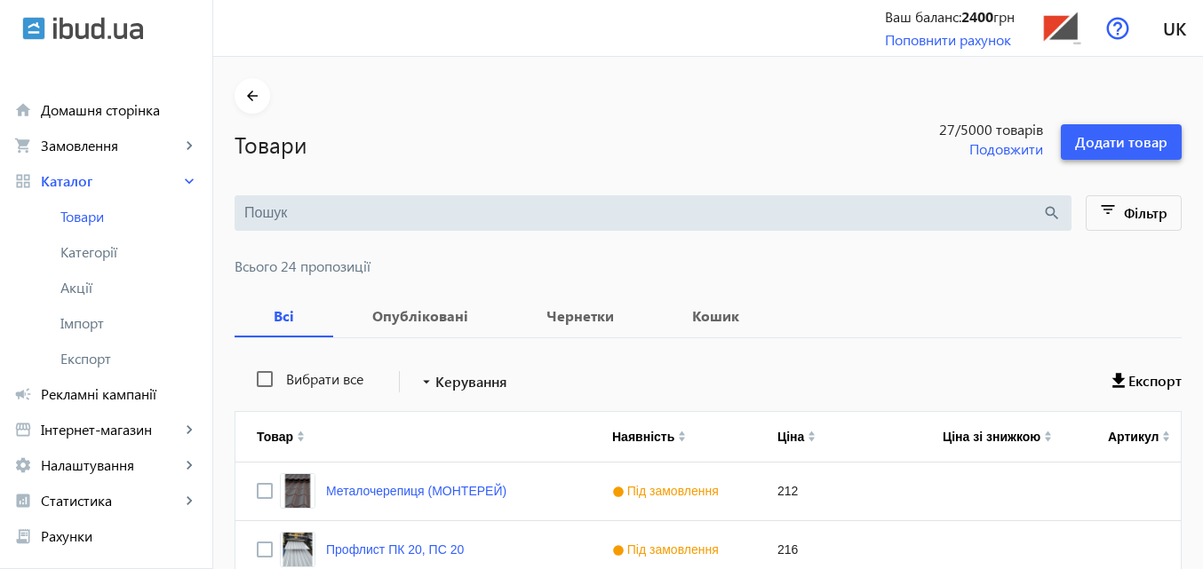
click at [1109, 137] on span "Додати товар" at bounding box center [1121, 142] width 92 height 20
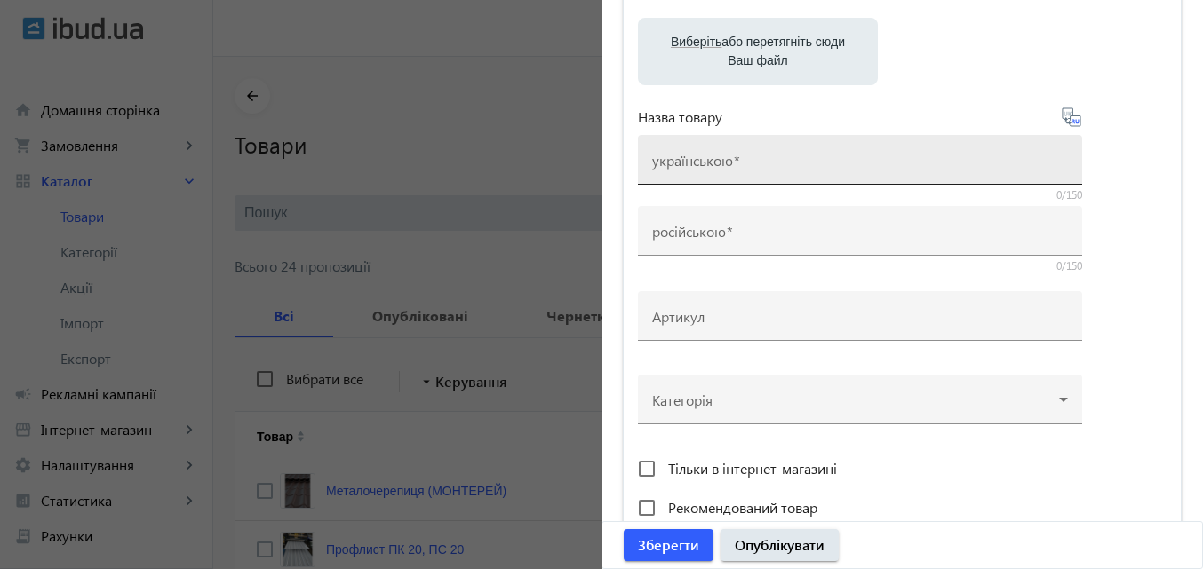
scroll to position [178, 0]
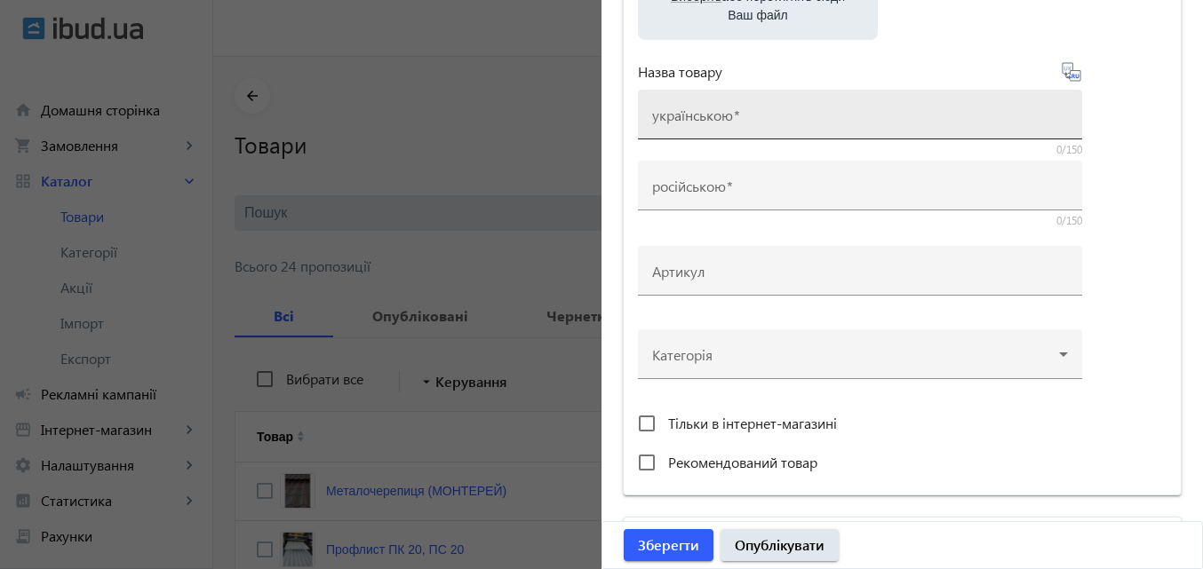
click at [725, 117] on mat-label "українською" at bounding box center [692, 115] width 81 height 19
click at [725, 117] on input "українською" at bounding box center [860, 120] width 416 height 19
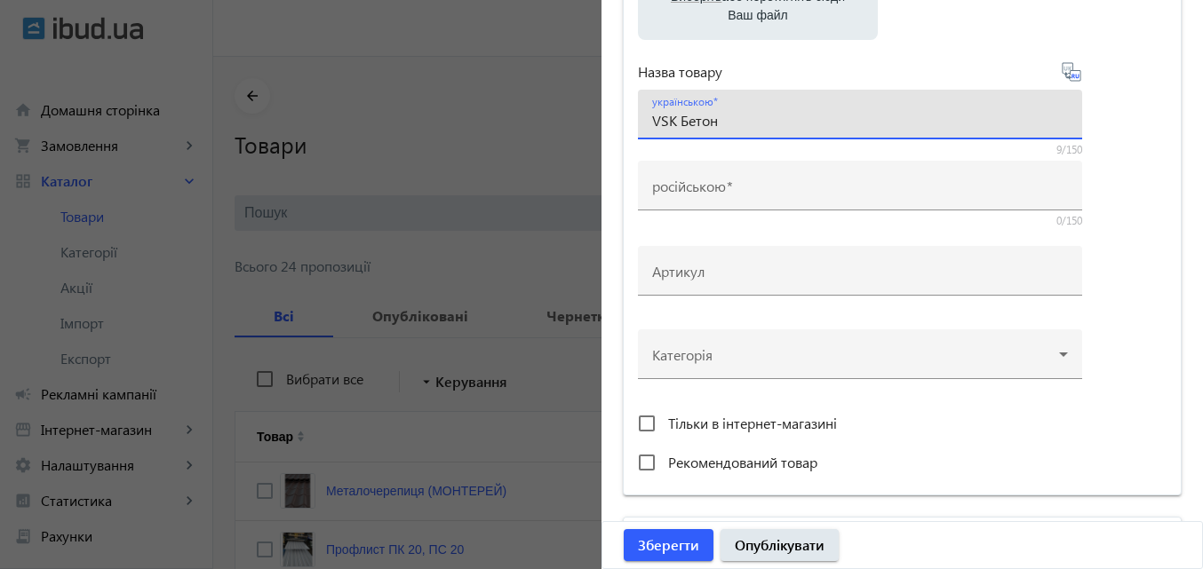
type input "VSK Бетон"
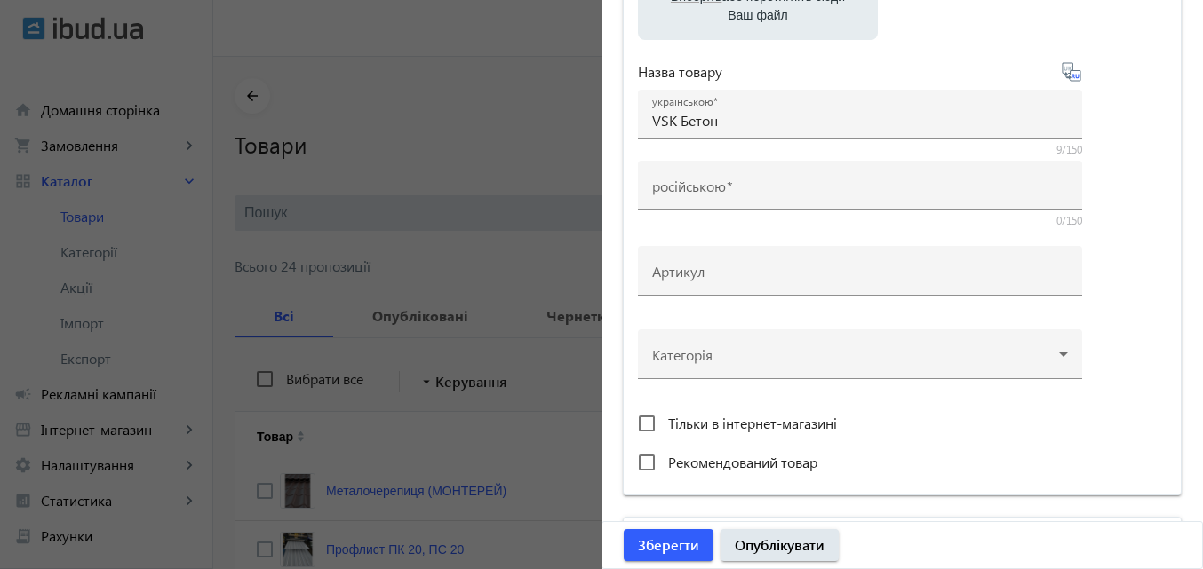
click at [1065, 77] on icon at bounding box center [1070, 71] width 19 height 19
type input "VSK Бетон"
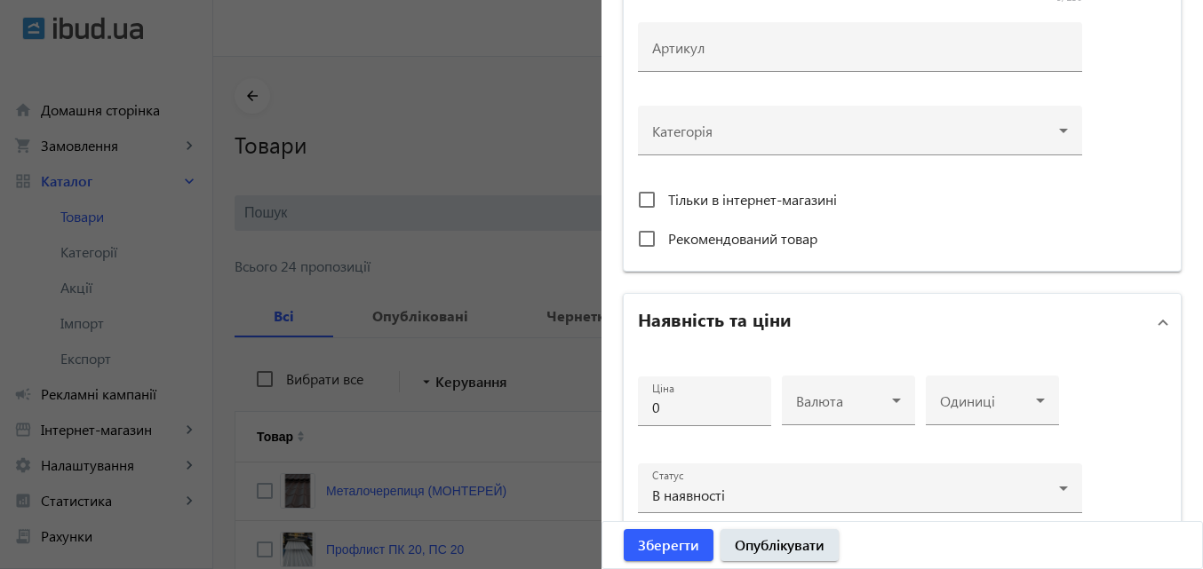
scroll to position [444, 0]
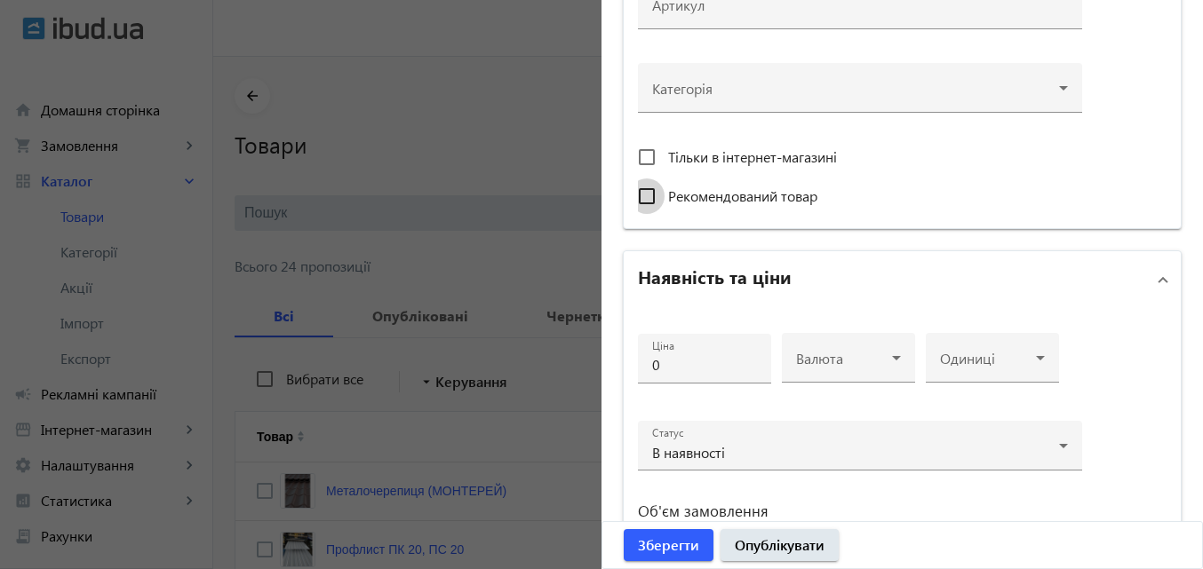
click at [647, 198] on input "Рекомендований товар" at bounding box center [647, 197] width 36 height 36
checkbox input "true"
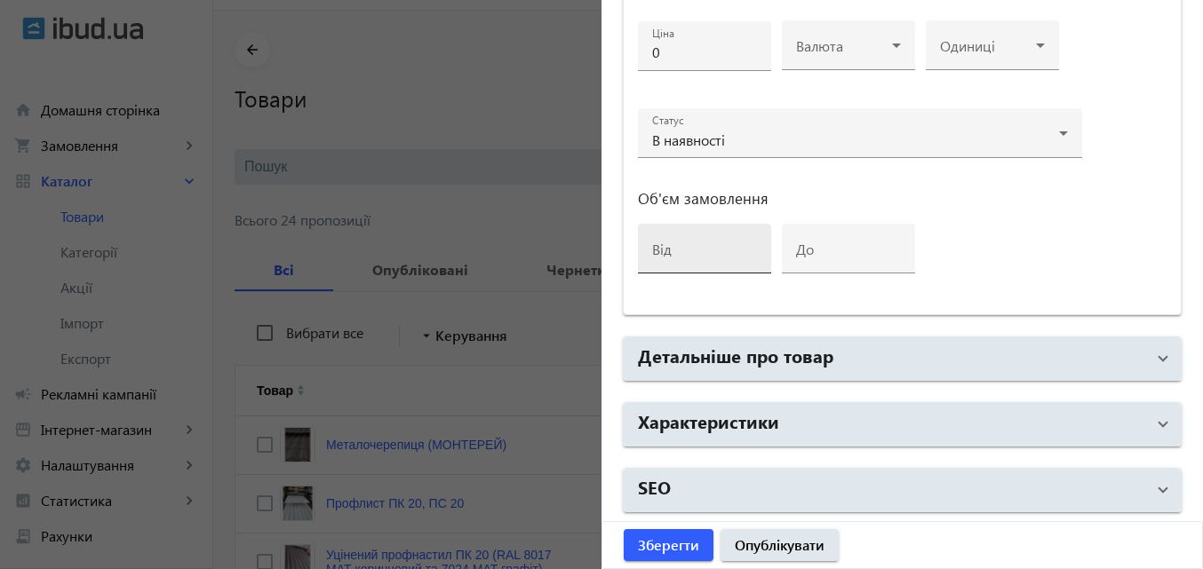
scroll to position [89, 0]
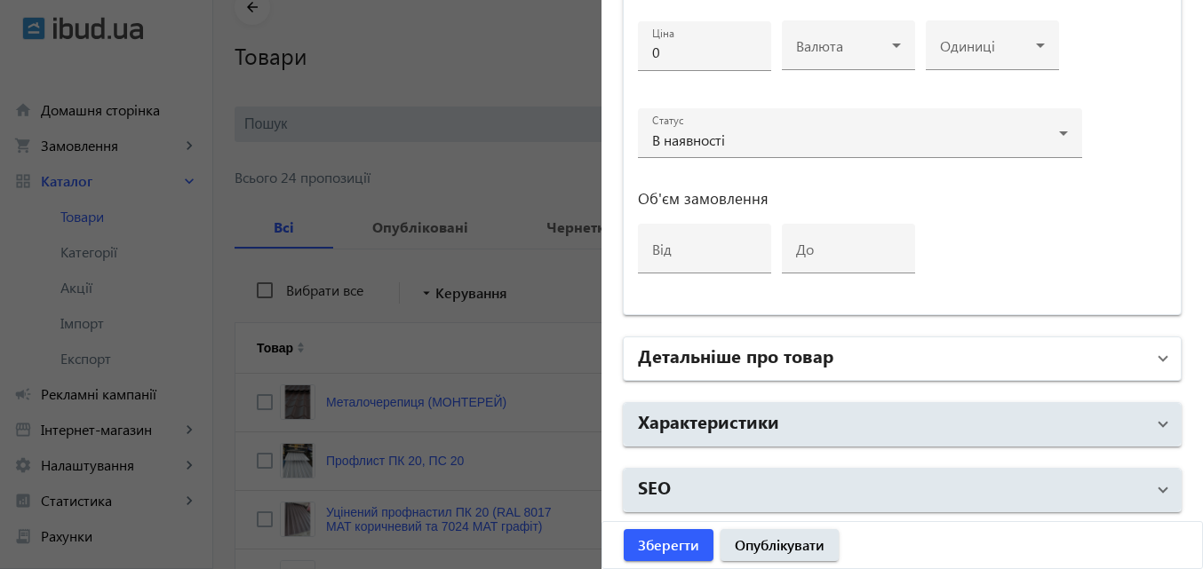
click at [1159, 355] on span at bounding box center [1162, 359] width 7 height 20
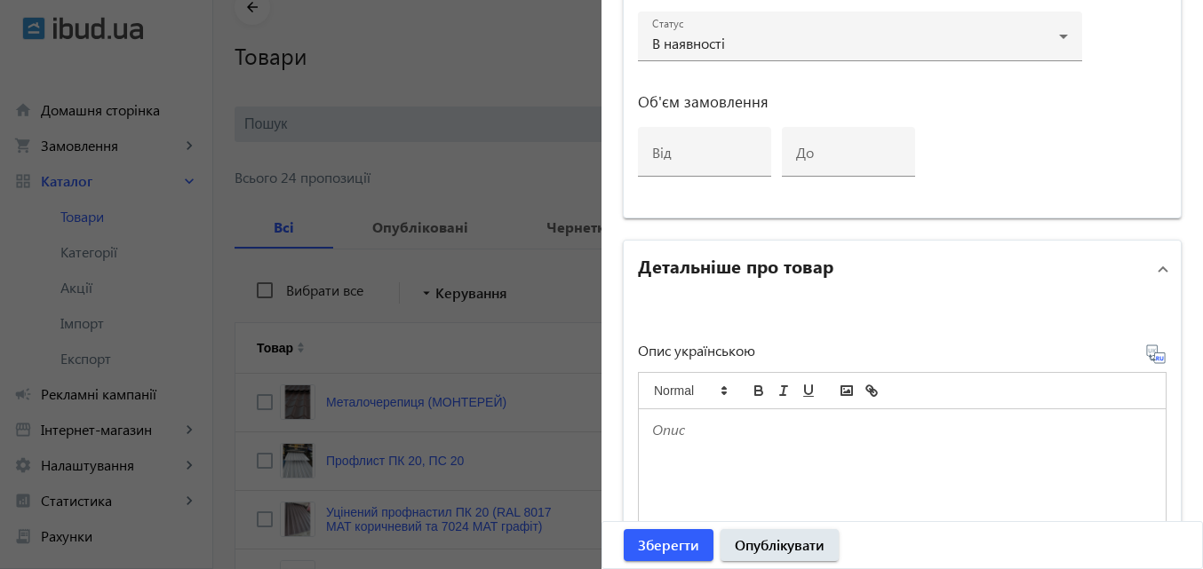
scroll to position [1023, 0]
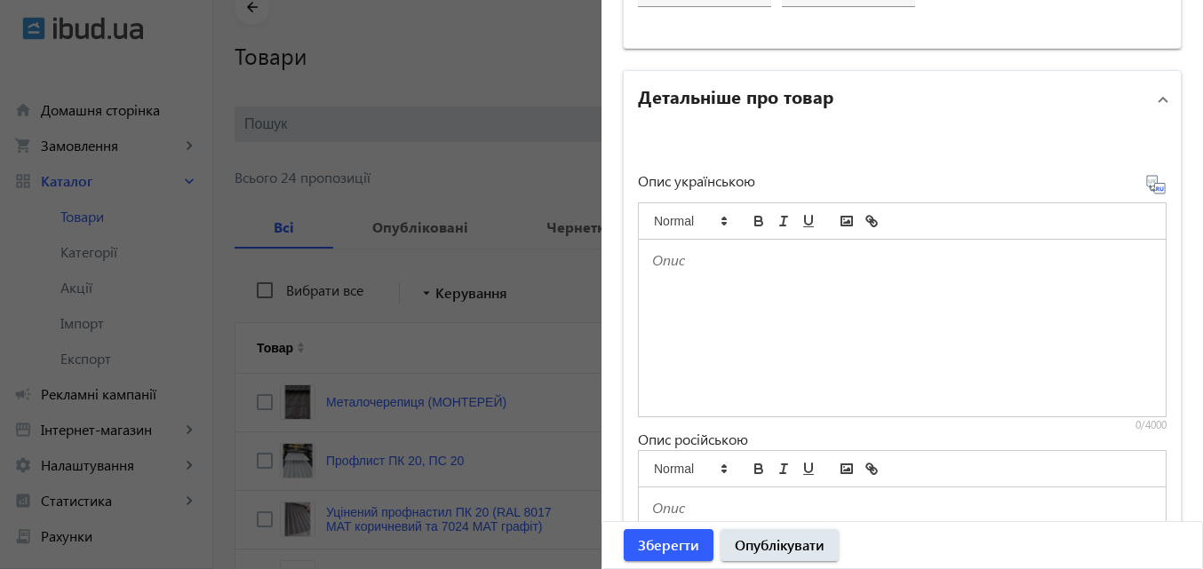
click at [703, 284] on div at bounding box center [902, 328] width 527 height 177
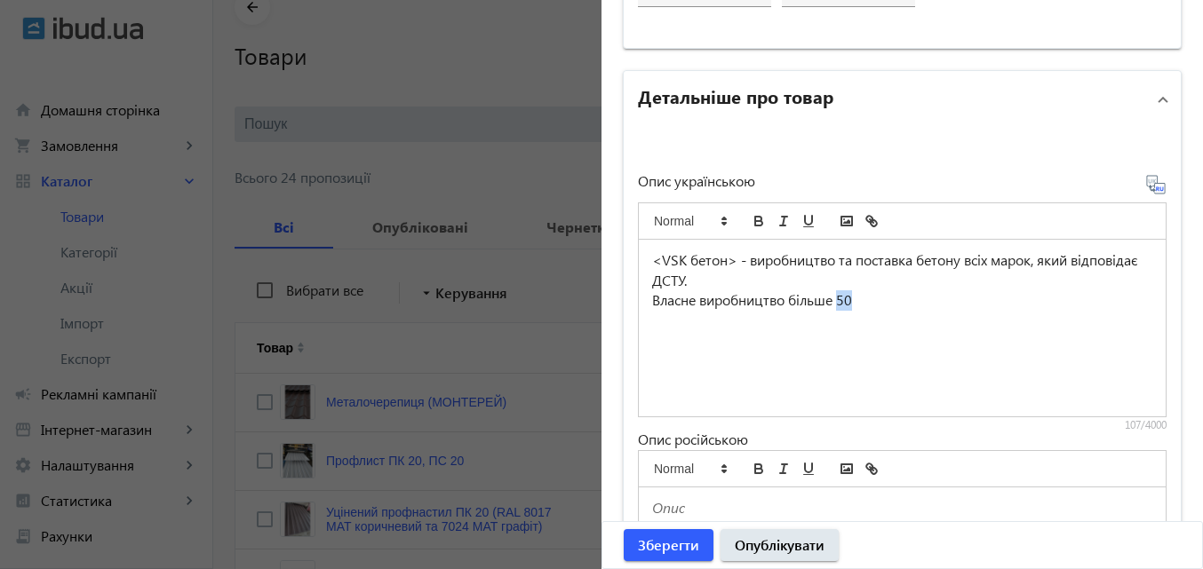
drag, startPoint x: 834, startPoint y: 303, endPoint x: 863, endPoint y: 304, distance: 29.3
click at [863, 304] on p "Власне виробництво більше 50" at bounding box center [902, 300] width 500 height 20
drag, startPoint x: 844, startPoint y: 301, endPoint x: 817, endPoint y: 374, distance: 77.6
click at [817, 374] on div "<VSK бетон> - виробництво та поставка бетону всіх марок, який відповідає ДСТУ. …" at bounding box center [902, 328] width 527 height 177
drag, startPoint x: 834, startPoint y: 301, endPoint x: 874, endPoint y: 305, distance: 40.1
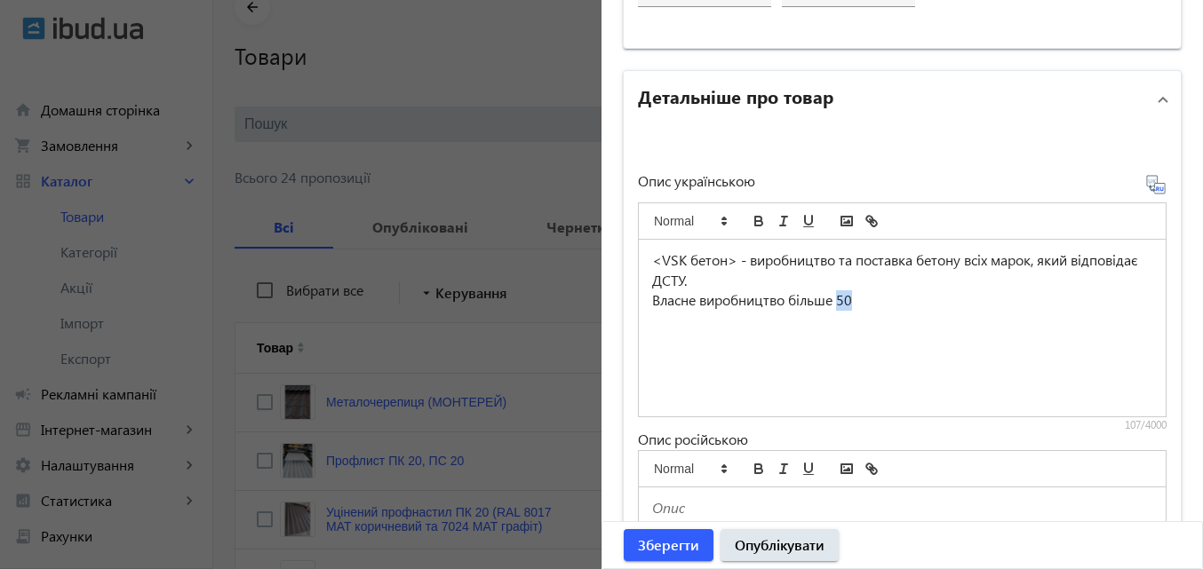
click at [877, 305] on p "Власне виробництво більше 50" at bounding box center [902, 300] width 500 height 20
click at [755, 222] on icon "bold" at bounding box center [758, 223] width 7 height 4
click at [891, 302] on p "Власне виробництво більше 50" at bounding box center [902, 300] width 500 height 20
click at [755, 222] on icon "bold" at bounding box center [758, 223] width 7 height 4
click at [726, 339] on p "Водостійкий;" at bounding box center [902, 341] width 500 height 20
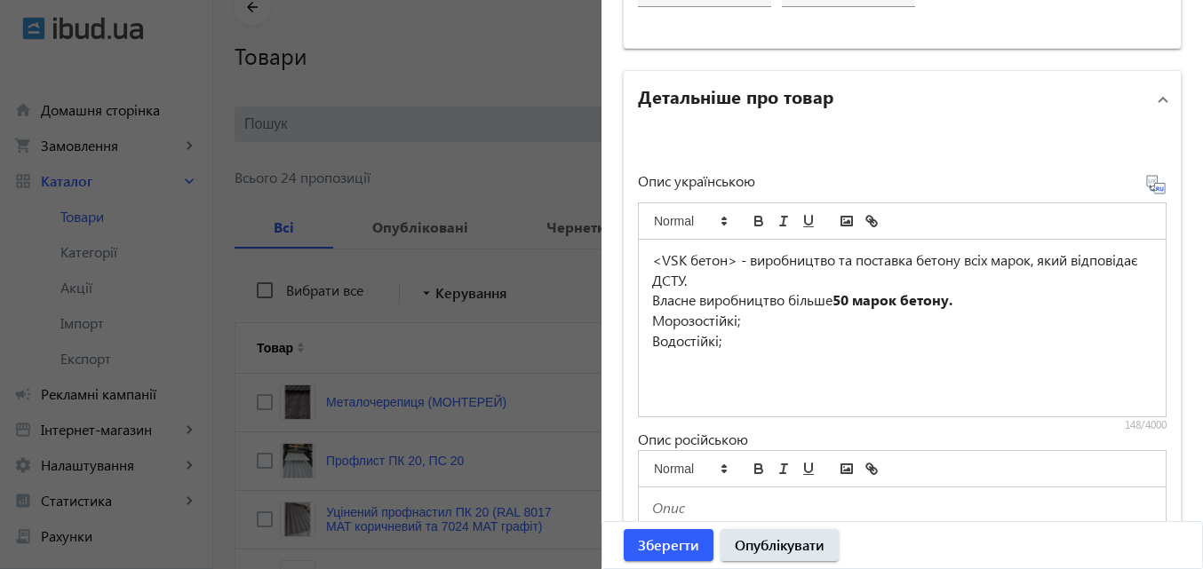
click at [736, 352] on p at bounding box center [902, 362] width 500 height 20
click at [862, 377] on p "покриттів (з додованням фібри)" at bounding box center [902, 381] width 500 height 20
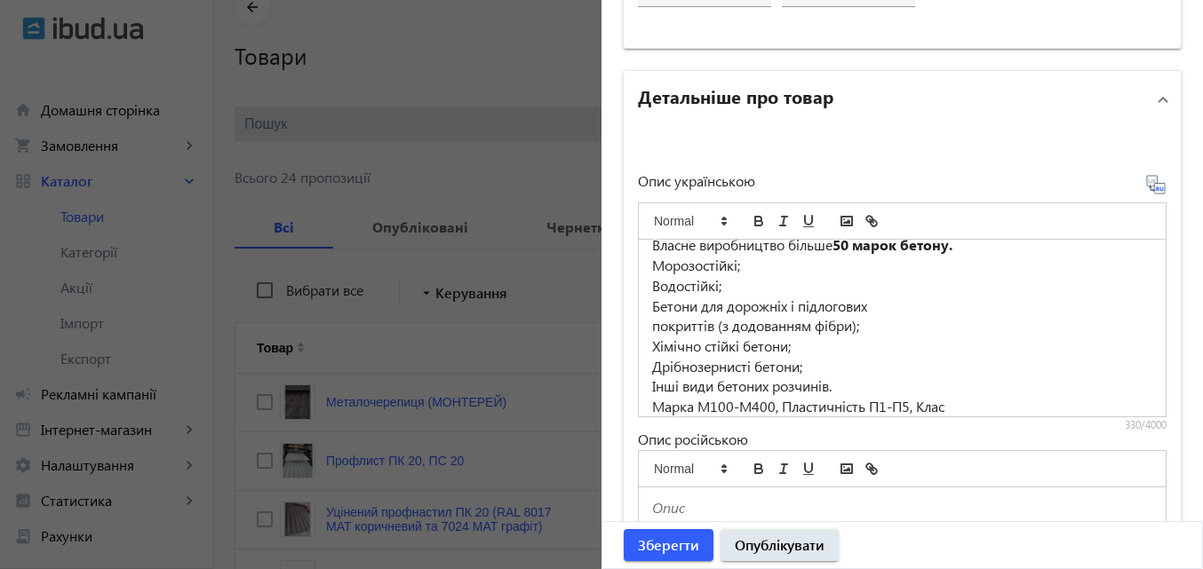
scroll to position [67, 0]
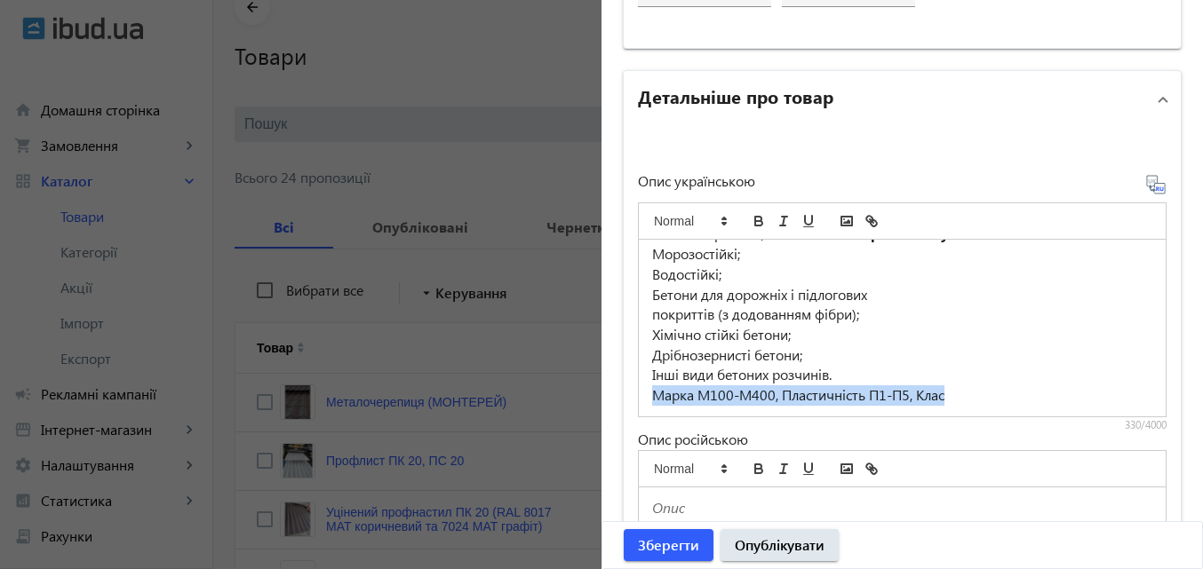
drag, startPoint x: 647, startPoint y: 408, endPoint x: 945, endPoint y: 390, distance: 299.0
click at [945, 390] on p "Марка М100-М400, Пластичність П1-П5, Клас" at bounding box center [902, 395] width 500 height 20
click at [755, 223] on icon "bold" at bounding box center [758, 221] width 16 height 16
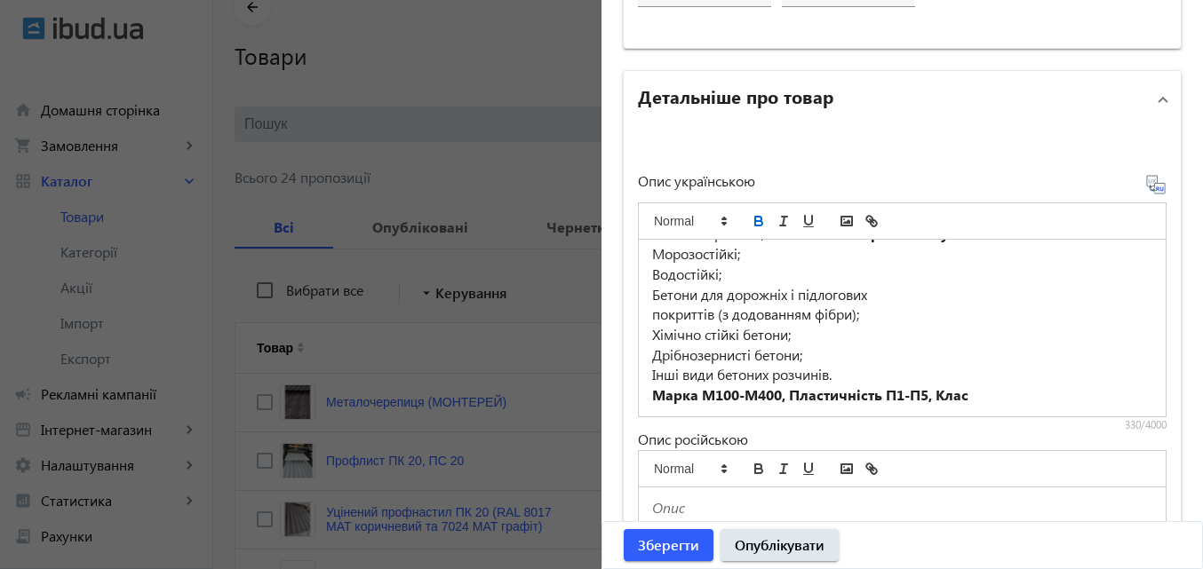
click at [973, 394] on p "Марка М100-М400, Пластичність П1-П5, Клас" at bounding box center [902, 395] width 500 height 20
click at [750, 218] on icon "bold" at bounding box center [758, 221] width 16 height 16
click at [1046, 387] on strong "В В7,5-В30, Клас С С8/10-" at bounding box center [1057, 394] width 171 height 19
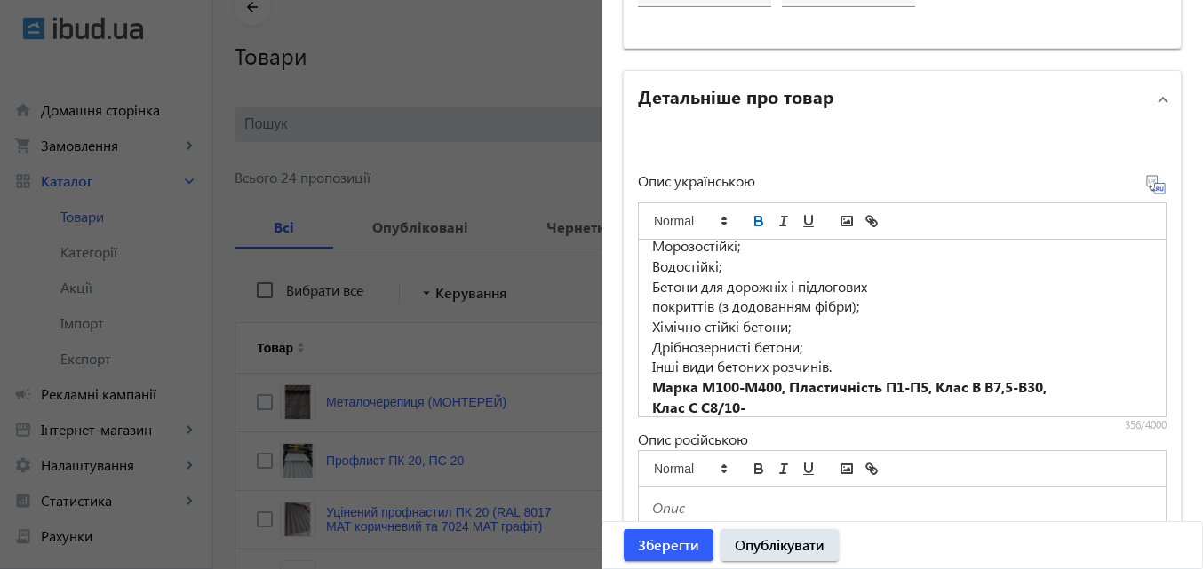
click at [761, 411] on p "Клас С С8/10-" at bounding box center [902, 408] width 500 height 20
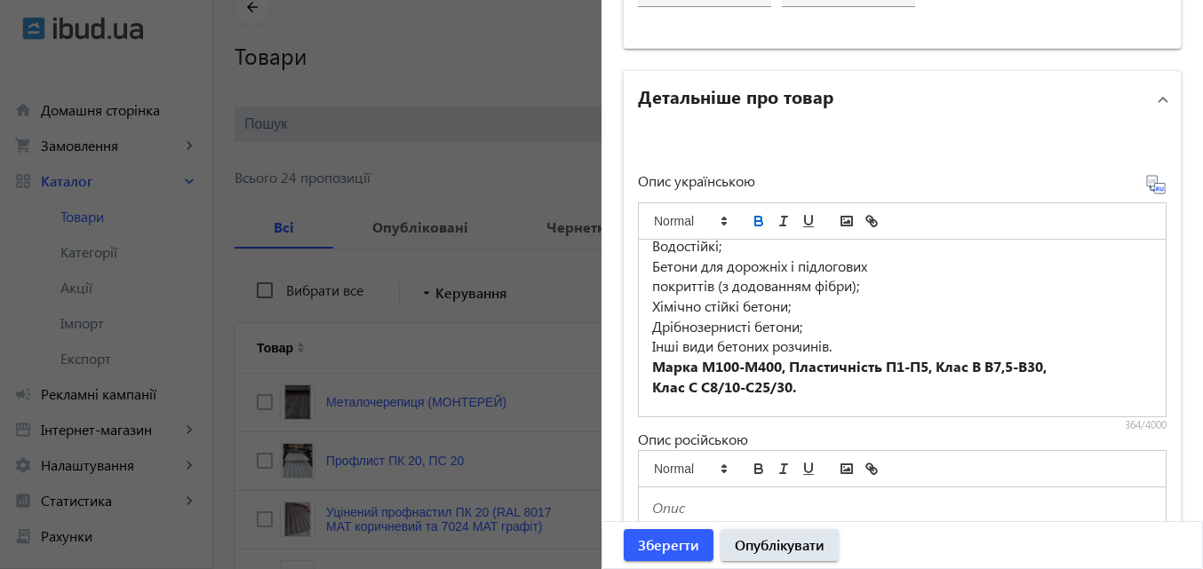
click at [755, 221] on icon "bold" at bounding box center [758, 223] width 7 height 4
click at [757, 221] on icon "bold" at bounding box center [758, 221] width 16 height 16
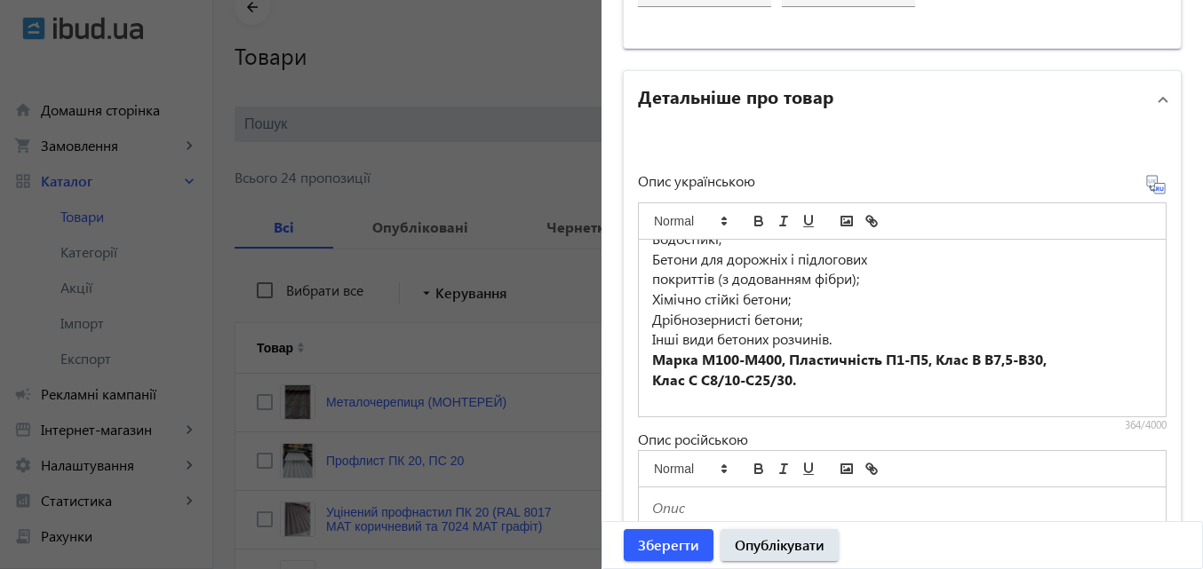
scroll to position [107, 0]
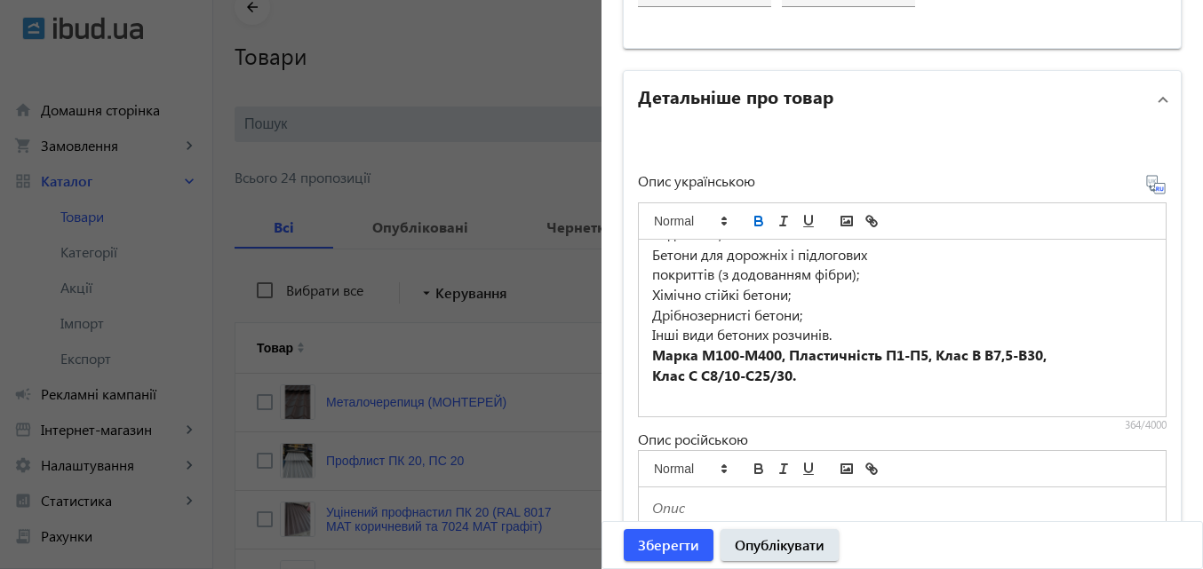
click at [755, 218] on icon "bold" at bounding box center [758, 219] width 6 height 4
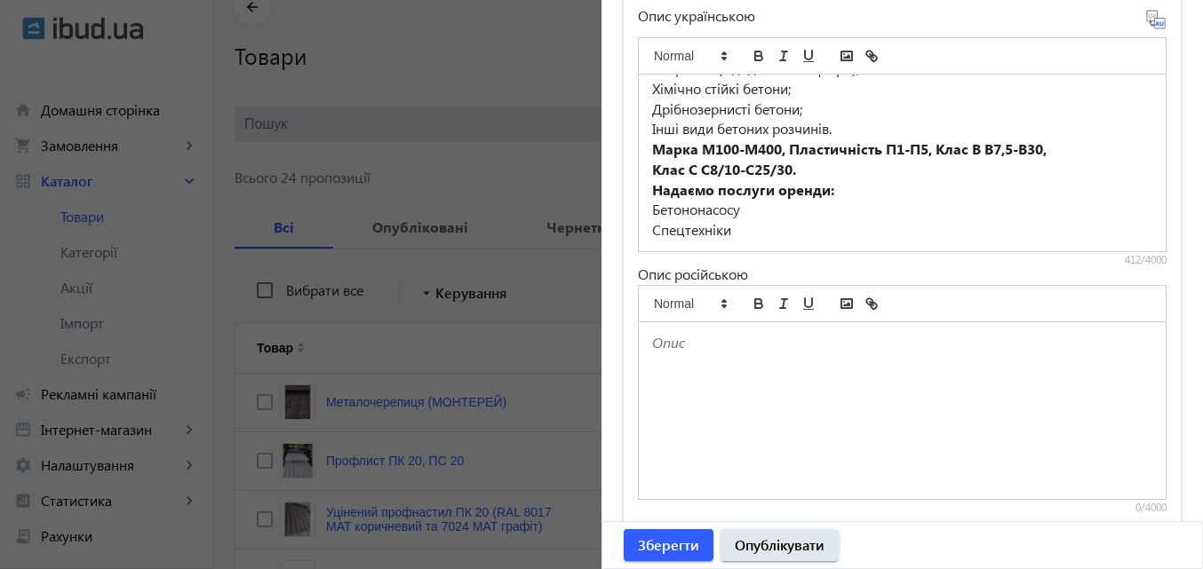
scroll to position [1082, 0]
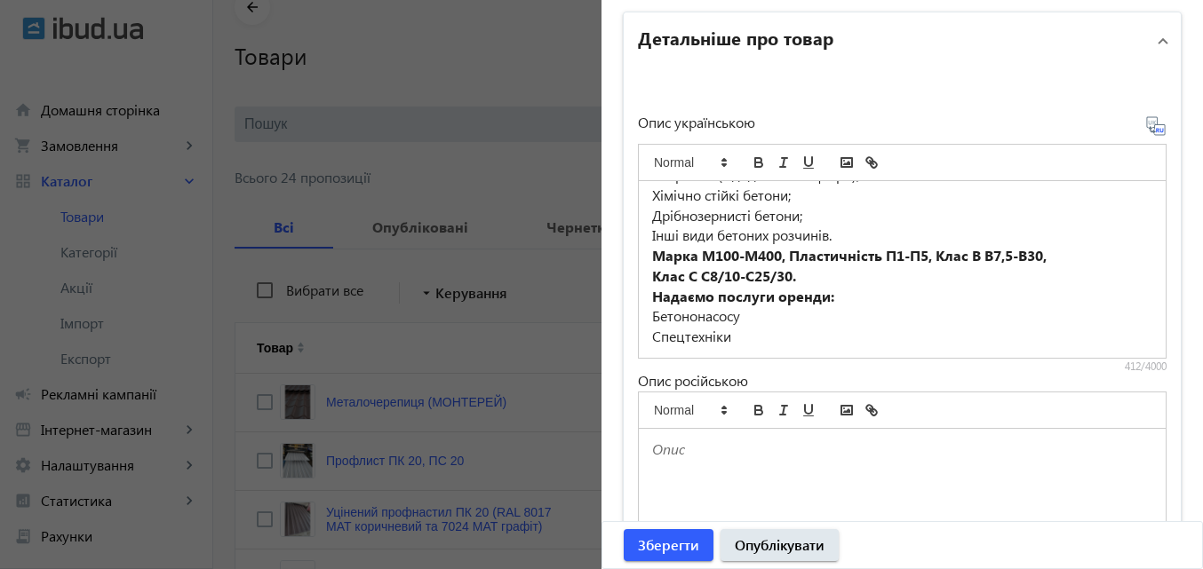
click at [1153, 127] on icon at bounding box center [1155, 125] width 21 height 21
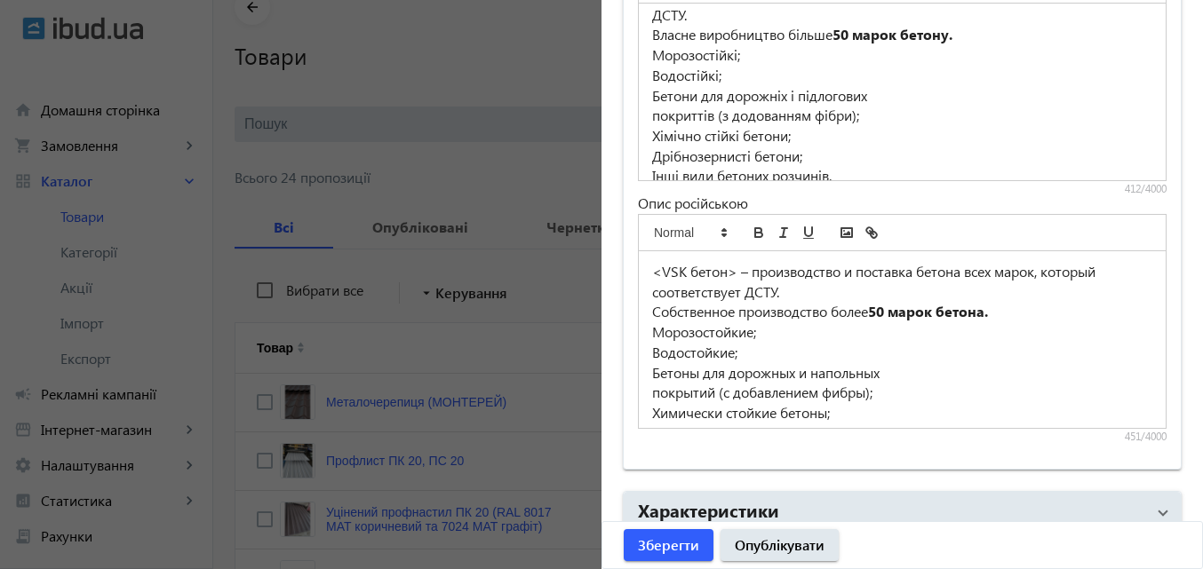
scroll to position [0, 0]
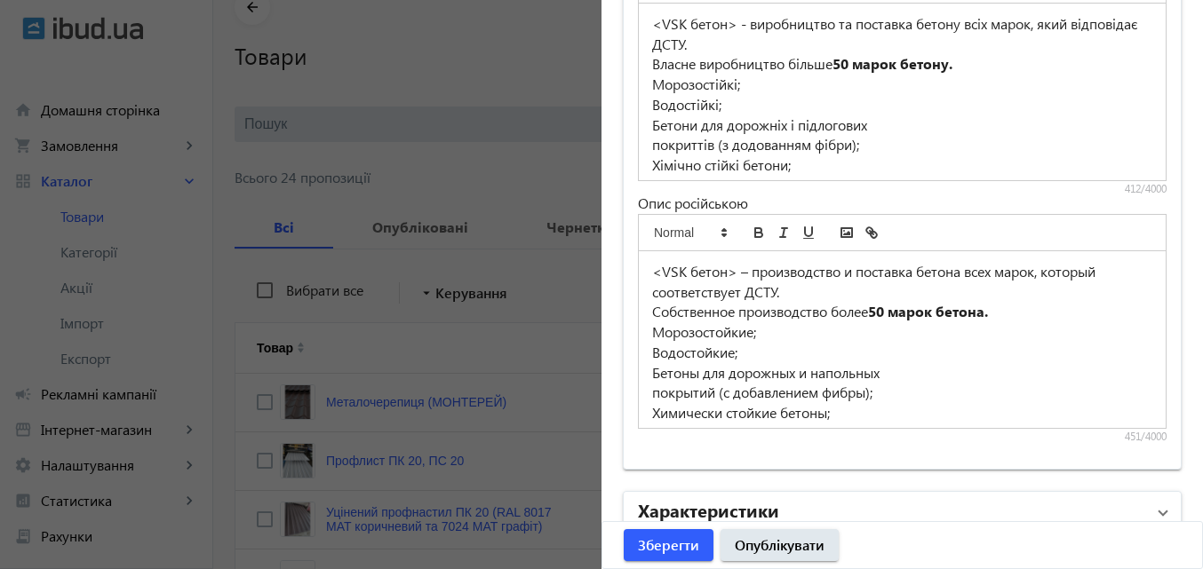
click at [1159, 514] on span at bounding box center [1162, 514] width 7 height 20
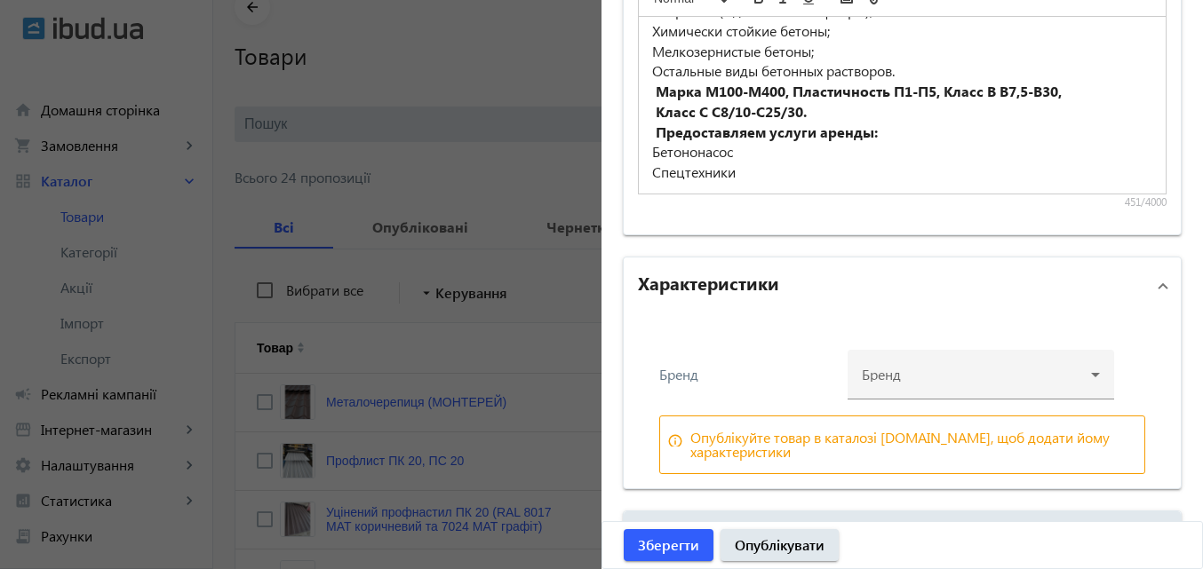
scroll to position [1526, 0]
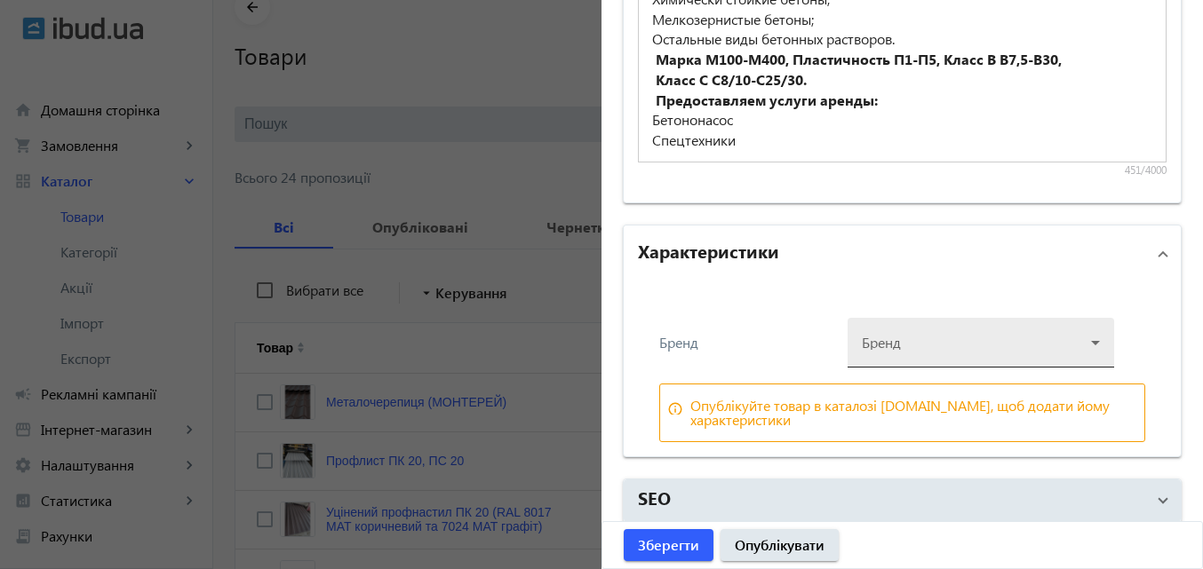
click at [1085, 343] on div at bounding box center [981, 336] width 238 height 64
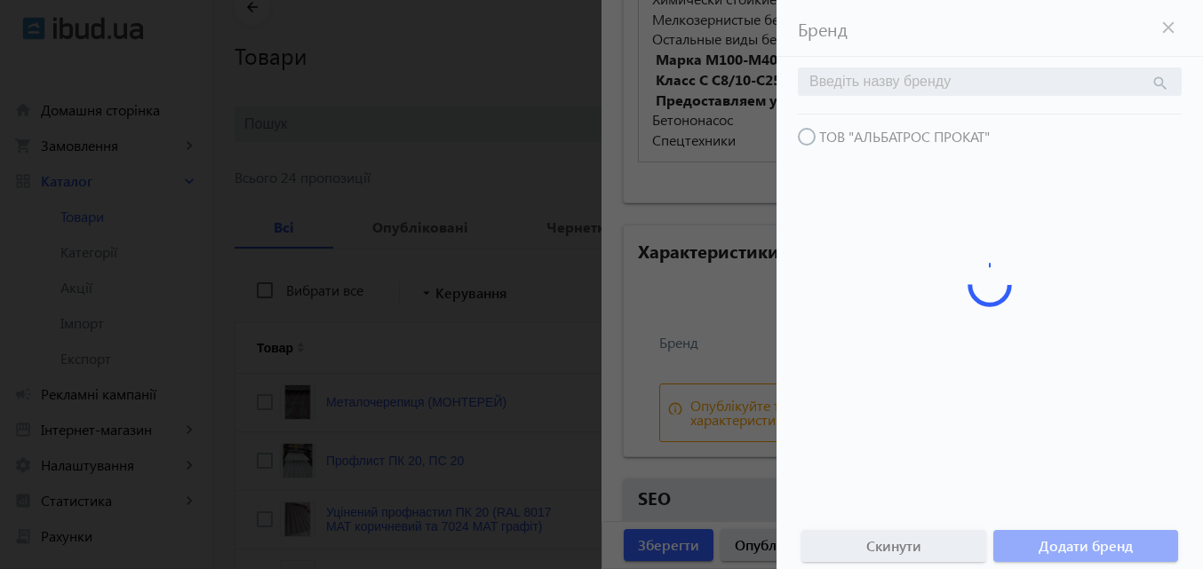
click at [806, 142] on div at bounding box center [989, 284] width 426 height 569
click at [680, 291] on div at bounding box center [601, 284] width 1203 height 569
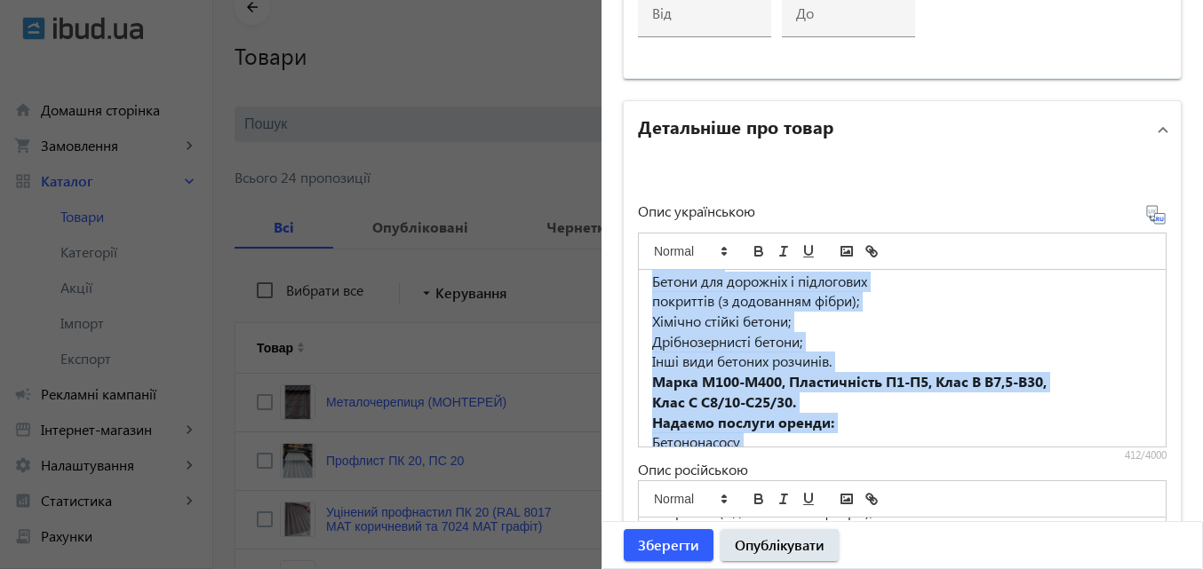
scroll to position [147, 0]
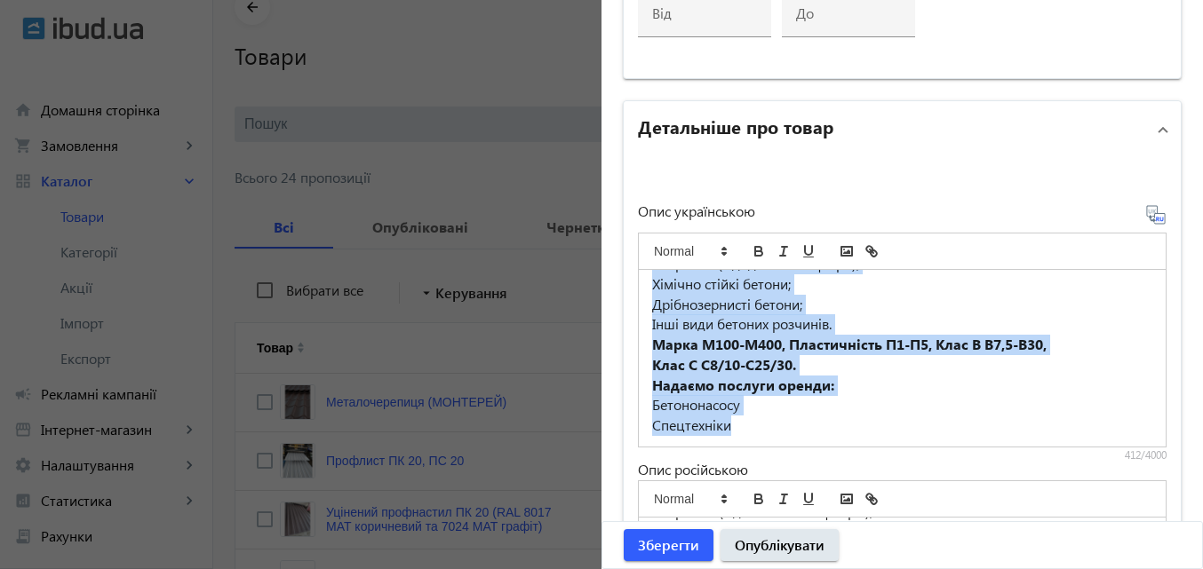
drag, startPoint x: 641, startPoint y: 291, endPoint x: 1061, endPoint y: 425, distance: 440.7
click at [1061, 425] on div "<VSK бетон> - виробництво та поставка бетону всіх марок, який відповідає ДСТУ. …" at bounding box center [902, 358] width 527 height 177
copy div "<VSK бетон> - виробництво та поставка бетону всіх марок, який відповідає ДСТУ. …"
click at [1065, 414] on p "Бетононасосу" at bounding box center [902, 405] width 500 height 20
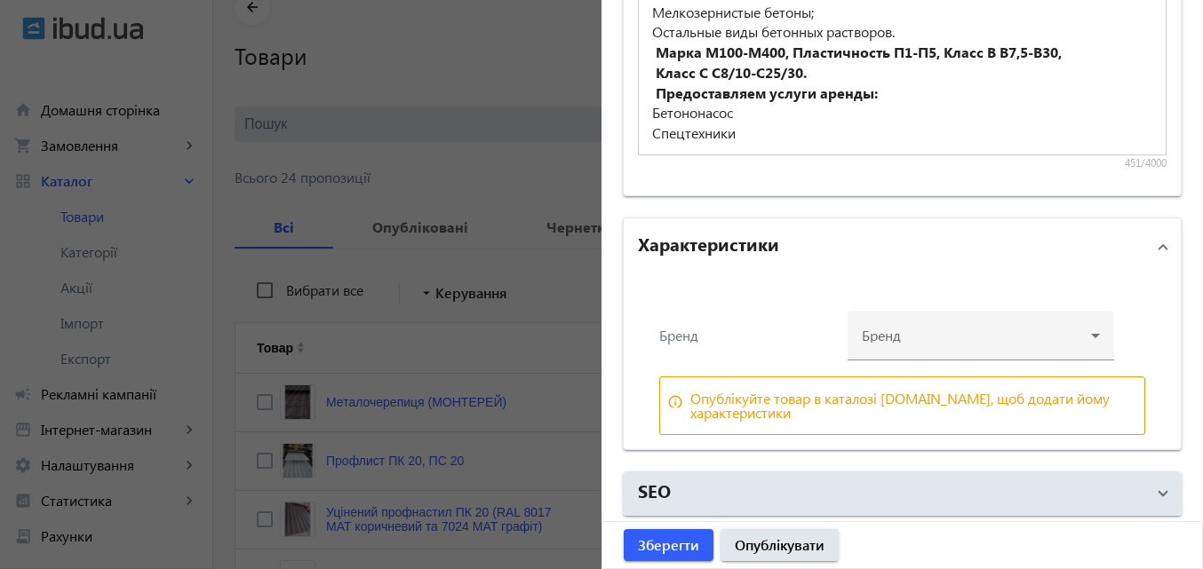
scroll to position [1537, 0]
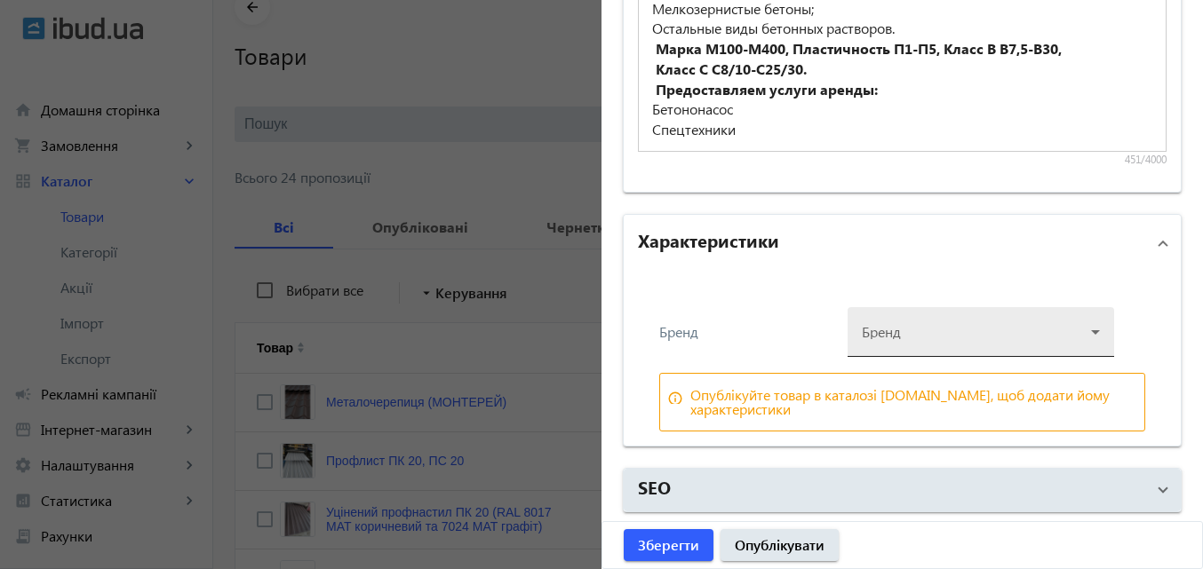
click at [1090, 329] on div at bounding box center [981, 325] width 238 height 64
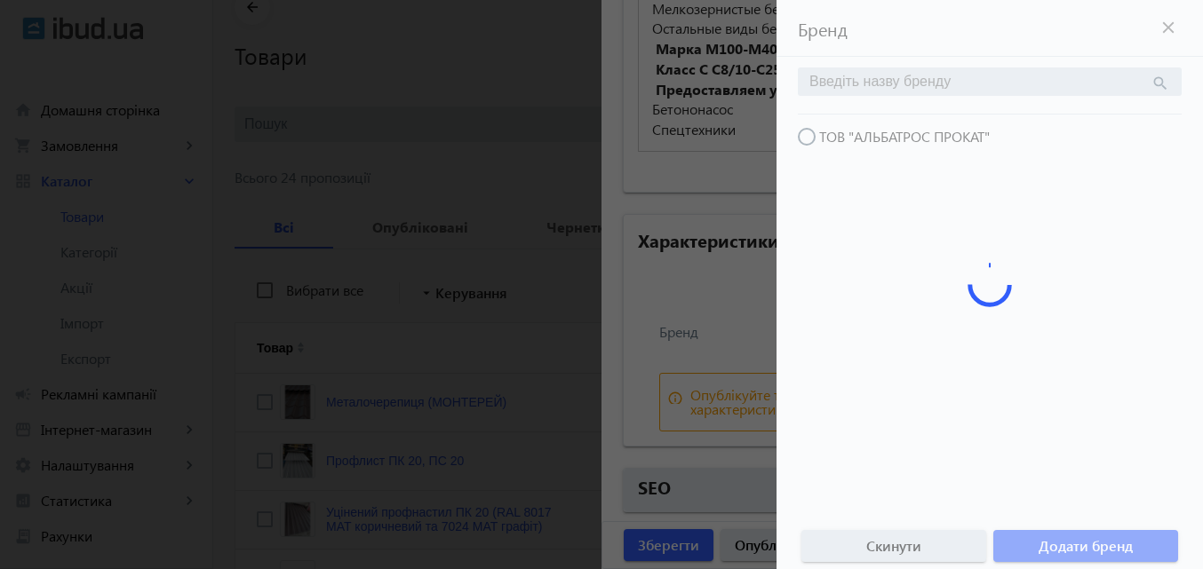
click at [743, 338] on div at bounding box center [601, 284] width 1203 height 569
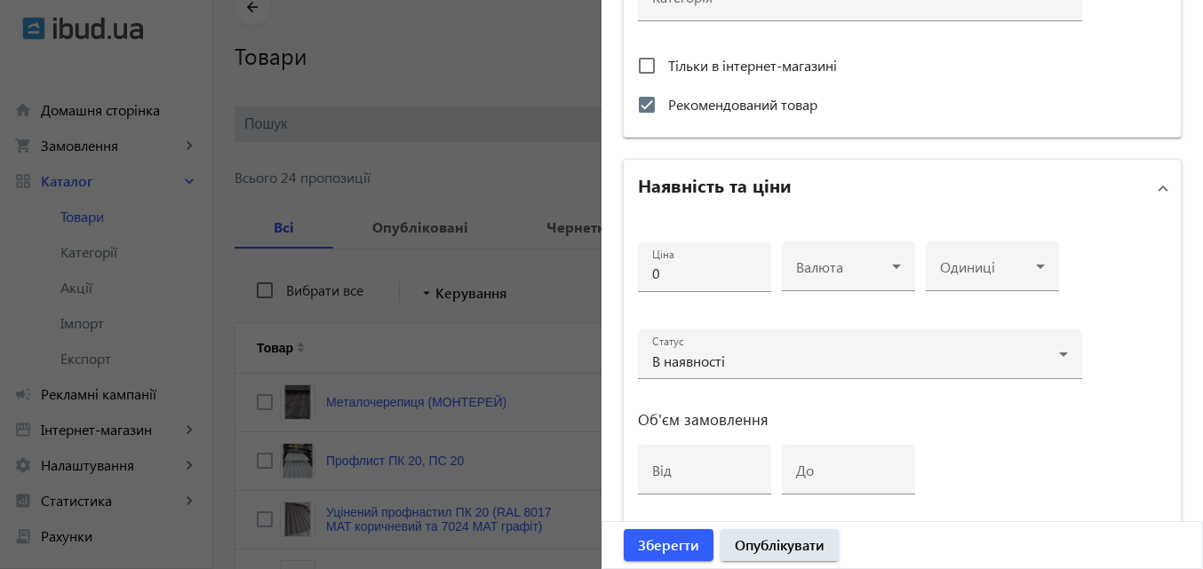
scroll to position [471, 0]
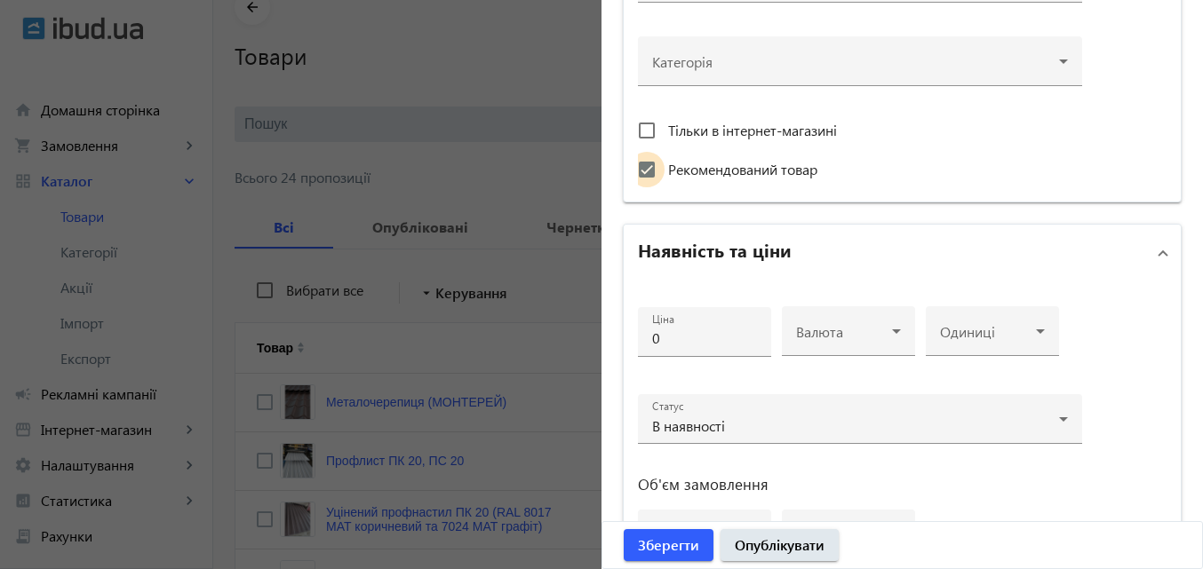
click at [647, 170] on input "Рекомендований товар" at bounding box center [647, 170] width 36 height 36
click at [647, 168] on input "Рекомендований товар" at bounding box center [647, 170] width 36 height 36
click at [639, 170] on input "Рекомендований товар" at bounding box center [647, 170] width 36 height 36
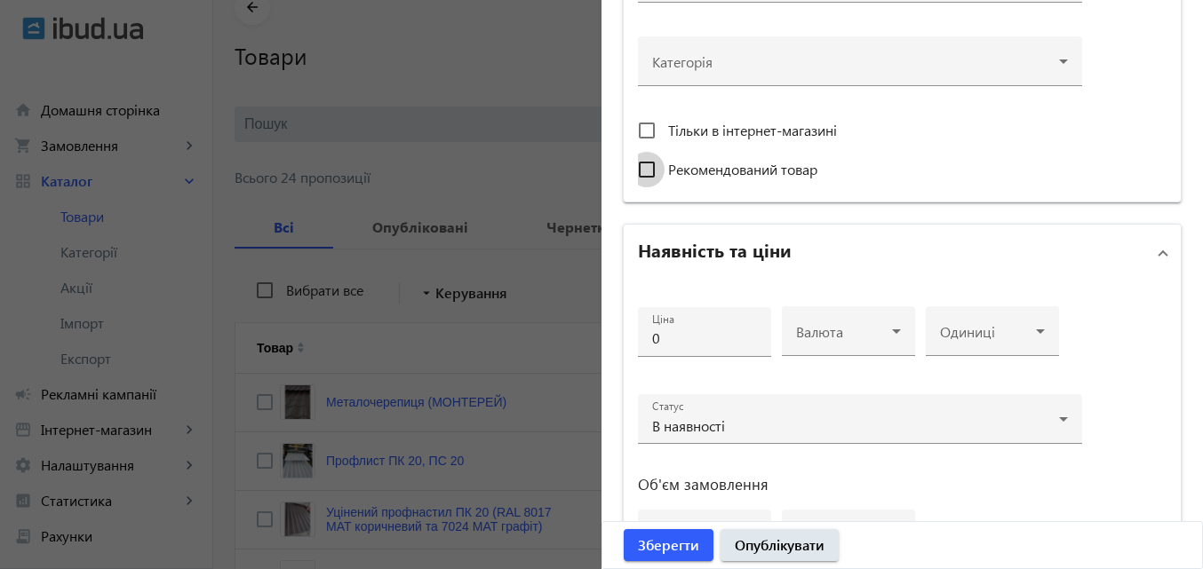
checkbox input "false"
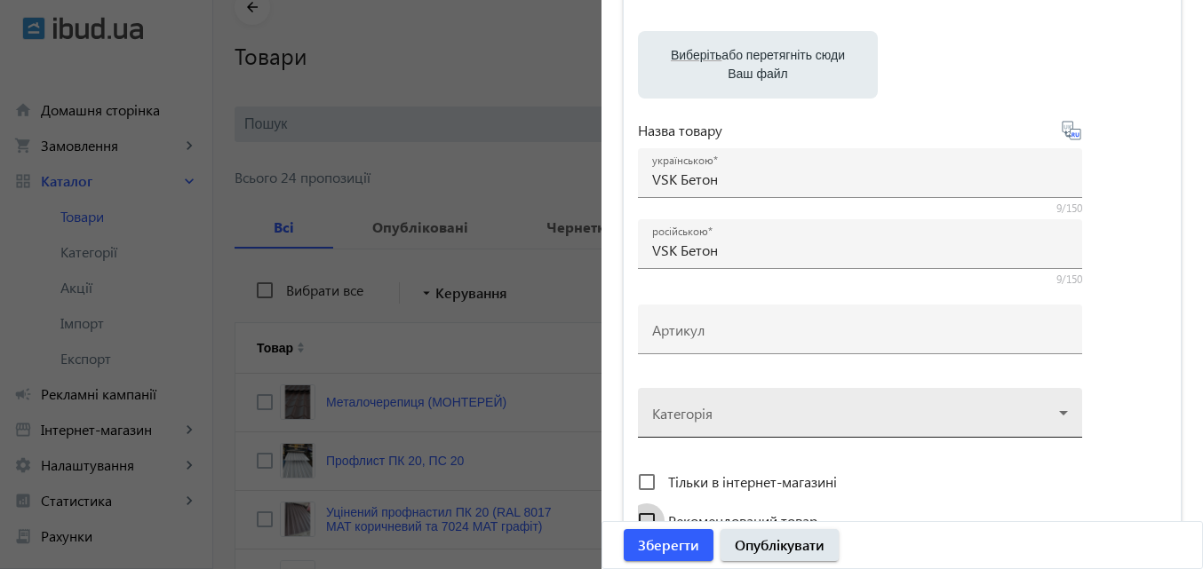
scroll to position [115, 0]
click at [1059, 415] on div at bounding box center [860, 409] width 416 height 64
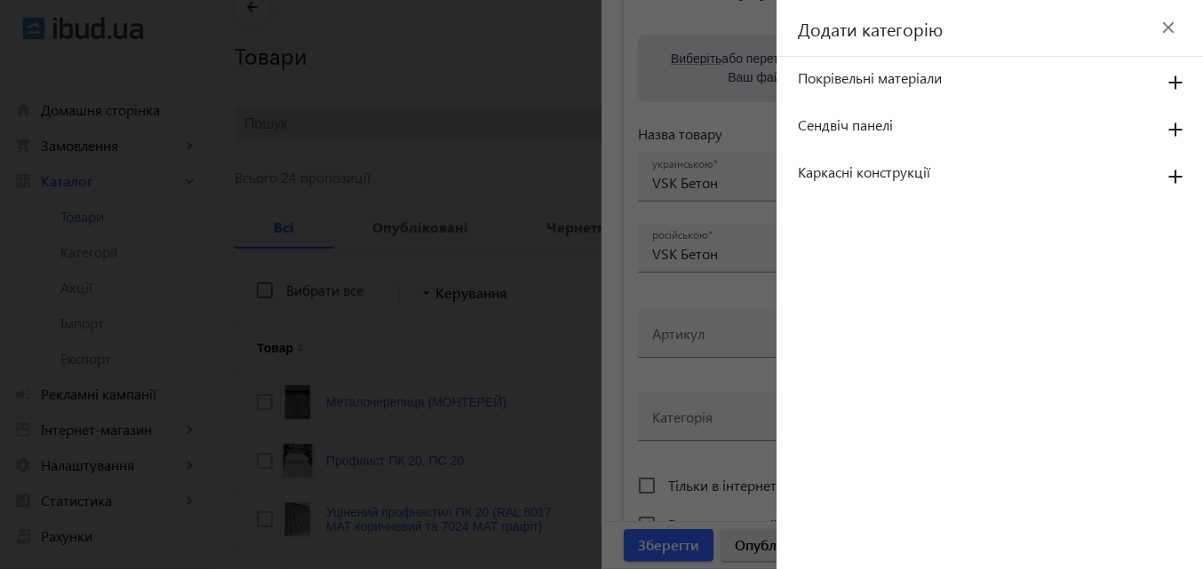
click at [1108, 27] on div "Додати категорію close" at bounding box center [989, 28] width 426 height 57
click at [719, 430] on div at bounding box center [601, 284] width 1203 height 569
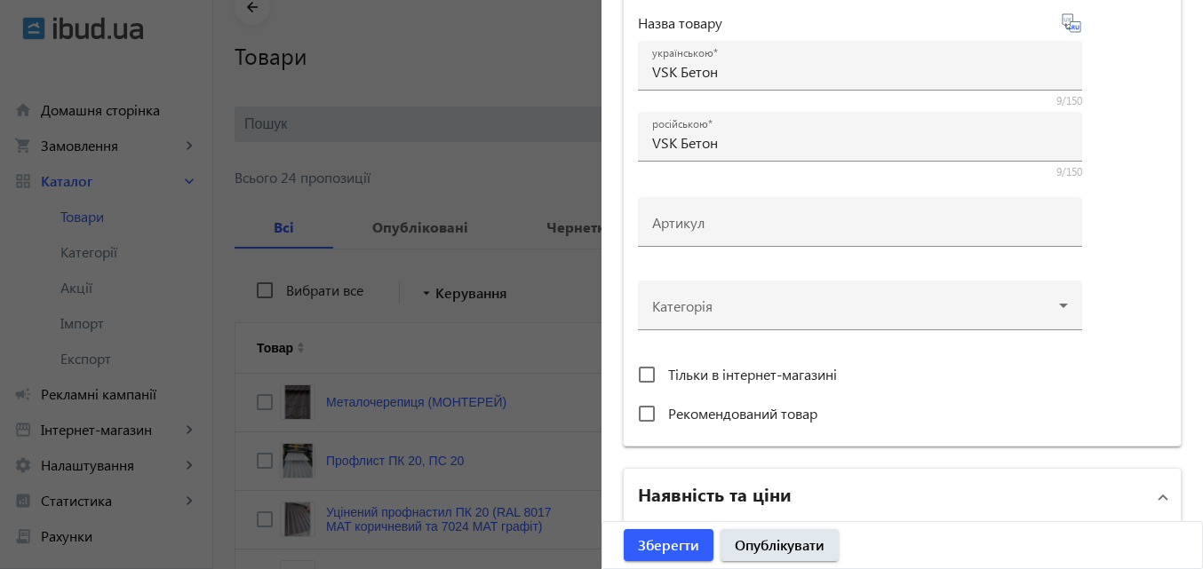
scroll to position [266, 0]
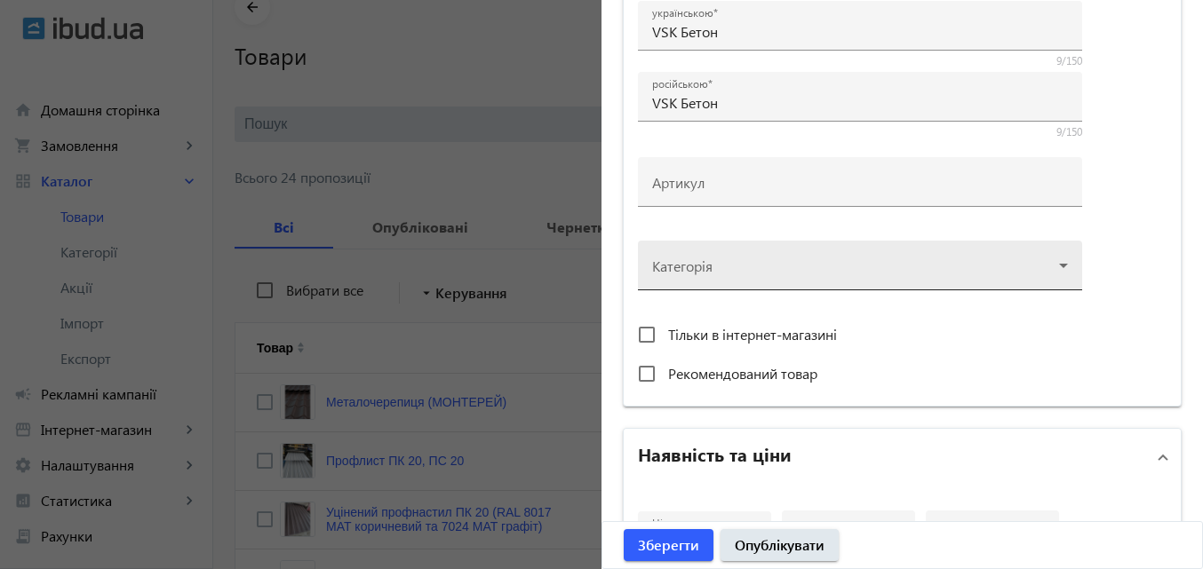
click at [1064, 264] on icon at bounding box center [1062, 265] width 21 height 21
click at [1056, 265] on div at bounding box center [860, 258] width 416 height 64
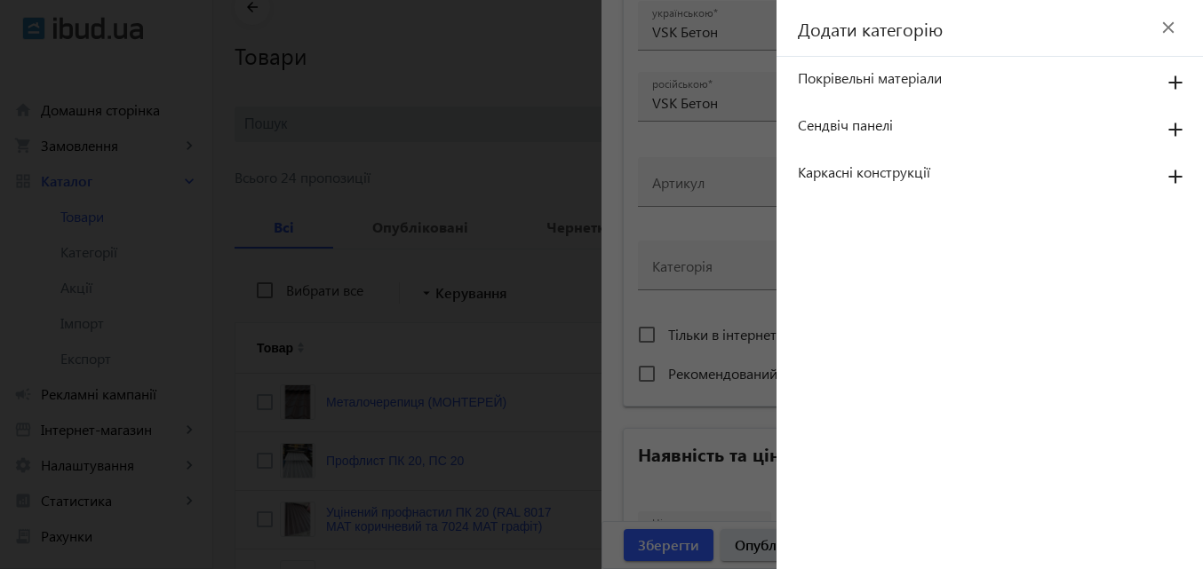
click at [1059, 29] on div "Додати категорію close" at bounding box center [989, 28] width 426 height 57
click at [1165, 29] on mat-icon "close" at bounding box center [1168, 27] width 27 height 27
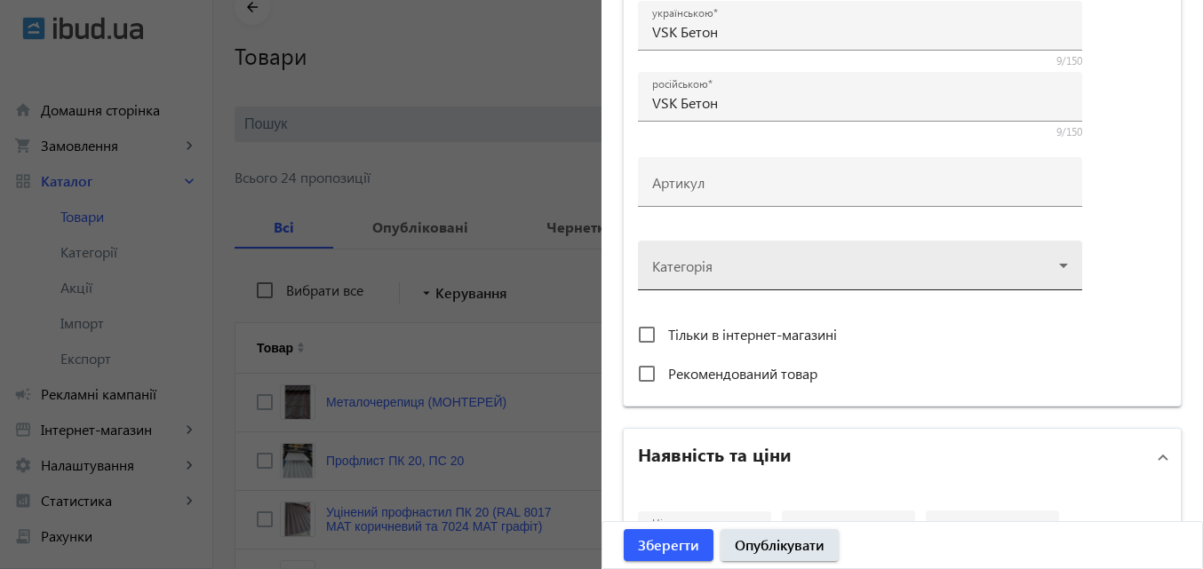
click at [1055, 266] on div at bounding box center [860, 258] width 416 height 64
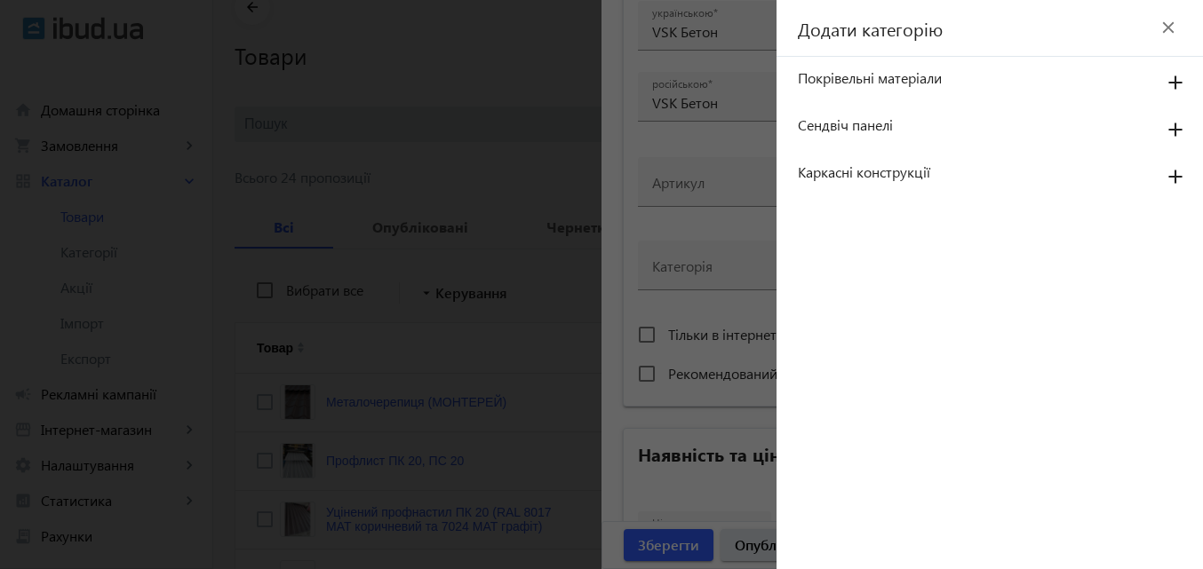
scroll to position [0, 0]
click at [930, 29] on span "Додати категорію" at bounding box center [859, 28] width 166 height 25
click at [838, 36] on span "Додати категорію" at bounding box center [859, 28] width 166 height 25
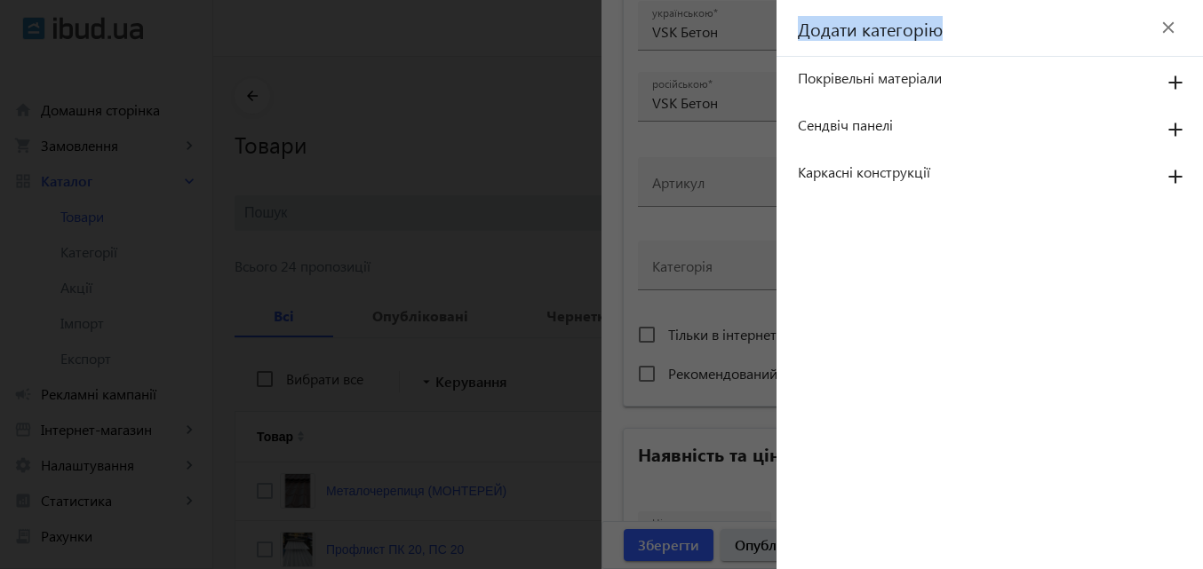
drag, startPoint x: 959, startPoint y: 34, endPoint x: 695, endPoint y: 46, distance: 264.1
click at [729, 44] on mat-sidenav-container "Додати категорію close Покрівельні матеріали add Сендвіч панелі add Каркасні ко…" at bounding box center [601, 284] width 1203 height 569
click at [1014, 26] on div "Додати категорію close" at bounding box center [989, 28] width 426 height 57
click at [909, 36] on span "Додати категорію" at bounding box center [859, 28] width 166 height 25
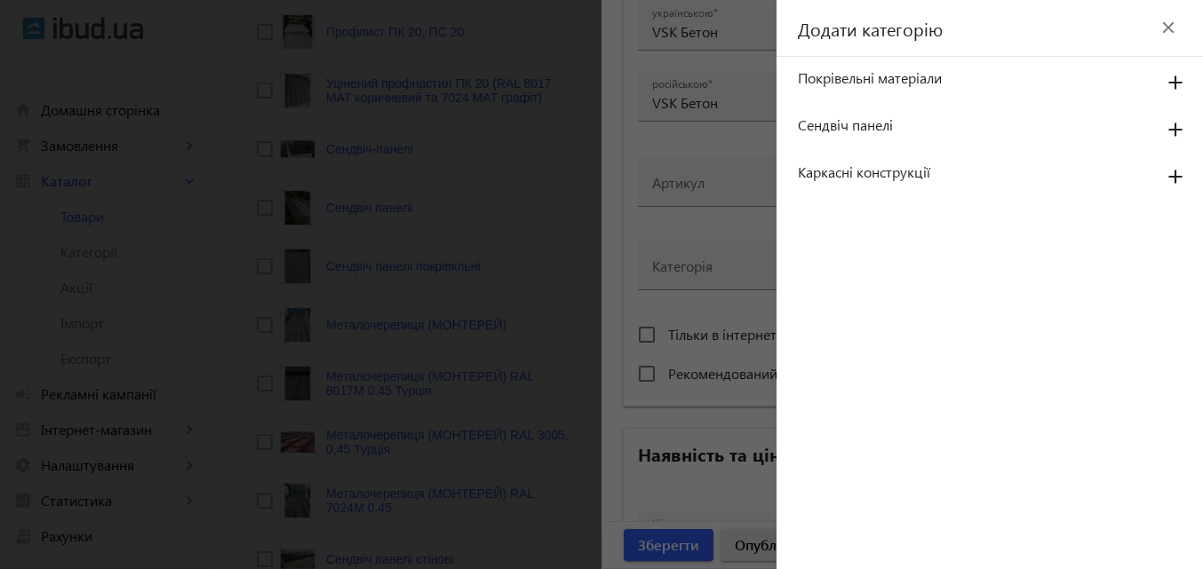
scroll to position [533, 0]
click at [936, 188] on div "Каркасні конструкції add" at bounding box center [989, 172] width 426 height 43
click at [943, 41] on div "Додати категорію close" at bounding box center [989, 28] width 426 height 57
click at [1005, 38] on div "Додати категорію close" at bounding box center [989, 28] width 426 height 57
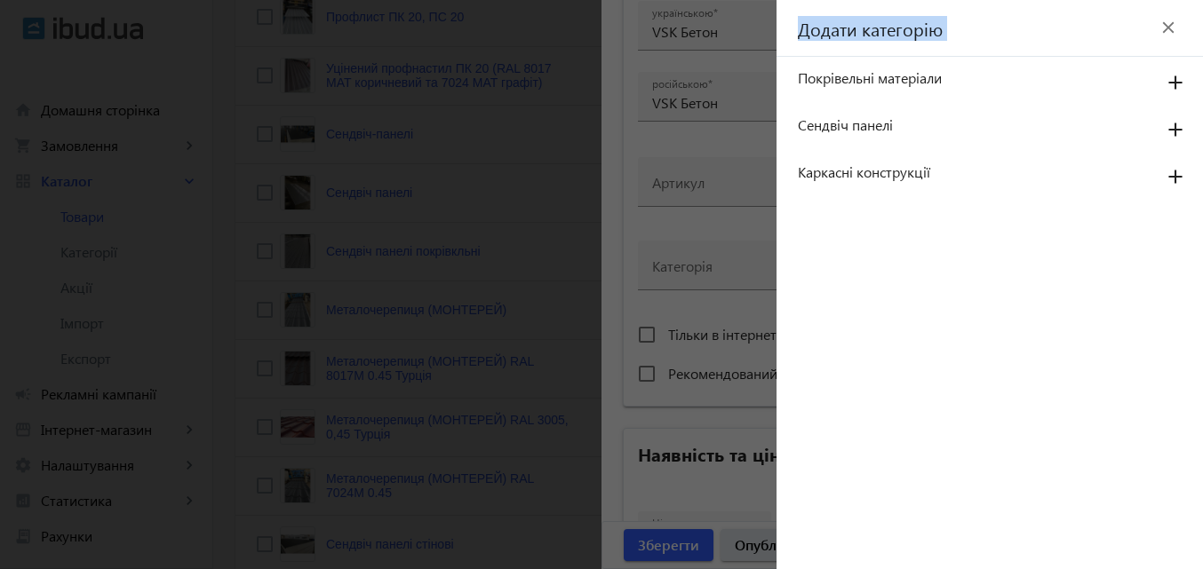
click at [1005, 38] on div "Додати категорію close" at bounding box center [989, 28] width 426 height 57
click at [1165, 26] on mat-icon "close" at bounding box center [1168, 27] width 27 height 27
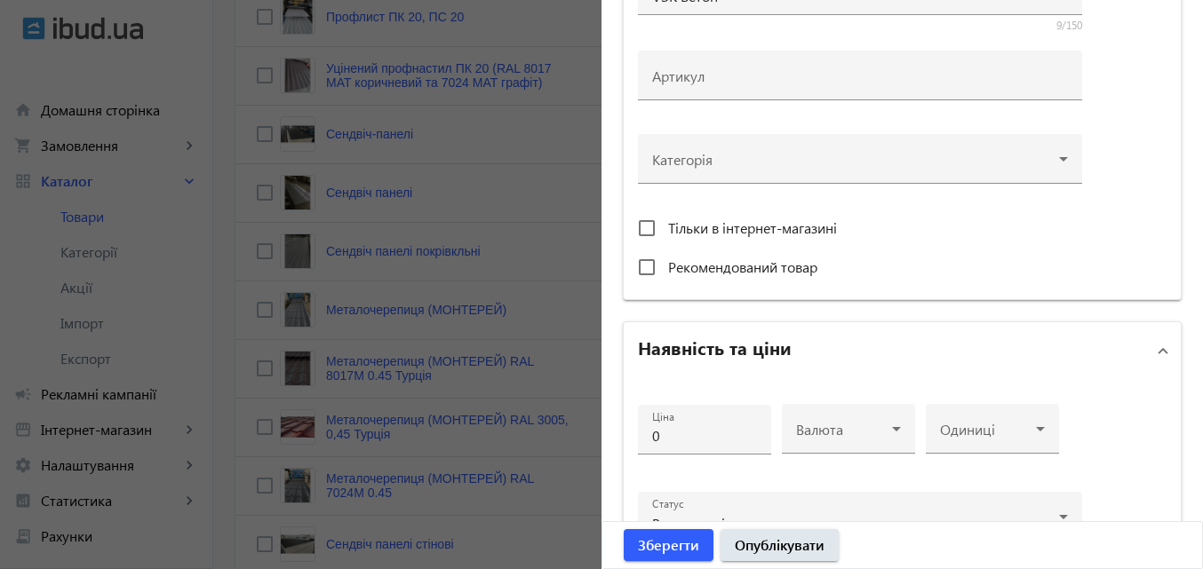
scroll to position [355, 0]
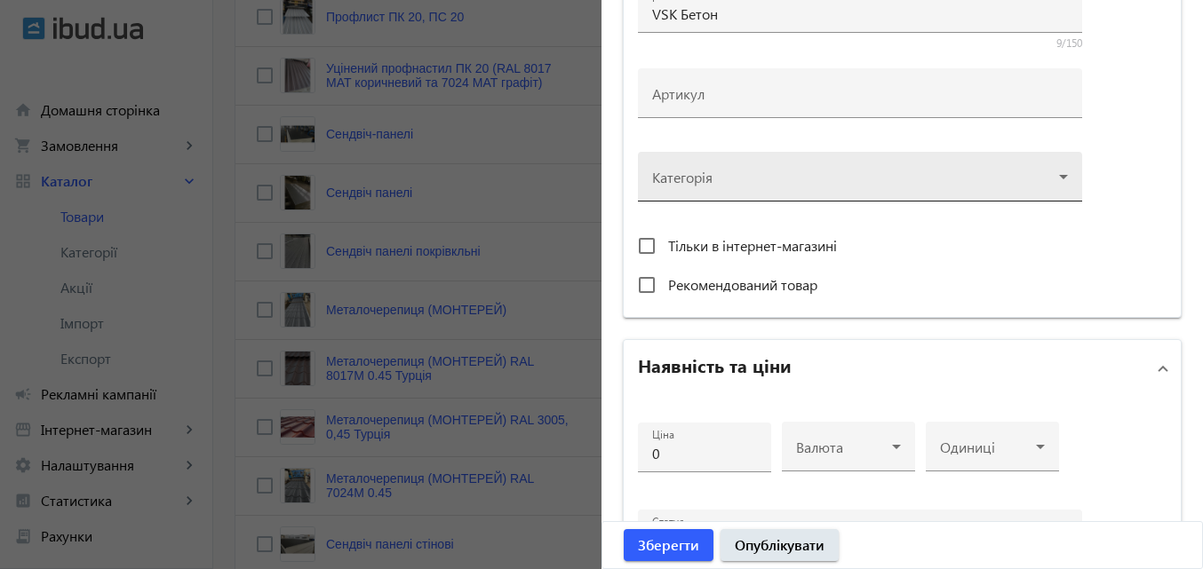
click at [802, 179] on div at bounding box center [860, 170] width 416 height 64
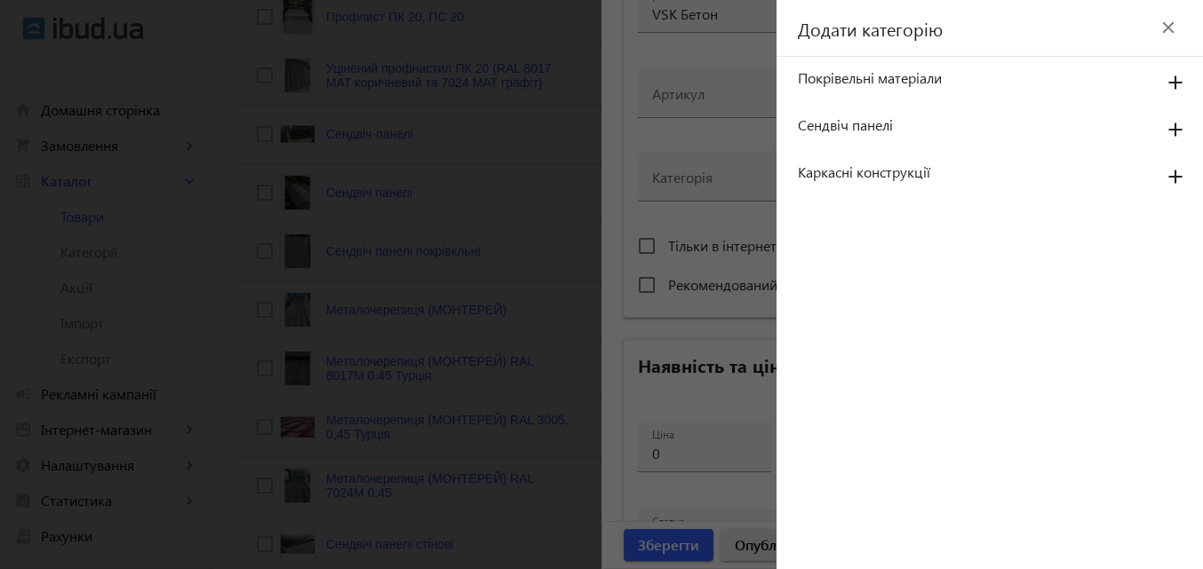
click at [973, 34] on div "Додати категорію close" at bounding box center [989, 28] width 426 height 57
click at [1169, 27] on mat-icon "close" at bounding box center [1168, 27] width 27 height 27
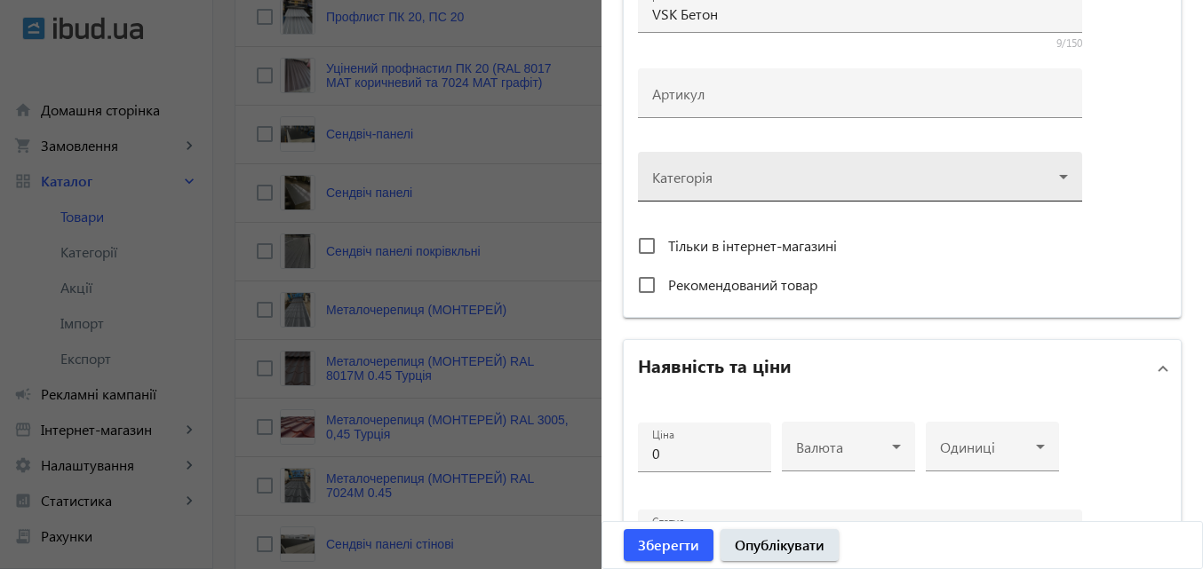
click at [788, 171] on div at bounding box center [860, 170] width 416 height 64
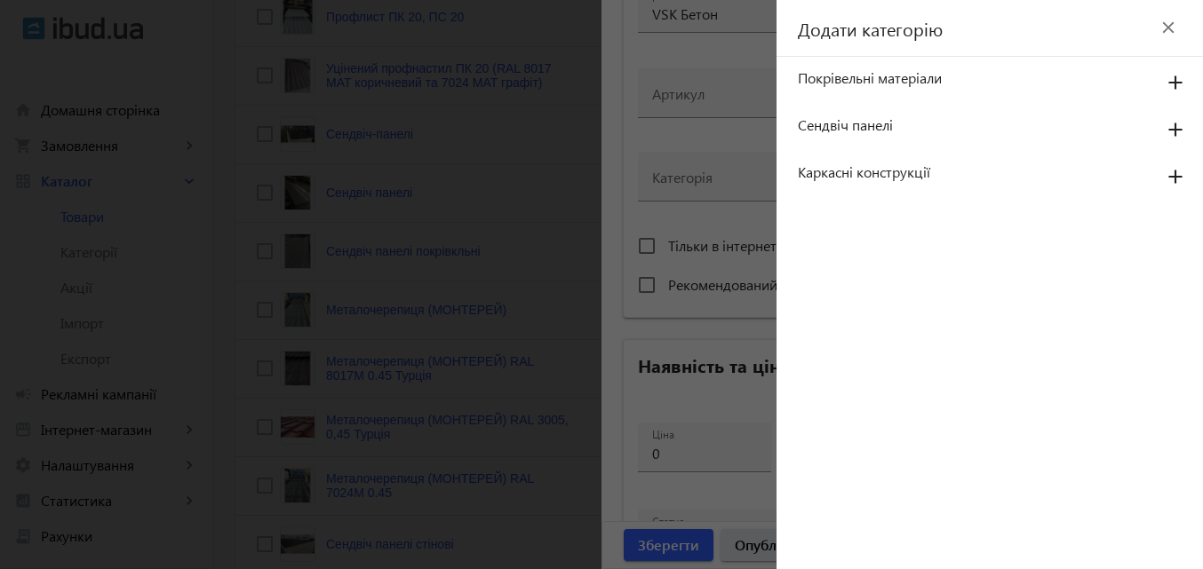
click at [1052, 20] on div "Додати категорію close" at bounding box center [989, 28] width 426 height 57
click at [1045, 45] on div "Додати категорію close" at bounding box center [989, 28] width 426 height 57
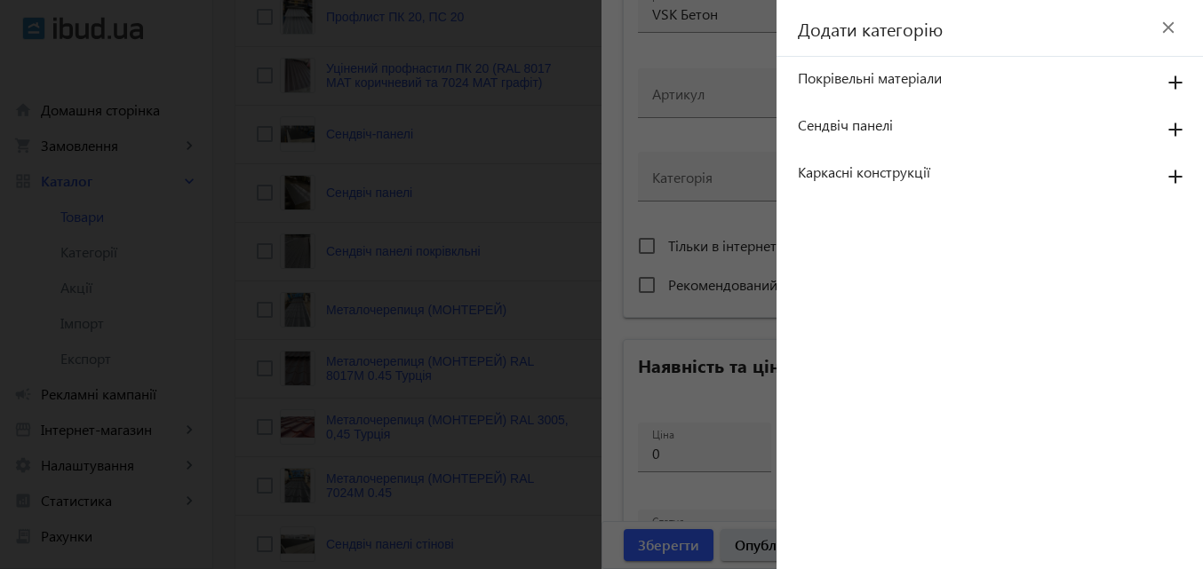
click at [1059, 36] on div "Додати категорію close" at bounding box center [989, 28] width 426 height 57
drag, startPoint x: 1012, startPoint y: 36, endPoint x: 965, endPoint y: 27, distance: 47.0
click at [1002, 35] on div "Додати категорію close" at bounding box center [989, 28] width 426 height 57
drag, startPoint x: 939, startPoint y: 25, endPoint x: 785, endPoint y: 43, distance: 154.7
click at [785, 43] on div "Додати категорію close" at bounding box center [989, 28] width 426 height 57
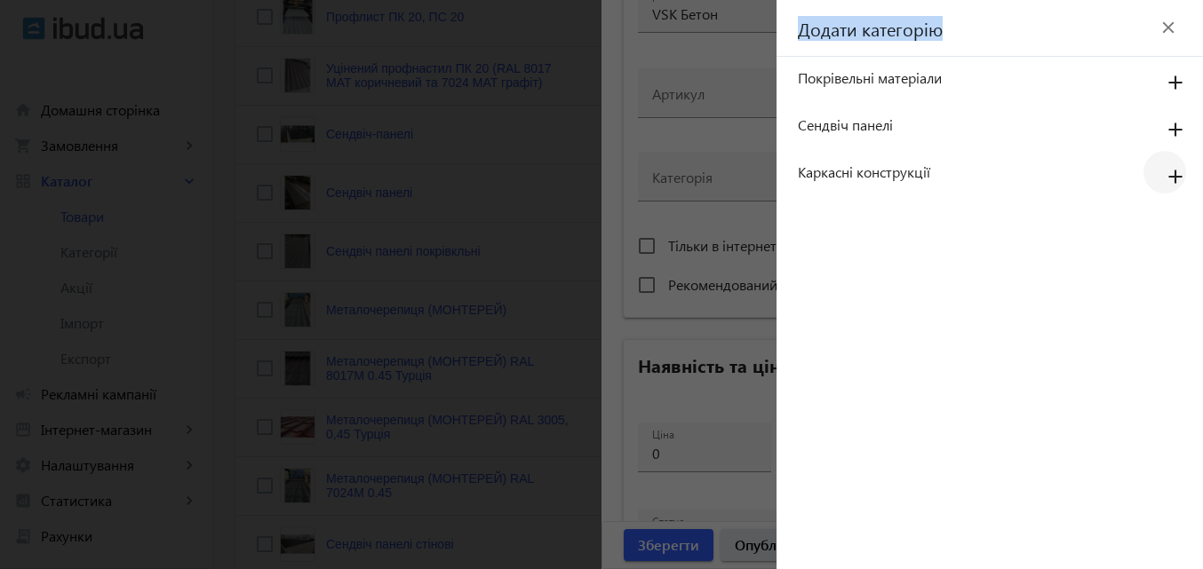
drag, startPoint x: 1148, startPoint y: 168, endPoint x: 1132, endPoint y: 166, distance: 15.2
click at [1147, 168] on span "button" at bounding box center [1164, 172] width 43 height 43
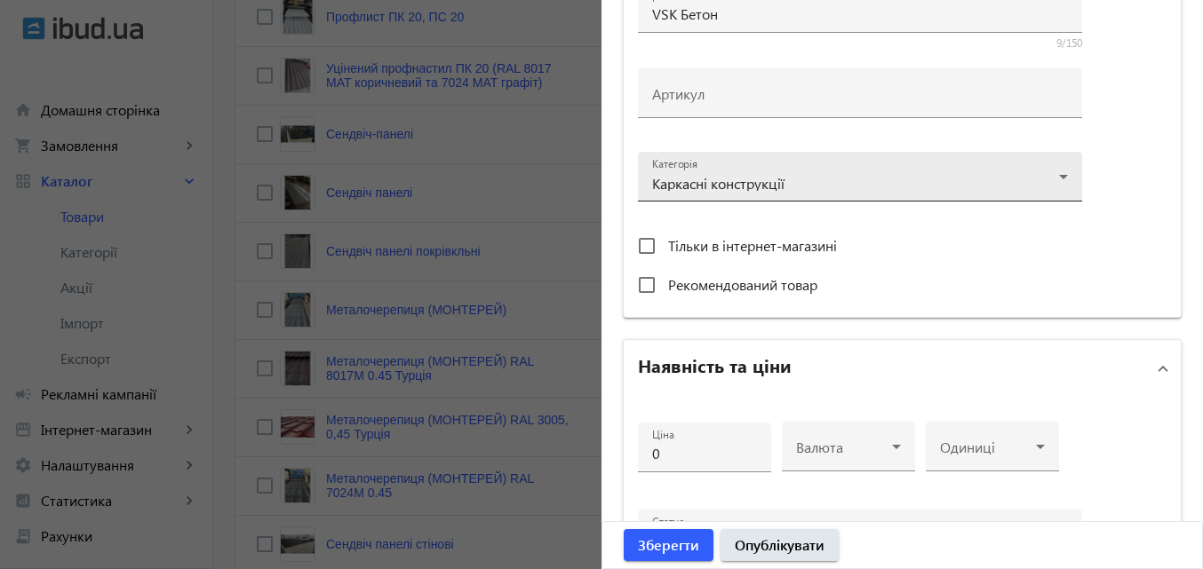
drag, startPoint x: 775, startPoint y: 186, endPoint x: 727, endPoint y: 185, distance: 48.9
click at [727, 185] on div at bounding box center [860, 170] width 416 height 64
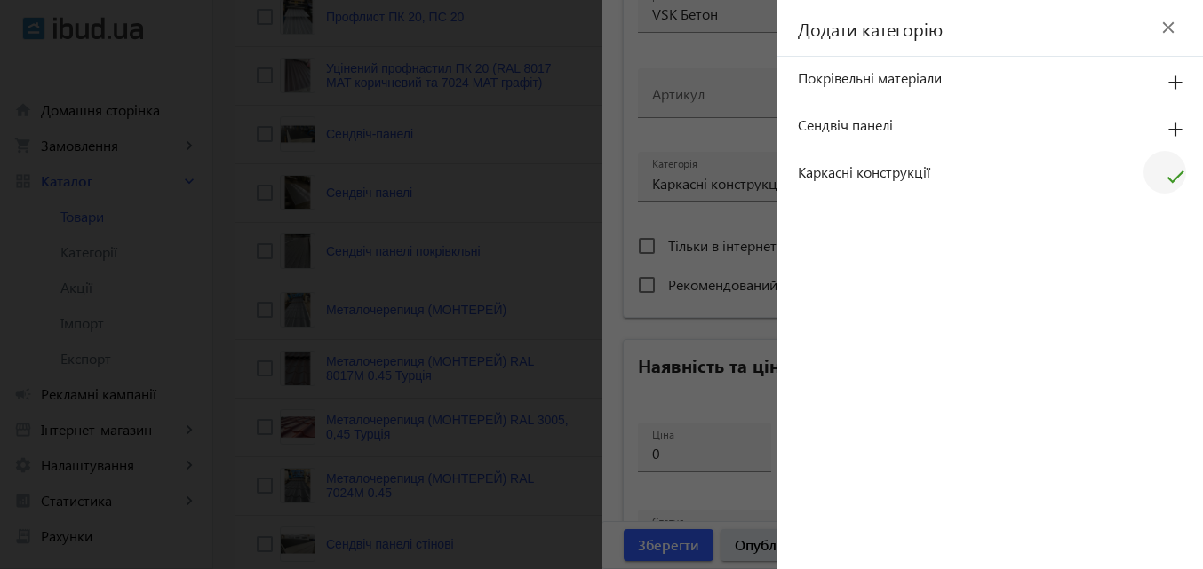
click at [1171, 172] on mat-icon "check" at bounding box center [1175, 183] width 43 height 43
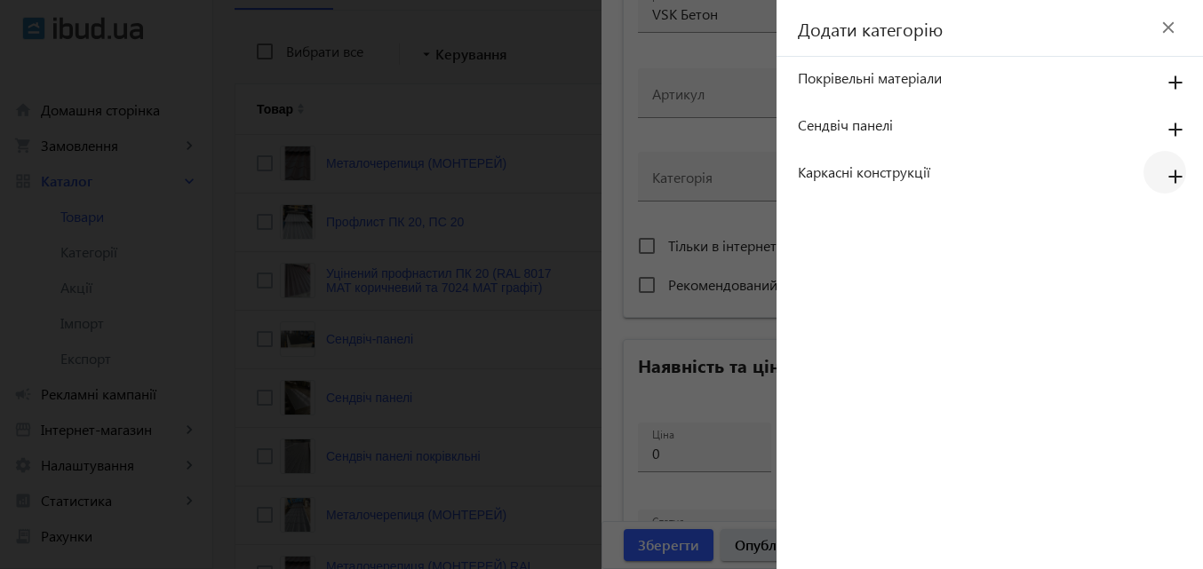
scroll to position [0, 0]
click at [1170, 27] on mat-icon "close" at bounding box center [1168, 27] width 27 height 27
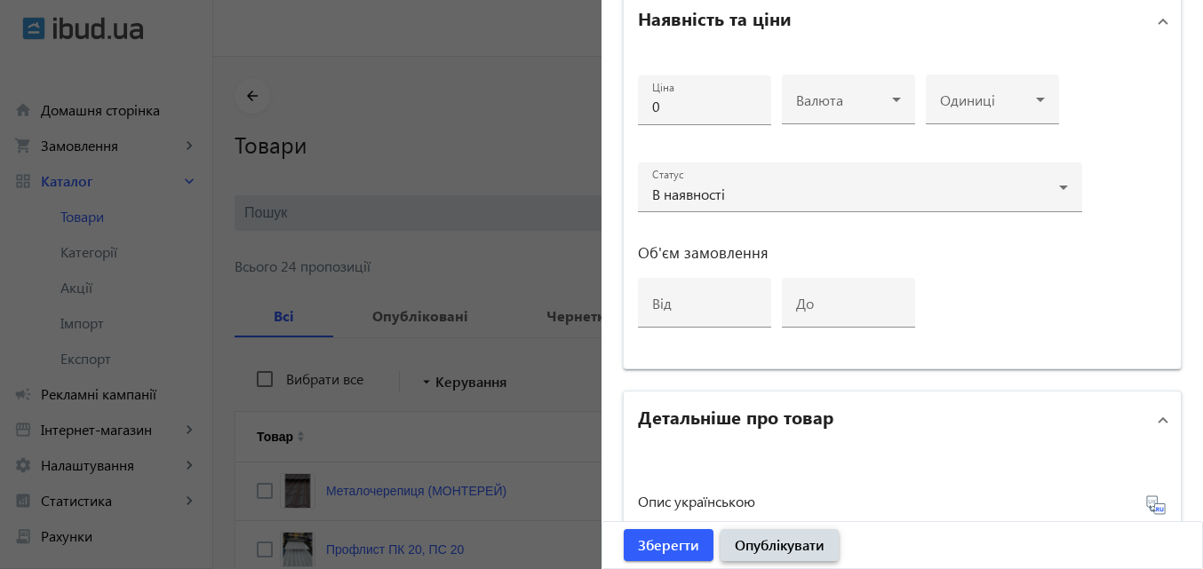
scroll to position [711, 0]
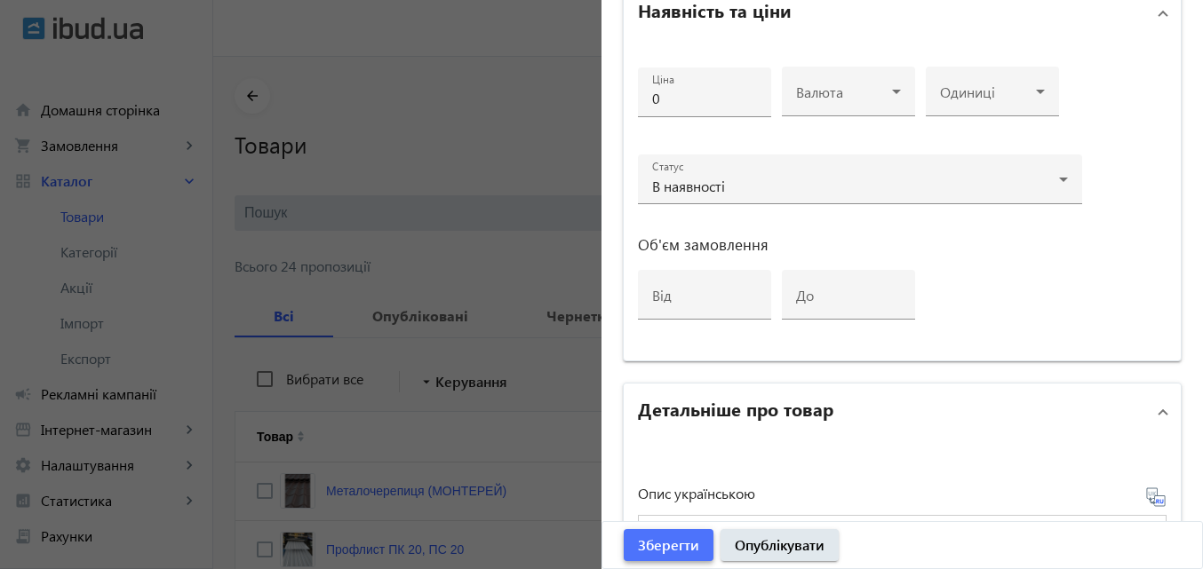
click at [667, 546] on span "Зберегти" at bounding box center [668, 546] width 61 height 20
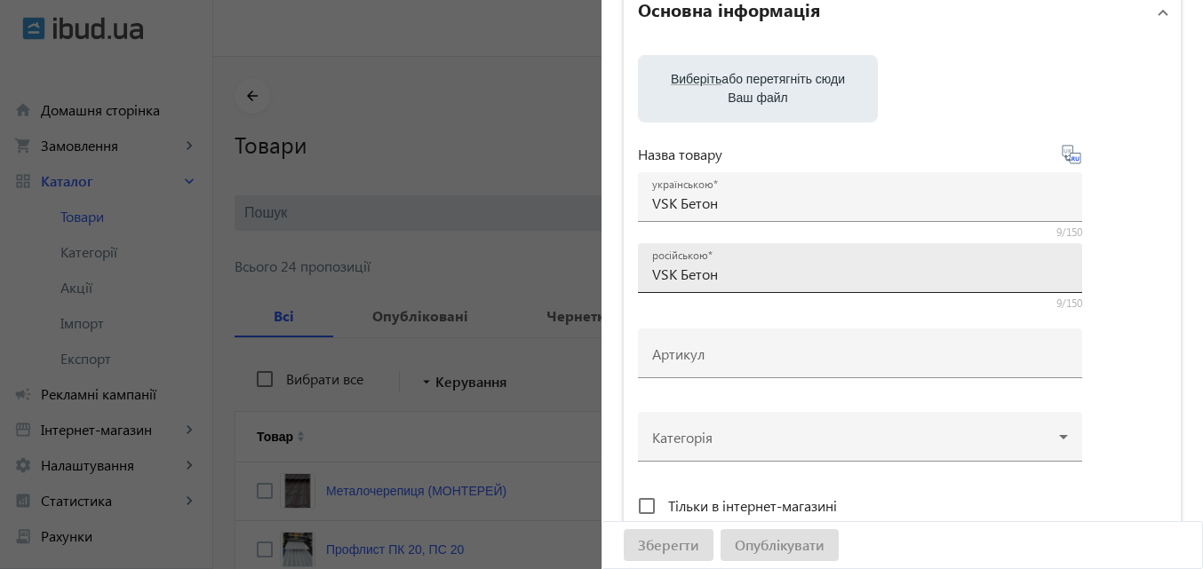
scroll to position [89, 0]
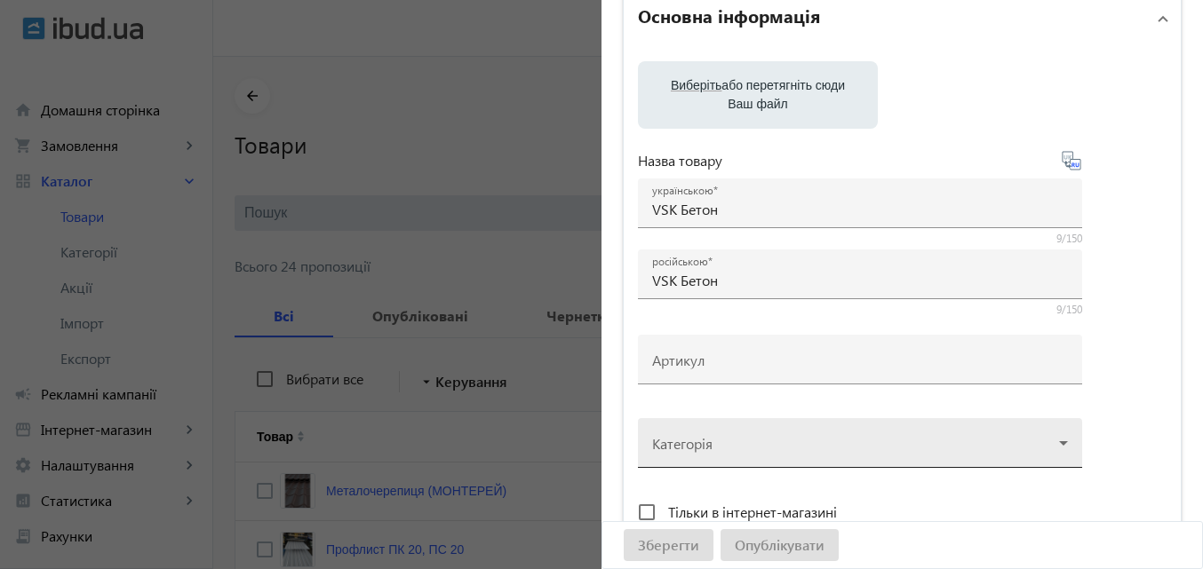
click at [1056, 443] on div at bounding box center [860, 436] width 416 height 64
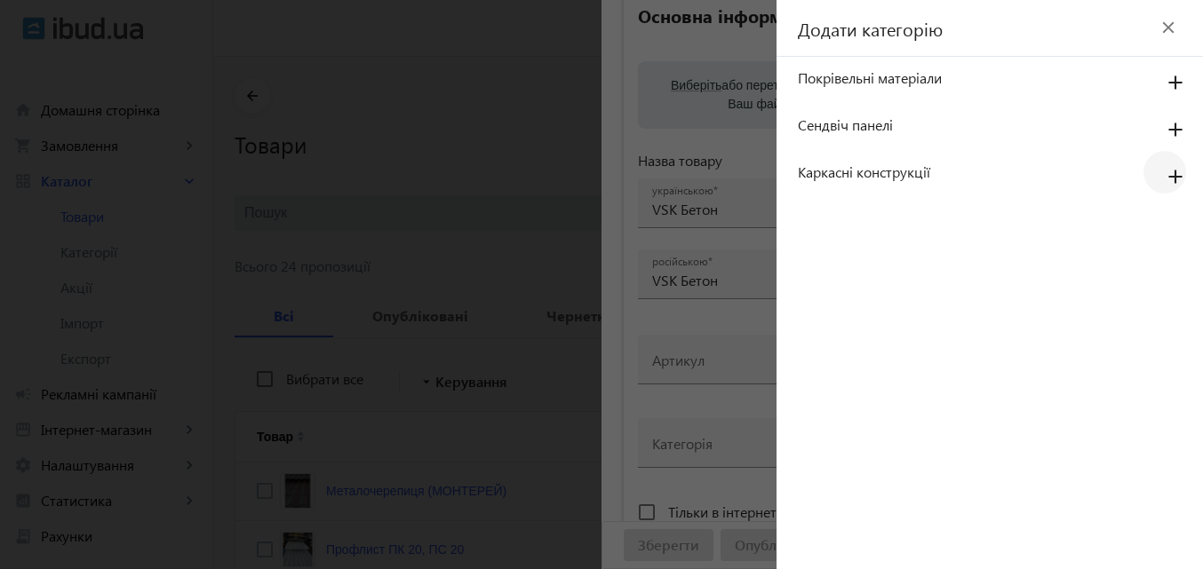
click at [869, 30] on span "Додати категорію" at bounding box center [859, 28] width 166 height 25
click at [927, 40] on span "Додати категорію" at bounding box center [859, 28] width 166 height 25
click at [958, 46] on div "Додати категорію close" at bounding box center [989, 28] width 426 height 57
click at [962, 44] on div "Додати категорію close" at bounding box center [989, 28] width 426 height 57
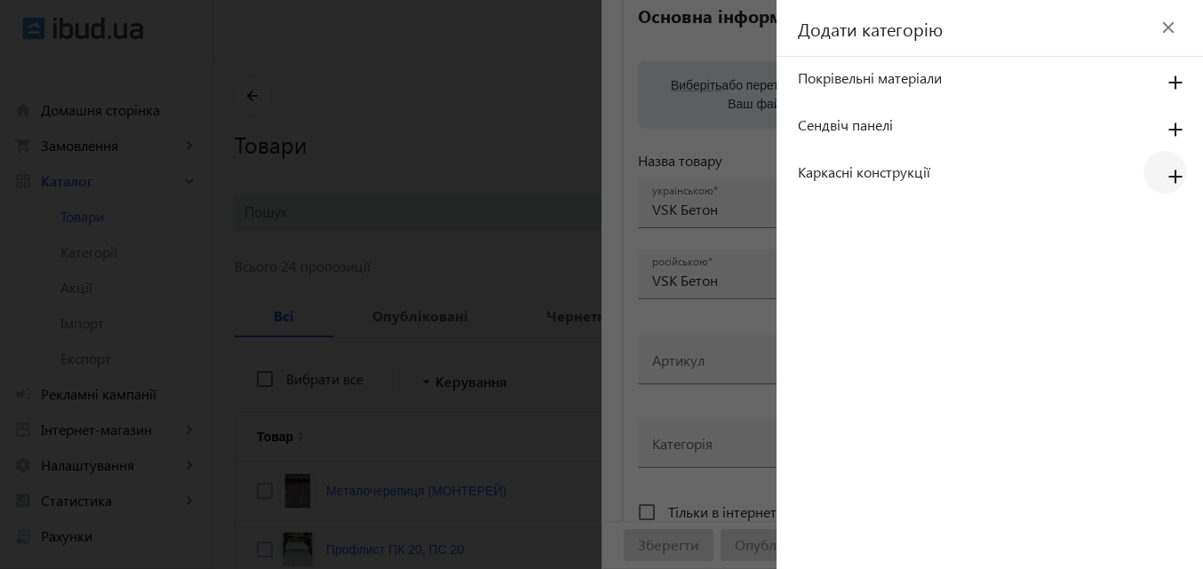
click at [967, 39] on div "Додати категорію close" at bounding box center [989, 28] width 426 height 57
drag, startPoint x: 969, startPoint y: 36, endPoint x: 1023, endPoint y: 33, distance: 54.2
click at [989, 32] on div "Додати категорію close" at bounding box center [989, 28] width 426 height 57
drag, startPoint x: 1025, startPoint y: 33, endPoint x: 1052, endPoint y: 33, distance: 27.5
click at [1042, 33] on div "Додати категорію close" at bounding box center [989, 28] width 426 height 57
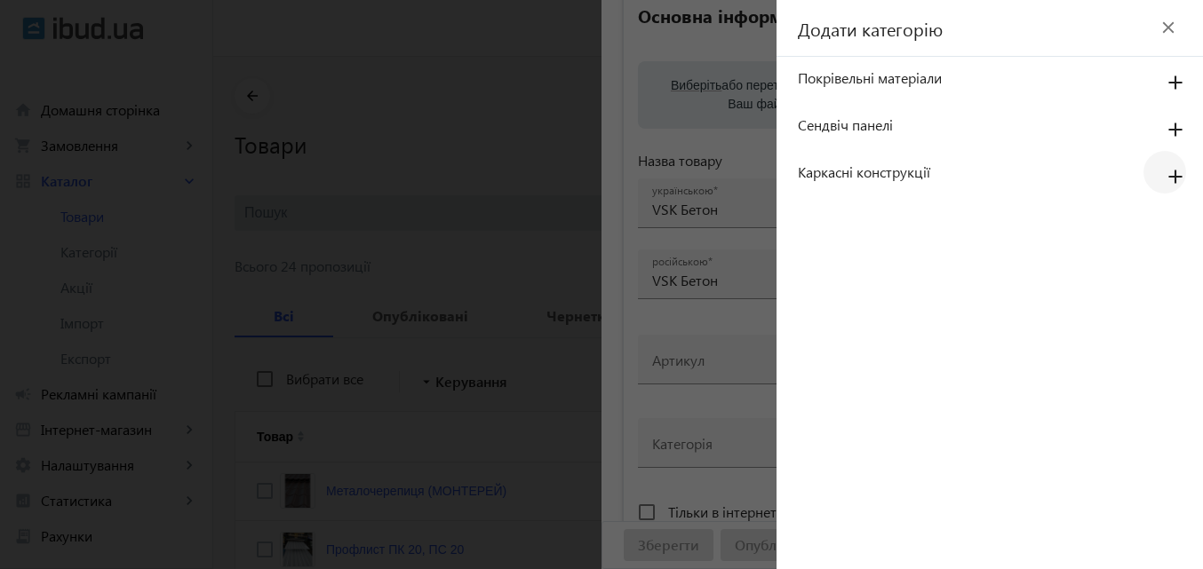
click at [1104, 36] on div "Додати категорію close" at bounding box center [989, 28] width 426 height 57
click at [1173, 28] on mat-icon "close" at bounding box center [1168, 27] width 27 height 27
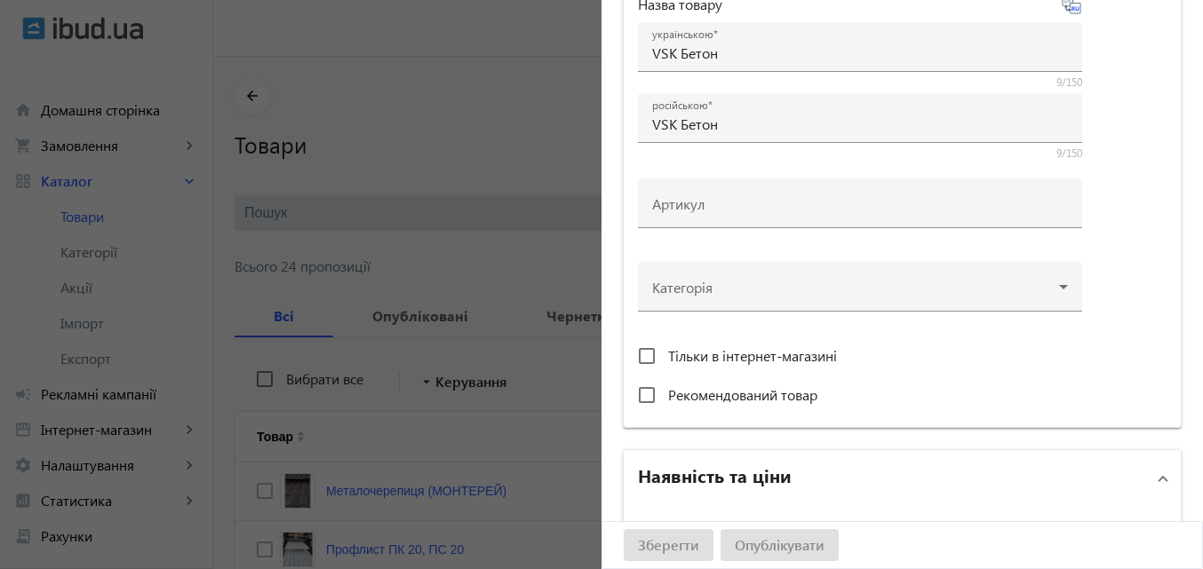
scroll to position [266, 0]
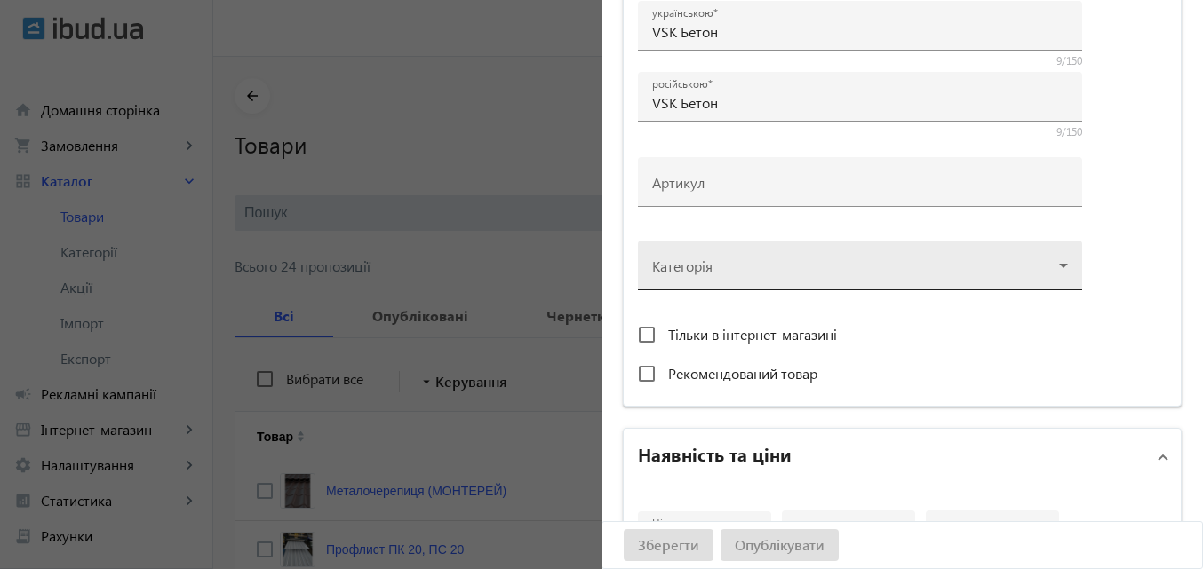
click at [1024, 267] on div at bounding box center [860, 258] width 416 height 64
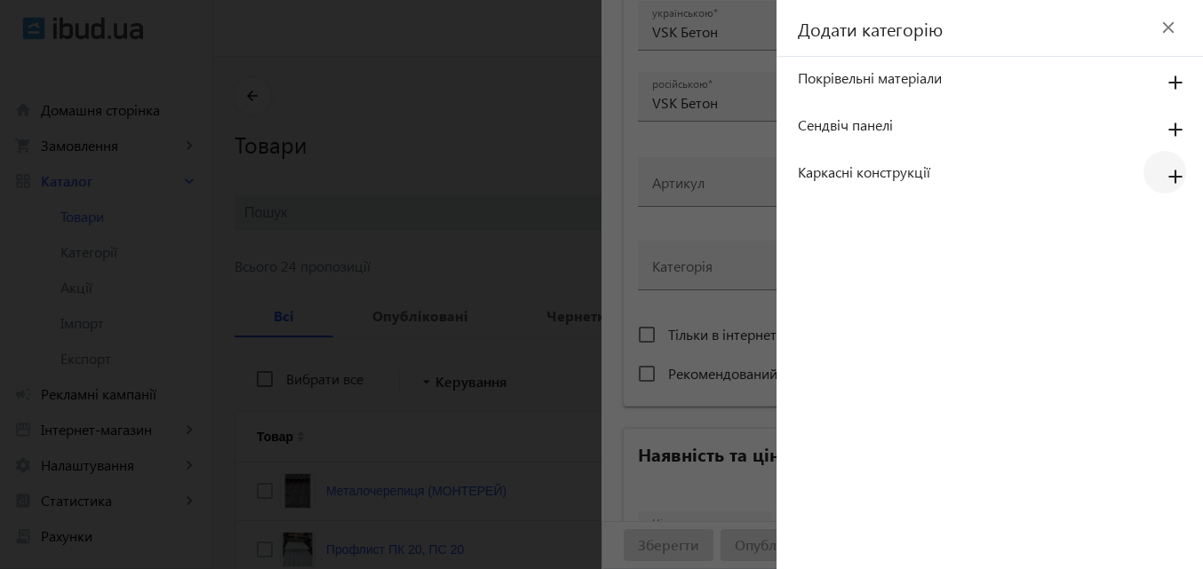
click at [968, 37] on div "Додати категорію close" at bounding box center [989, 28] width 426 height 57
click at [890, 38] on span "Додати категорію" at bounding box center [859, 28] width 166 height 25
drag, startPoint x: 885, startPoint y: 39, endPoint x: 1067, endPoint y: 33, distance: 182.2
click at [903, 37] on span "Додати категорію" at bounding box center [859, 28] width 166 height 25
click at [1023, 21] on div "Додати категорію close" at bounding box center [989, 28] width 426 height 57
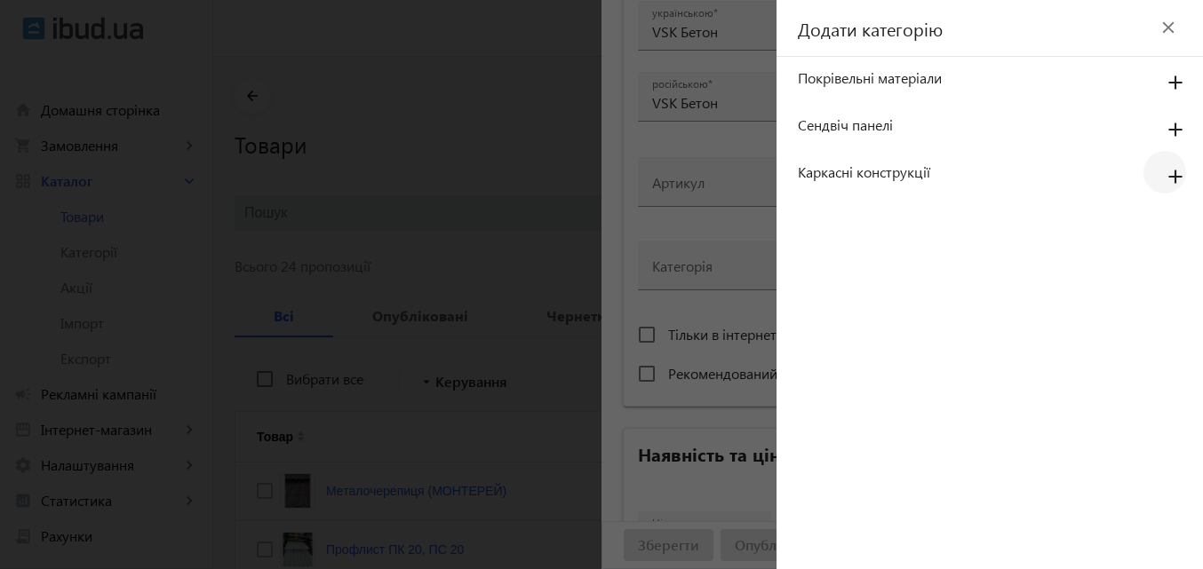
click at [1030, 20] on div "Додати категорію close" at bounding box center [989, 28] width 426 height 57
click at [790, 28] on span "Додати категорію" at bounding box center [859, 28] width 166 height 25
drag, startPoint x: 793, startPoint y: 28, endPoint x: 1010, endPoint y: 39, distance: 217.0
click at [1010, 39] on div "Додати категорію close" at bounding box center [989, 28] width 426 height 57
click at [1170, 31] on mat-icon "close" at bounding box center [1168, 27] width 27 height 27
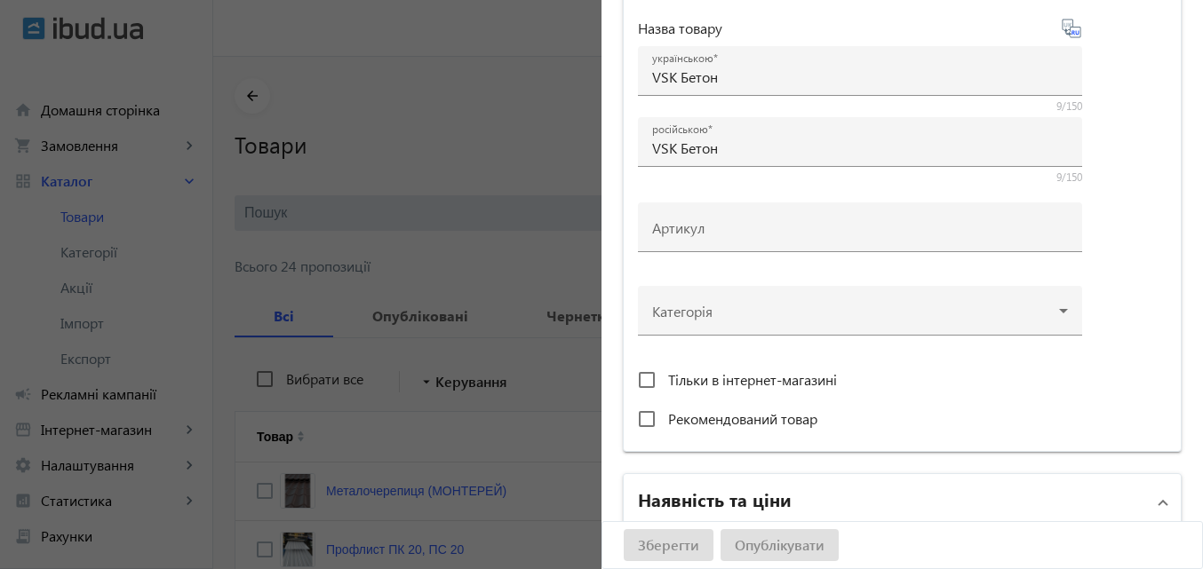
scroll to position [178, 0]
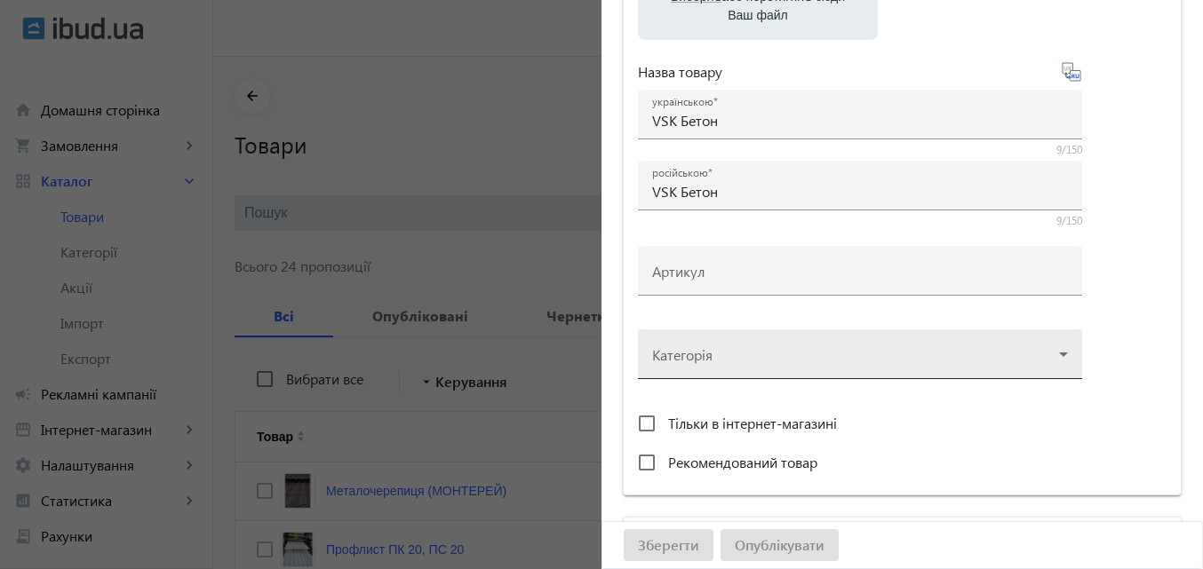
click at [1046, 357] on div at bounding box center [860, 347] width 416 height 64
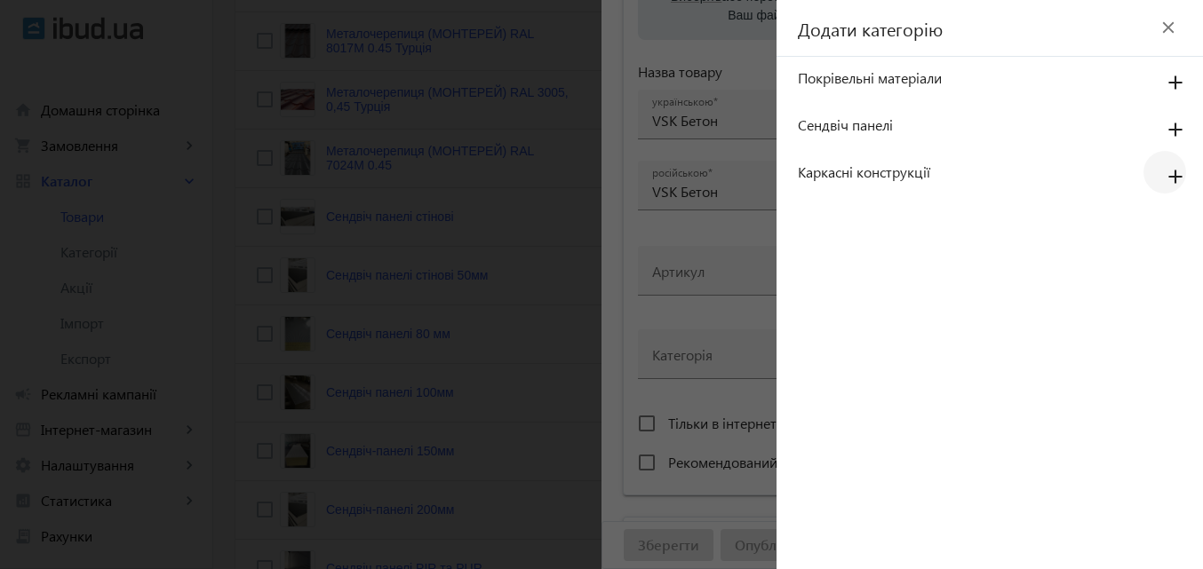
scroll to position [328, 0]
click at [1170, 23] on mat-icon "close" at bounding box center [1168, 27] width 27 height 27
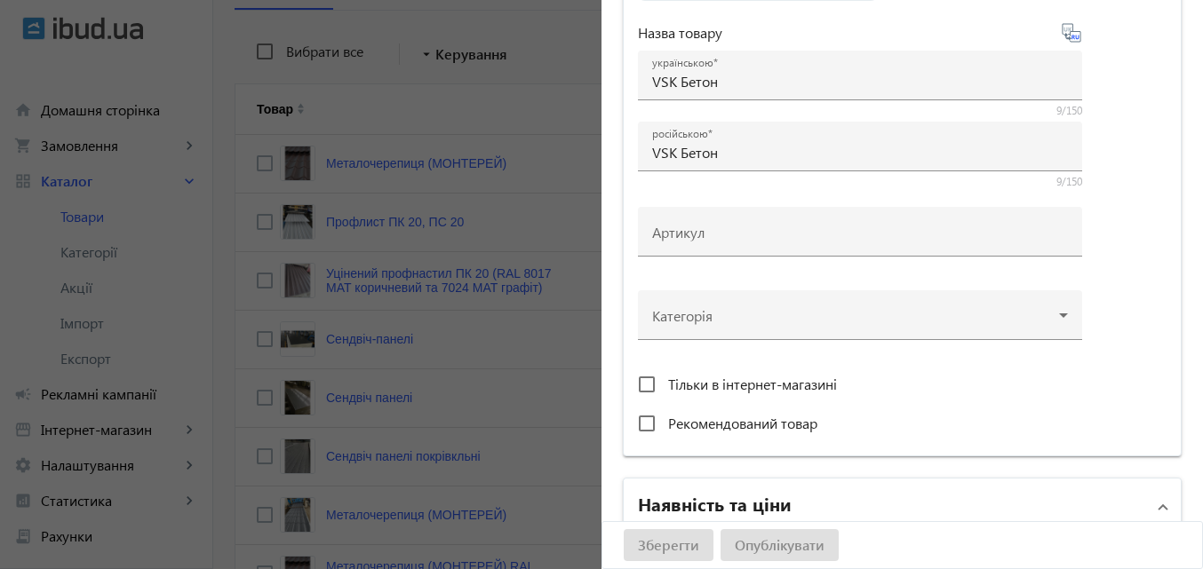
scroll to position [444, 0]
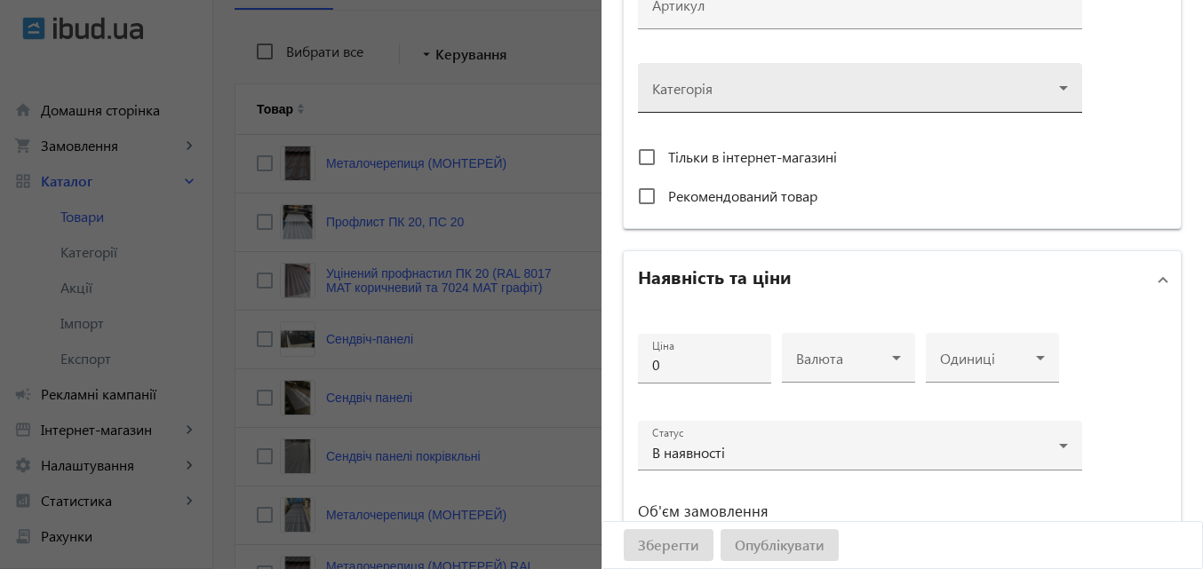
click at [1028, 89] on div at bounding box center [860, 81] width 416 height 64
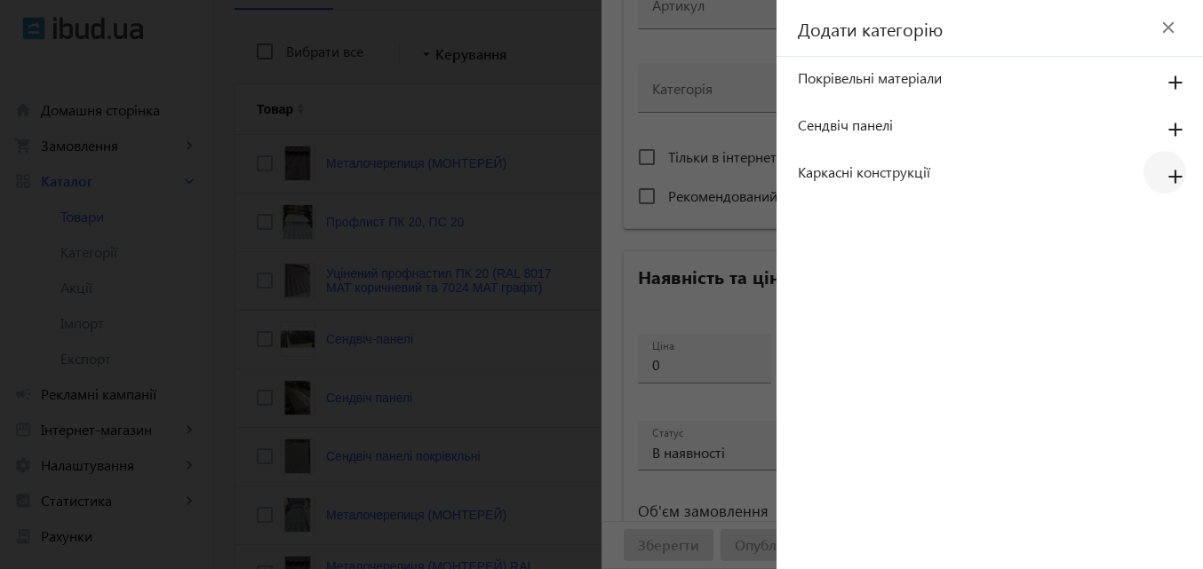
click at [955, 29] on div "Додати категорію close" at bounding box center [989, 28] width 426 height 57
click at [911, 34] on span "Додати категорію" at bounding box center [859, 28] width 166 height 25
click at [1166, 28] on mat-icon "close" at bounding box center [1168, 27] width 27 height 27
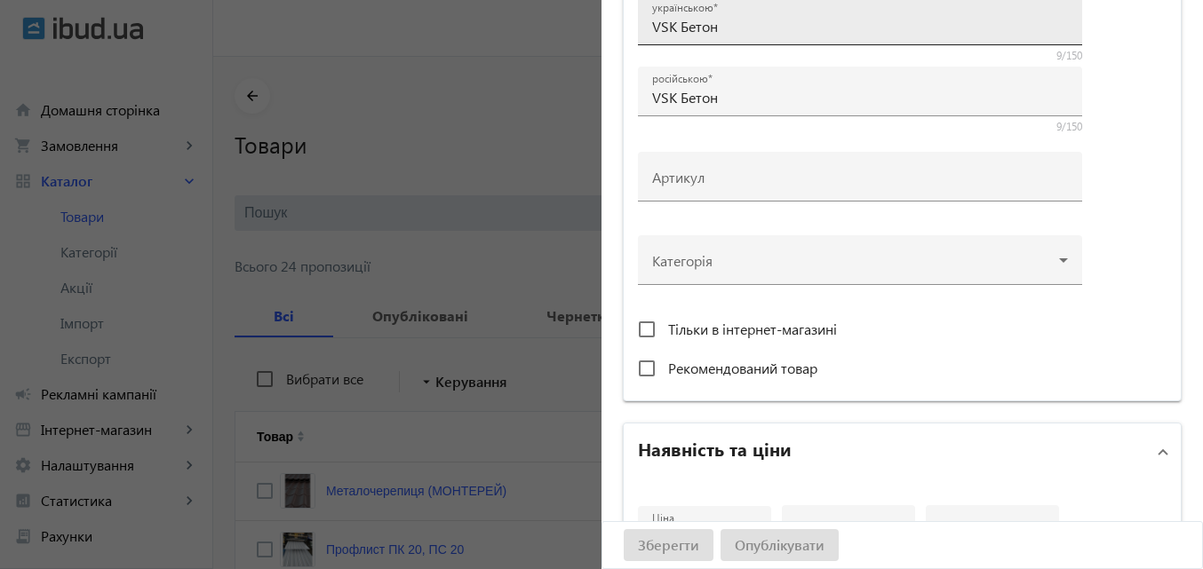
scroll to position [0, 0]
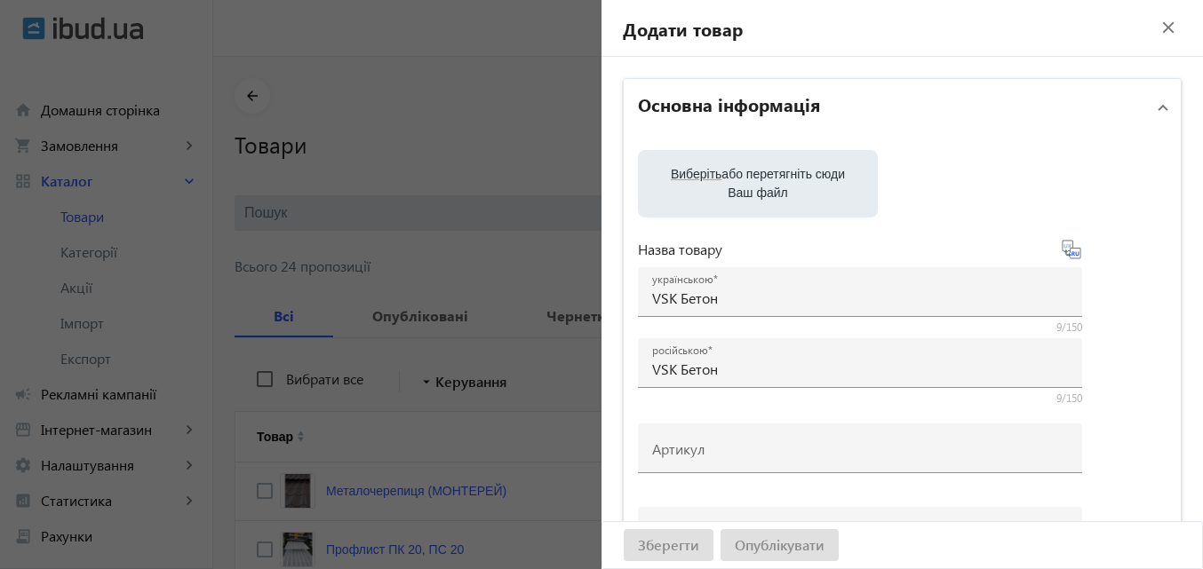
click at [1160, 31] on mat-icon "close" at bounding box center [1168, 27] width 27 height 27
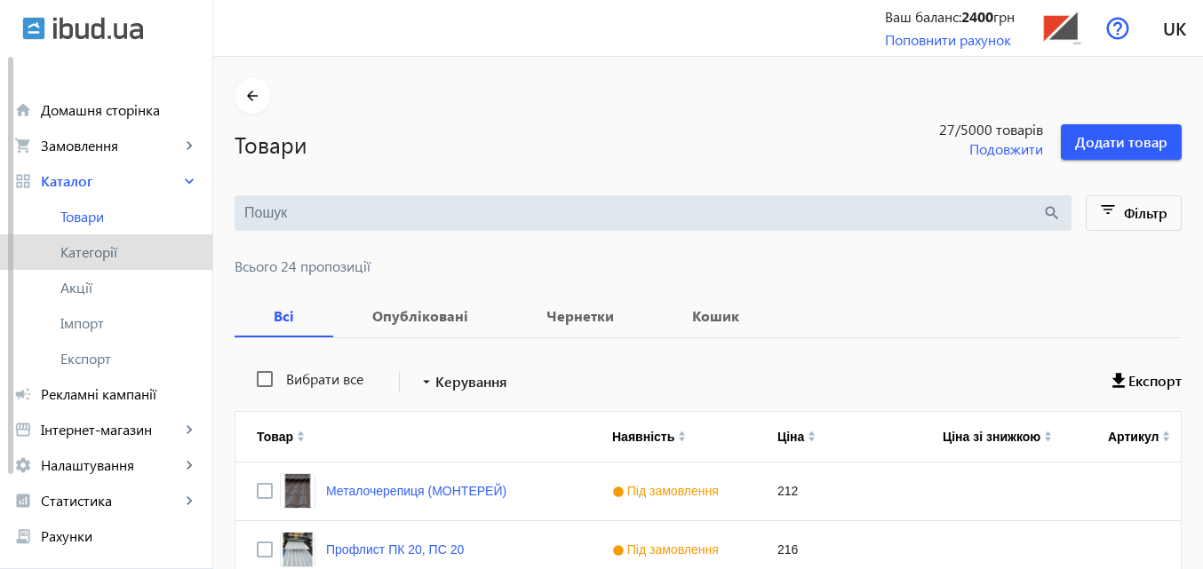
click at [85, 256] on span "Категорії" at bounding box center [129, 252] width 138 height 18
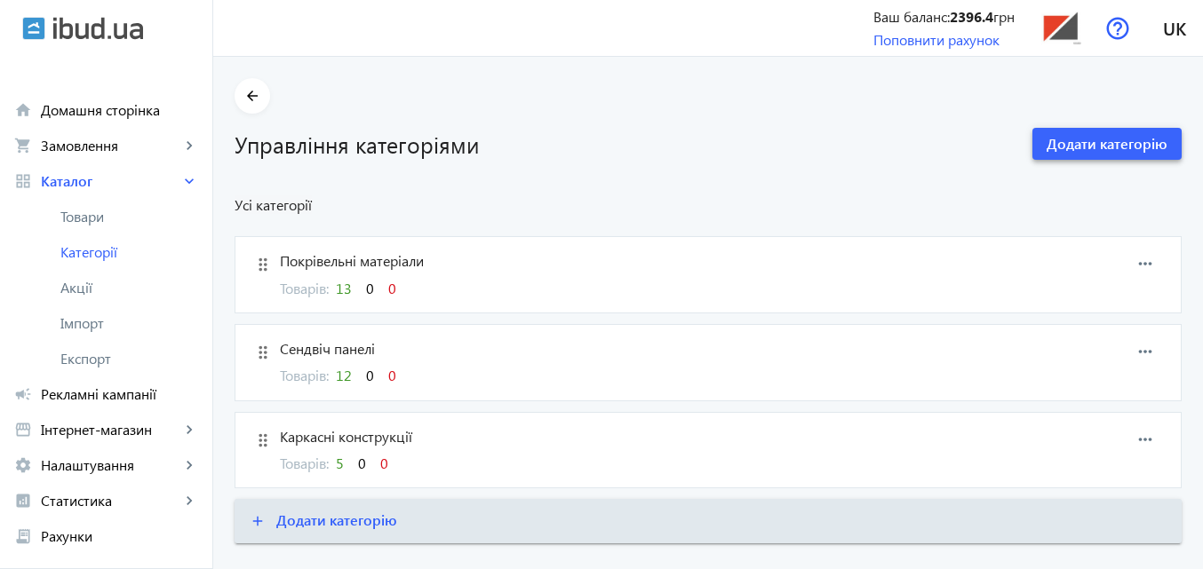
click at [1080, 147] on span "Додати категорію" at bounding box center [1106, 144] width 121 height 20
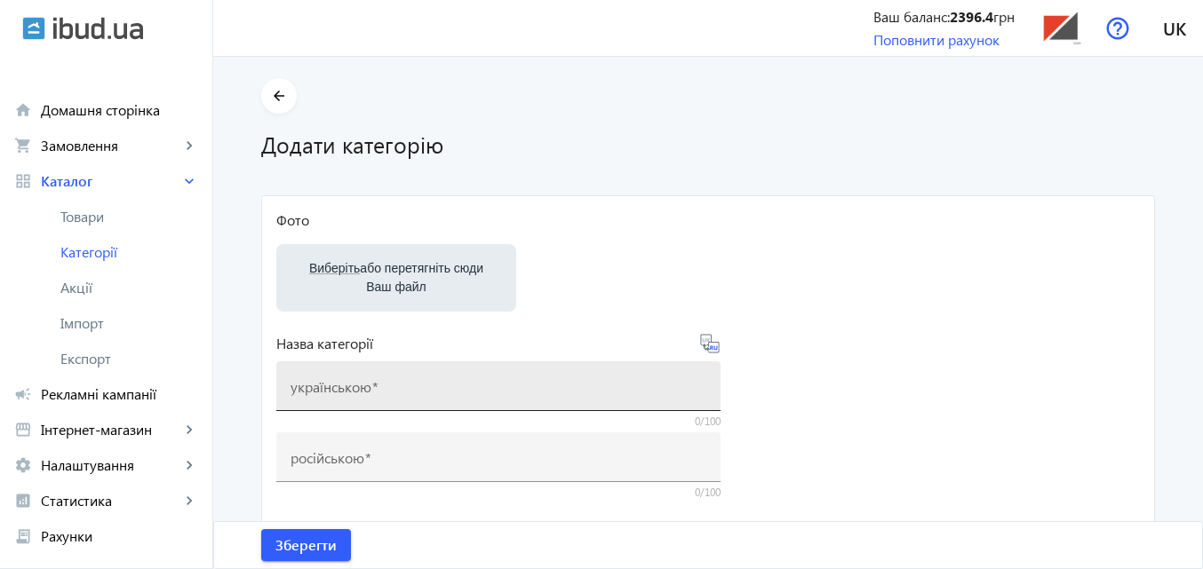
click at [374, 381] on div "українською" at bounding box center [498, 386] width 416 height 50
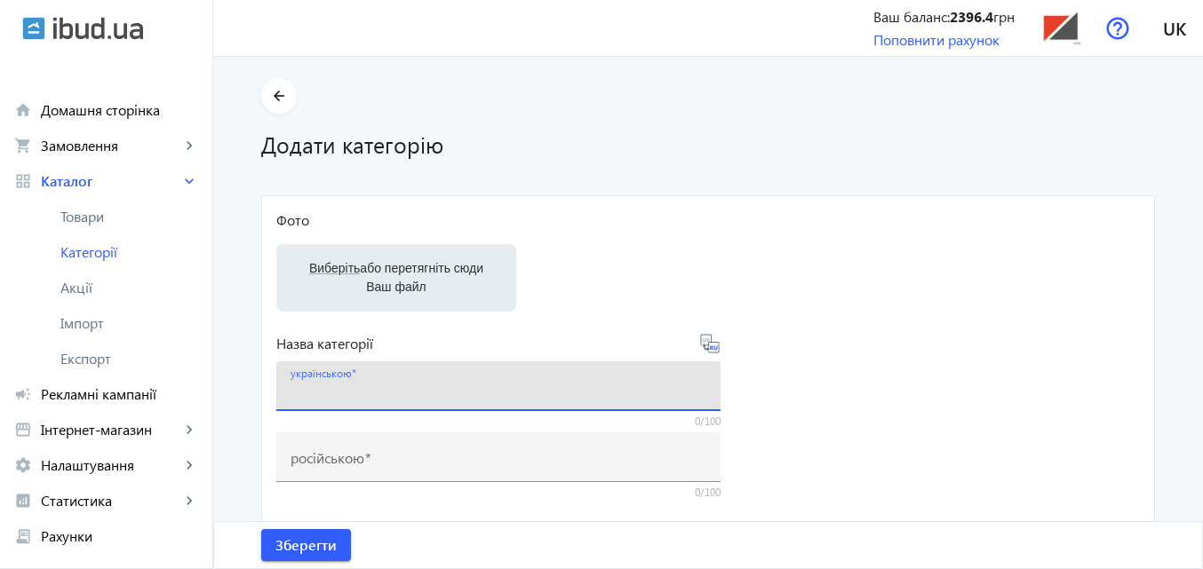
paste input "Бетон і будівельні розчини"
type input "Бетон і будівельні розчини"
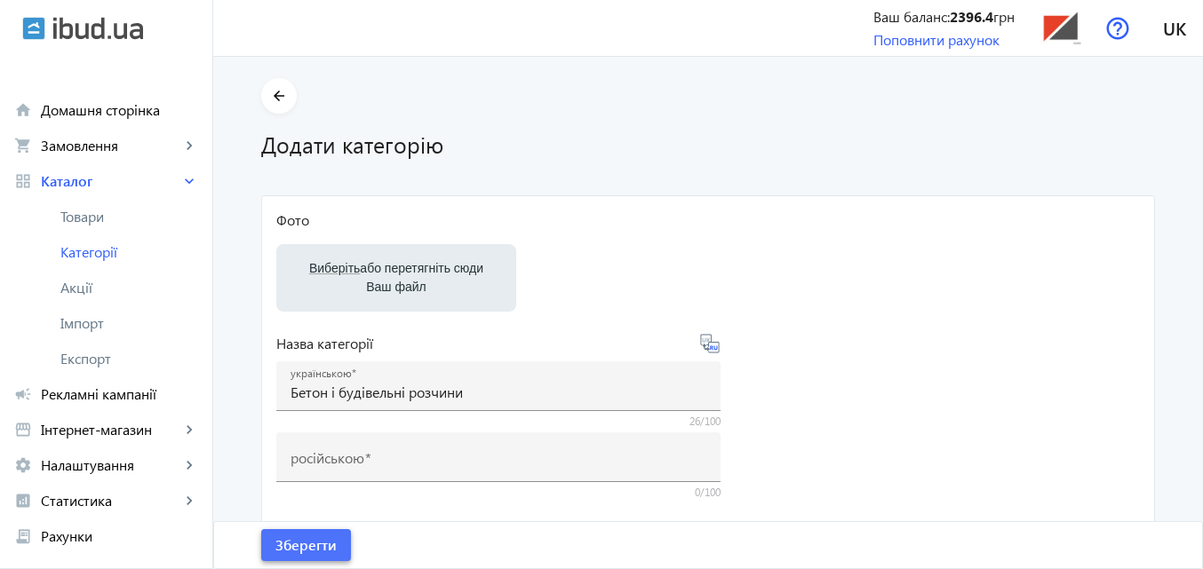
click at [323, 545] on span "Зберегти" at bounding box center [305, 546] width 61 height 20
click at [710, 346] on icon at bounding box center [712, 348] width 4 height 4
type input "Бетон и строительные растворы"
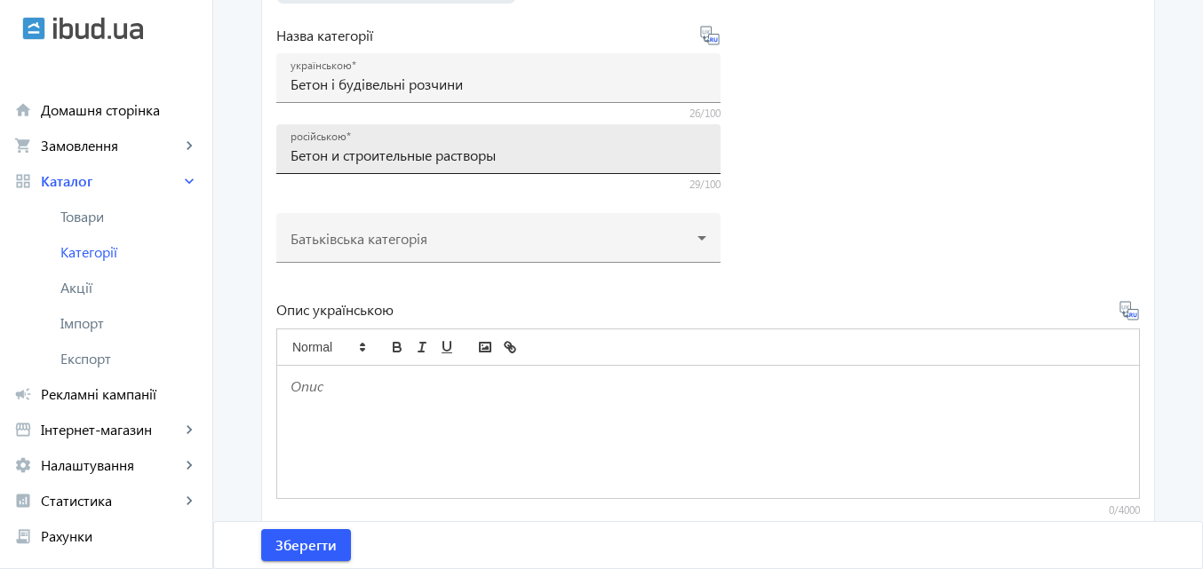
scroll to position [355, 0]
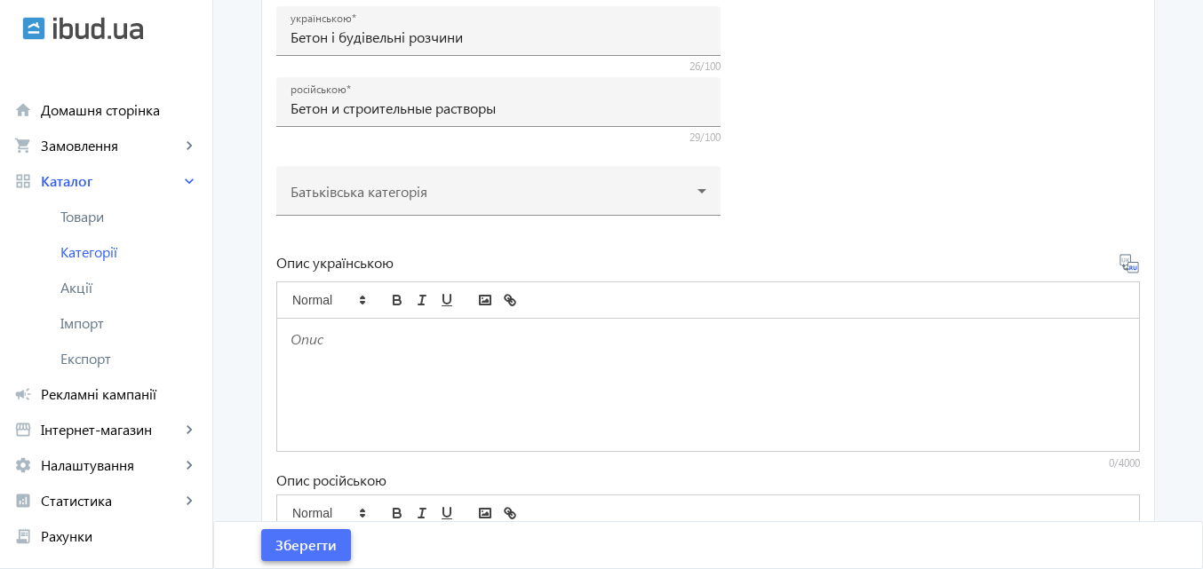
click at [306, 544] on span "Зберегти" at bounding box center [305, 546] width 61 height 20
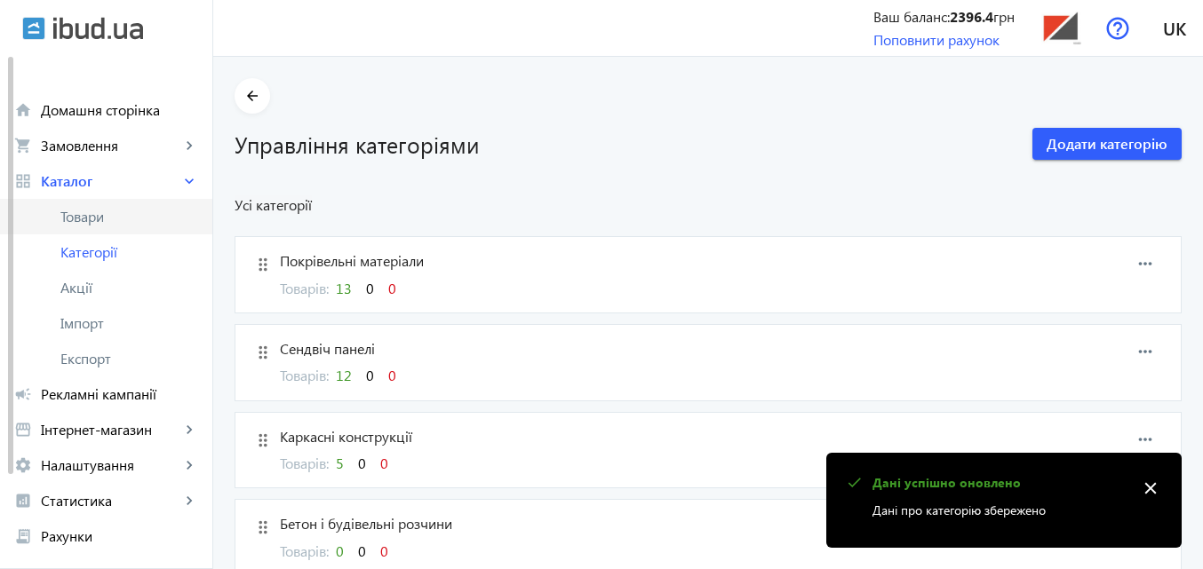
click at [91, 219] on span "Товари" at bounding box center [129, 217] width 138 height 18
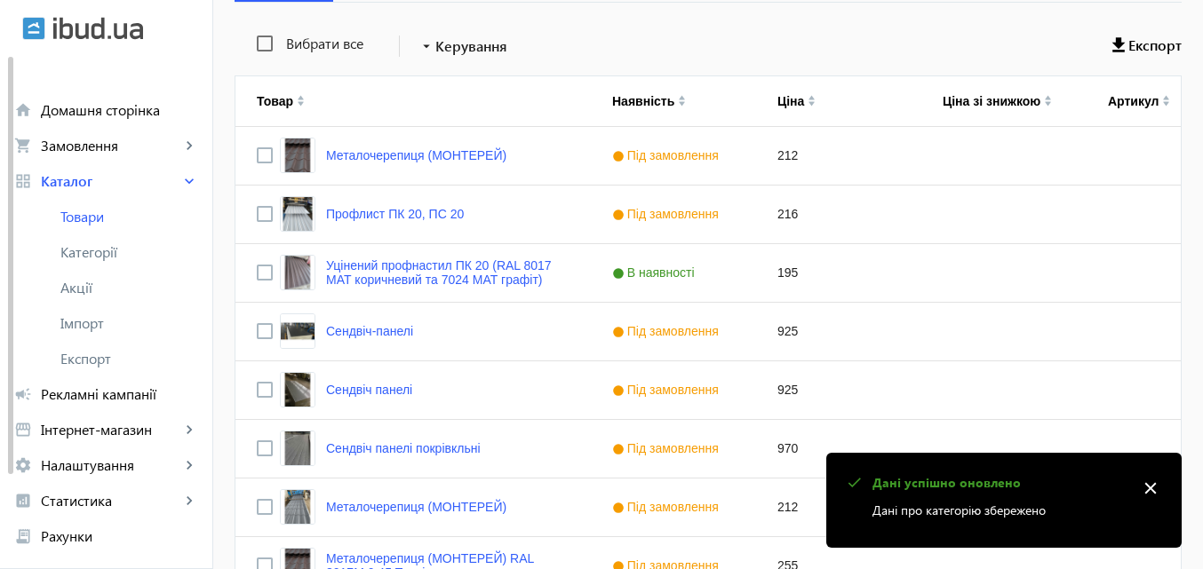
scroll to position [533, 0]
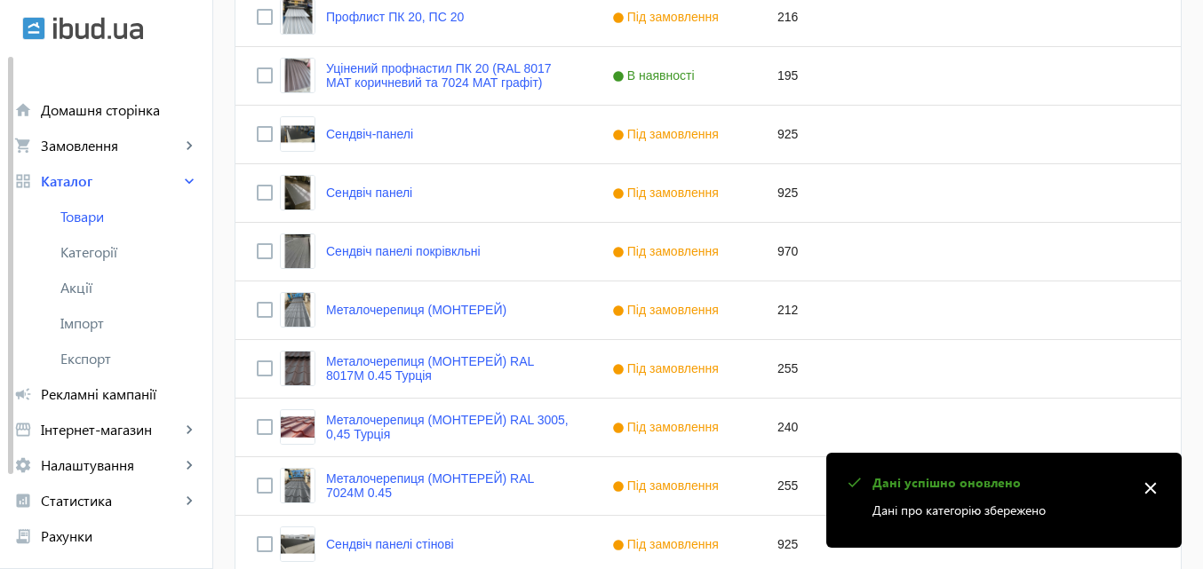
click at [1149, 486] on mat-icon "close" at bounding box center [1150, 488] width 27 height 27
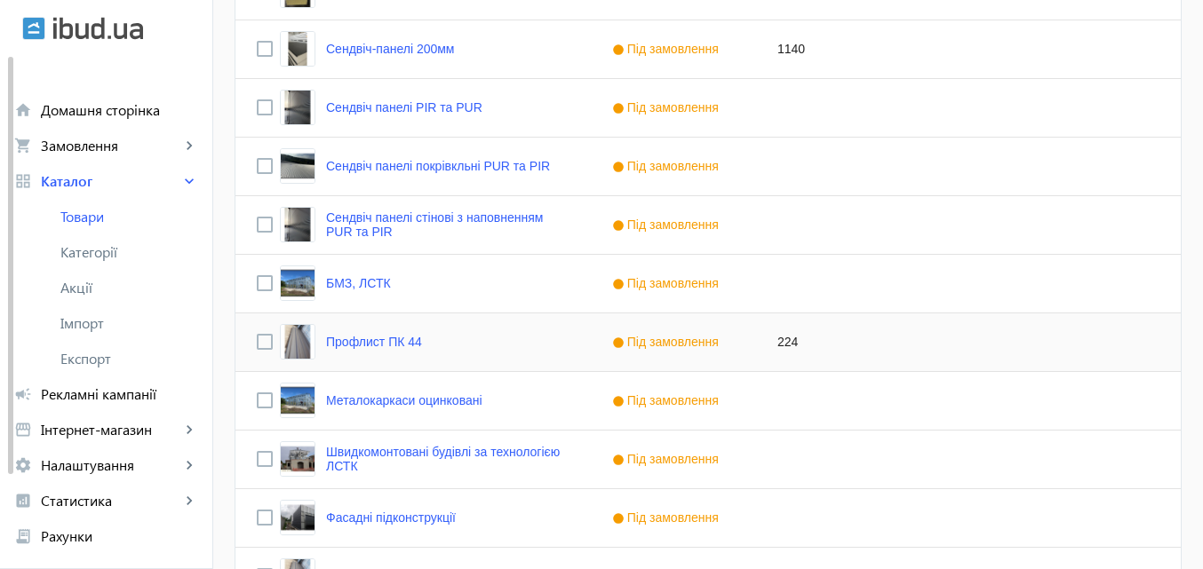
scroll to position [1390, 0]
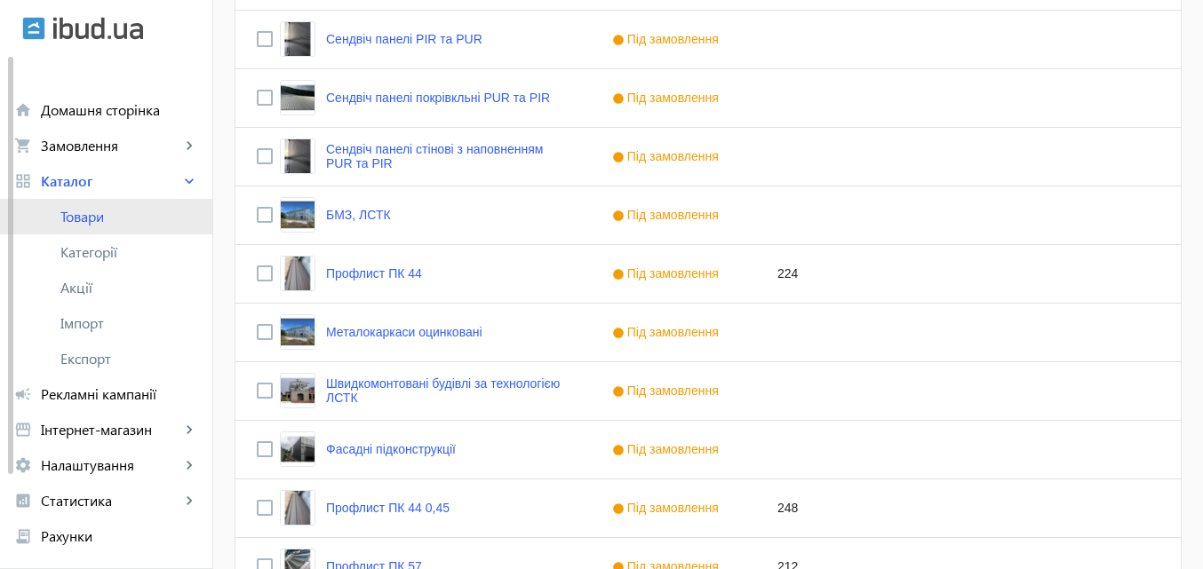
click at [90, 221] on span "Товари" at bounding box center [129, 217] width 138 height 18
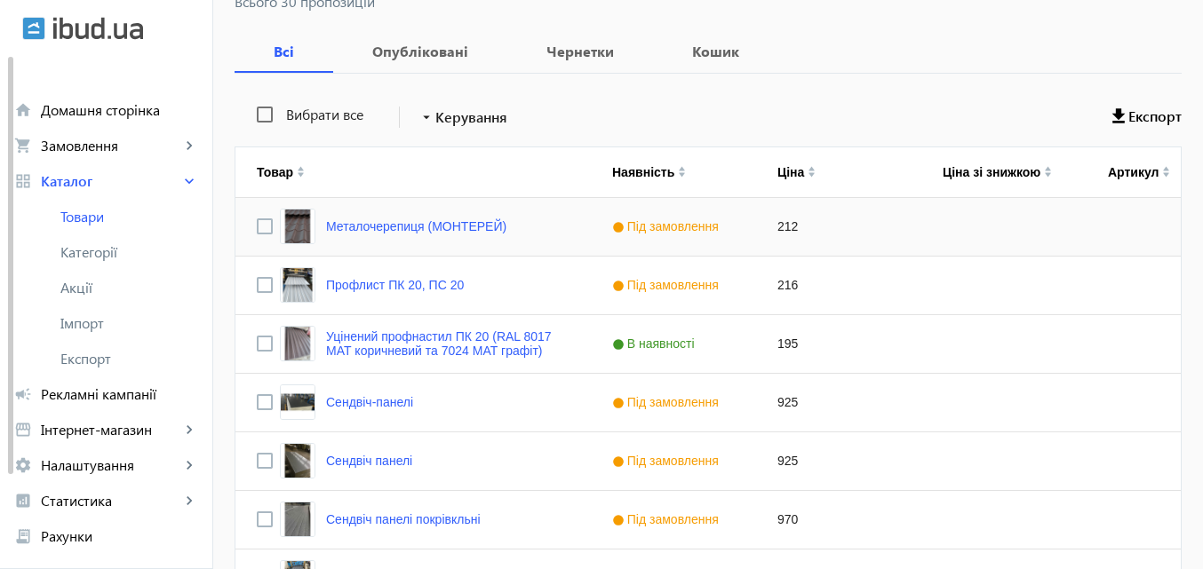
scroll to position [0, 0]
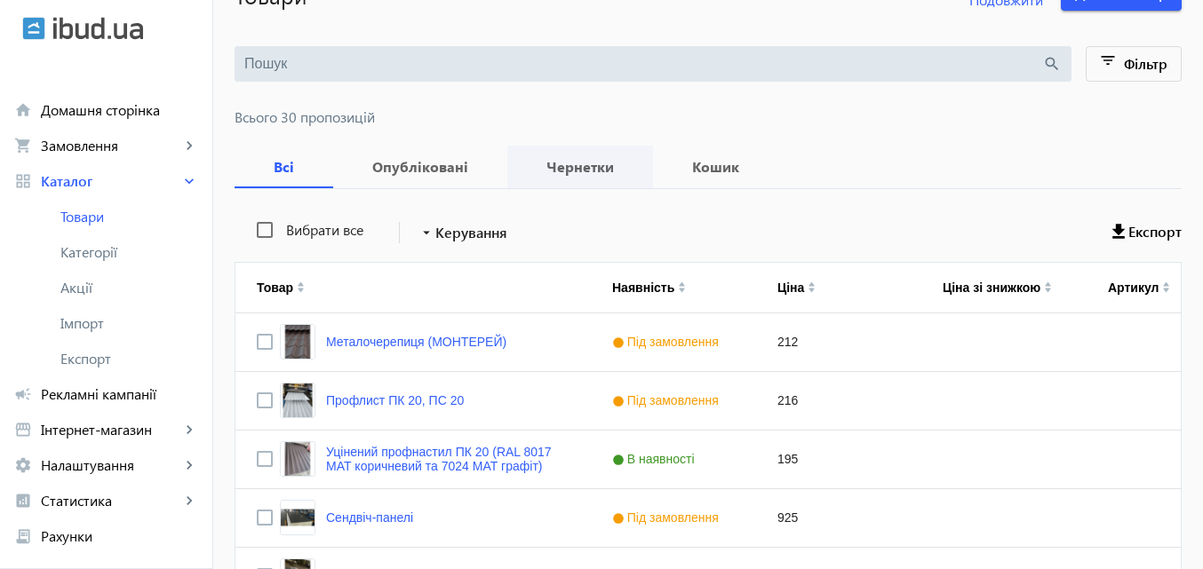
scroll to position [58, 0]
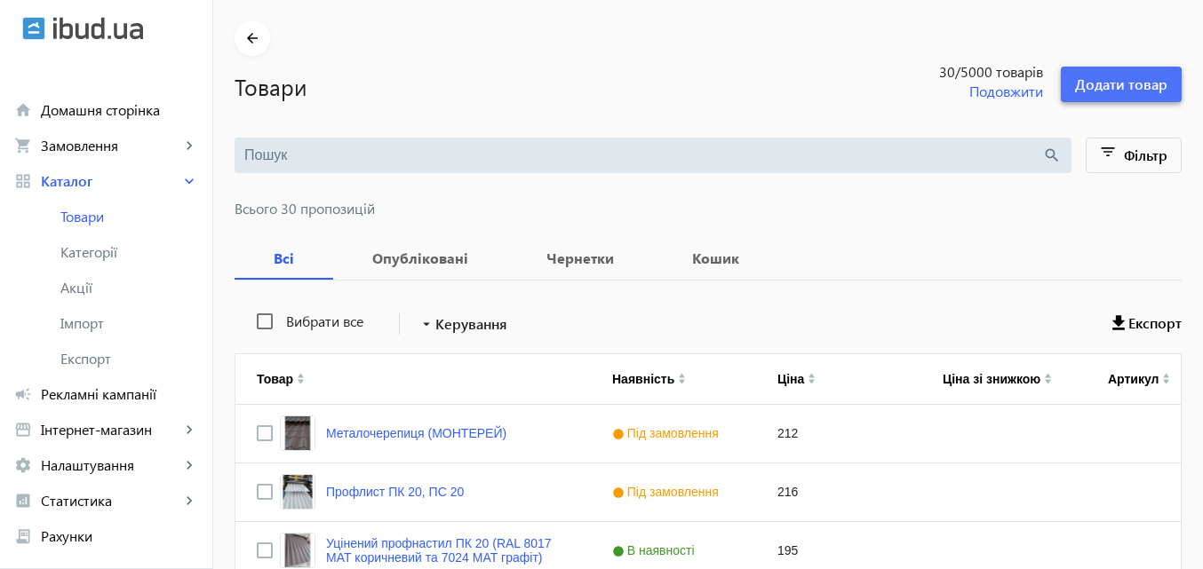
click at [1110, 88] on span "Додати товар" at bounding box center [1121, 85] width 92 height 20
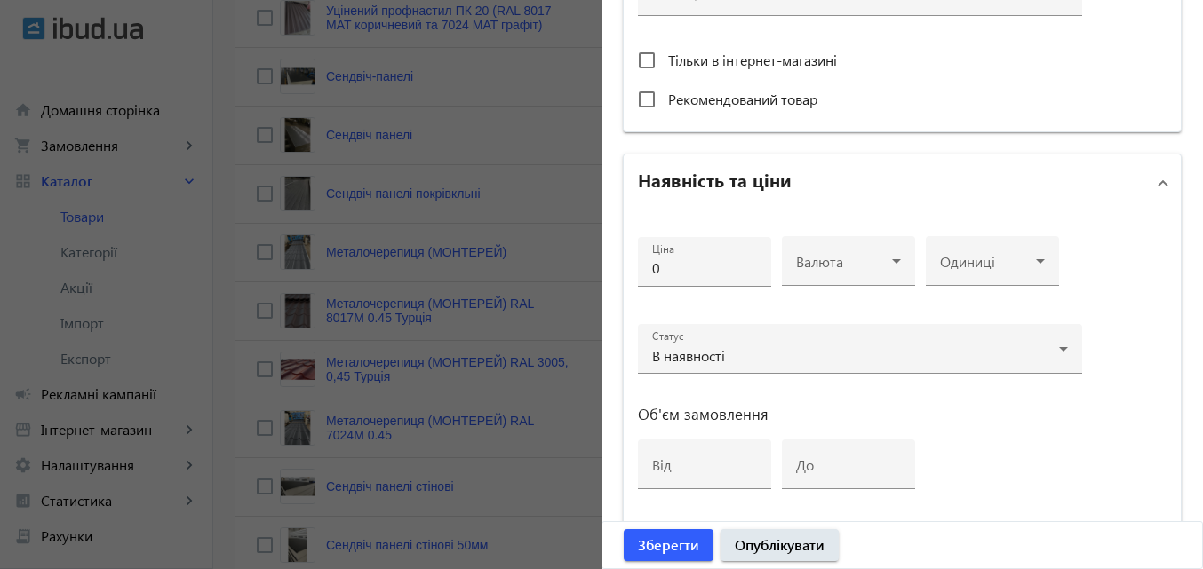
scroll to position [401, 0]
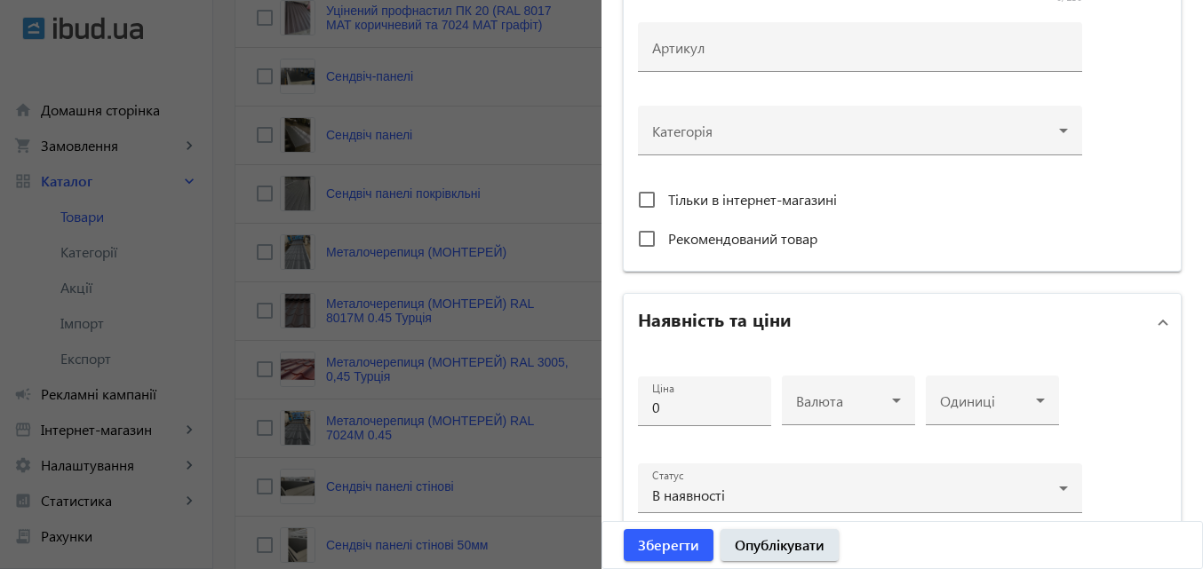
click at [510, 115] on div at bounding box center [601, 284] width 1203 height 569
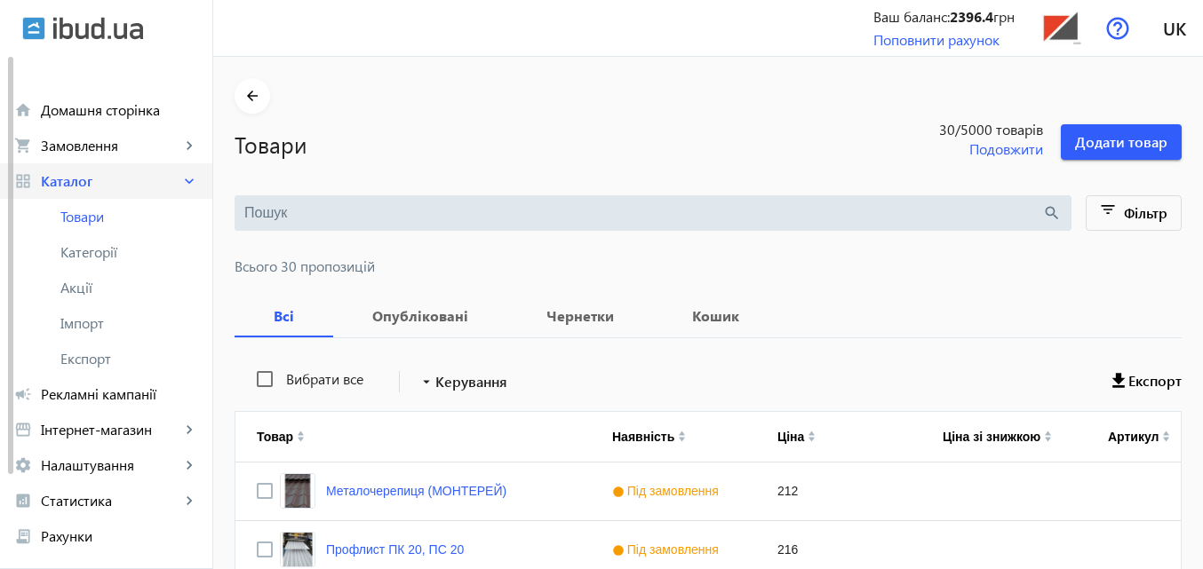
click at [77, 181] on span "Каталог" at bounding box center [110, 181] width 139 height 18
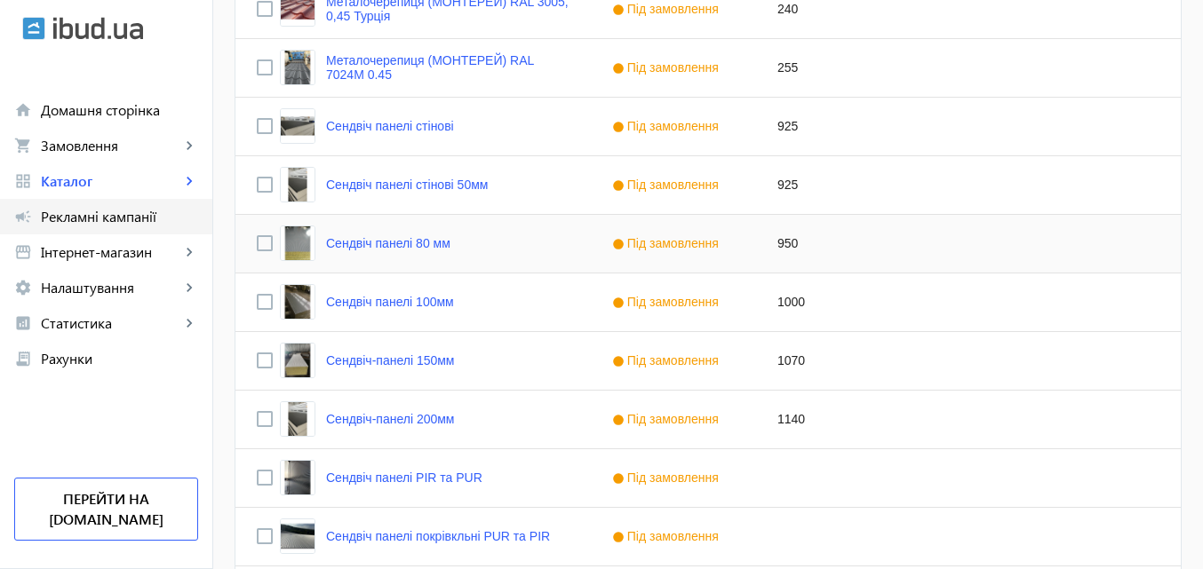
scroll to position [946, 0]
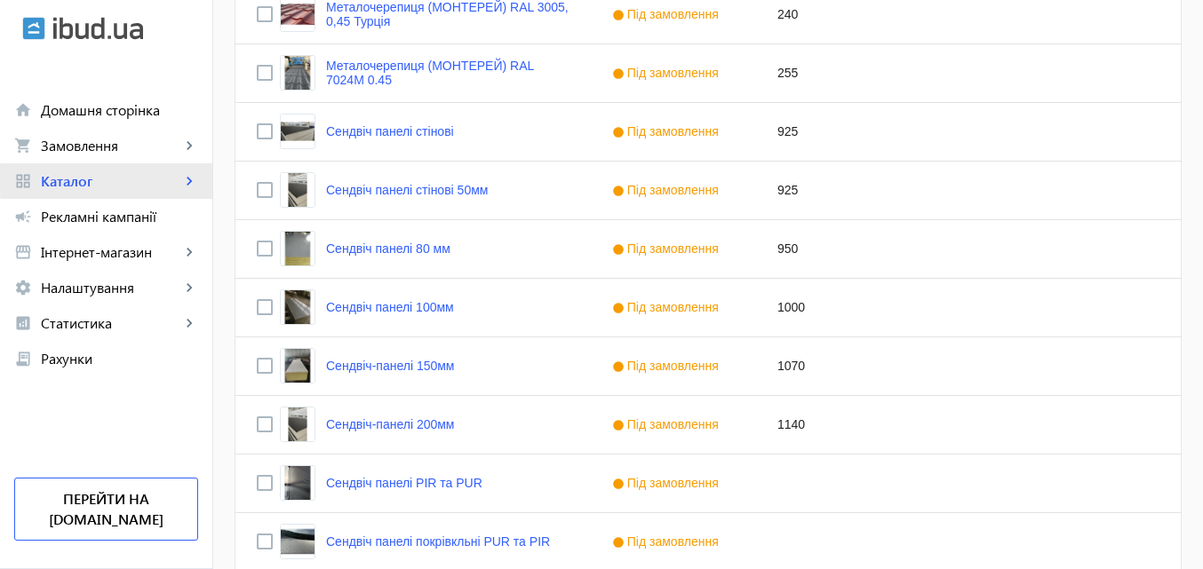
click at [147, 179] on span "Каталог" at bounding box center [110, 181] width 139 height 18
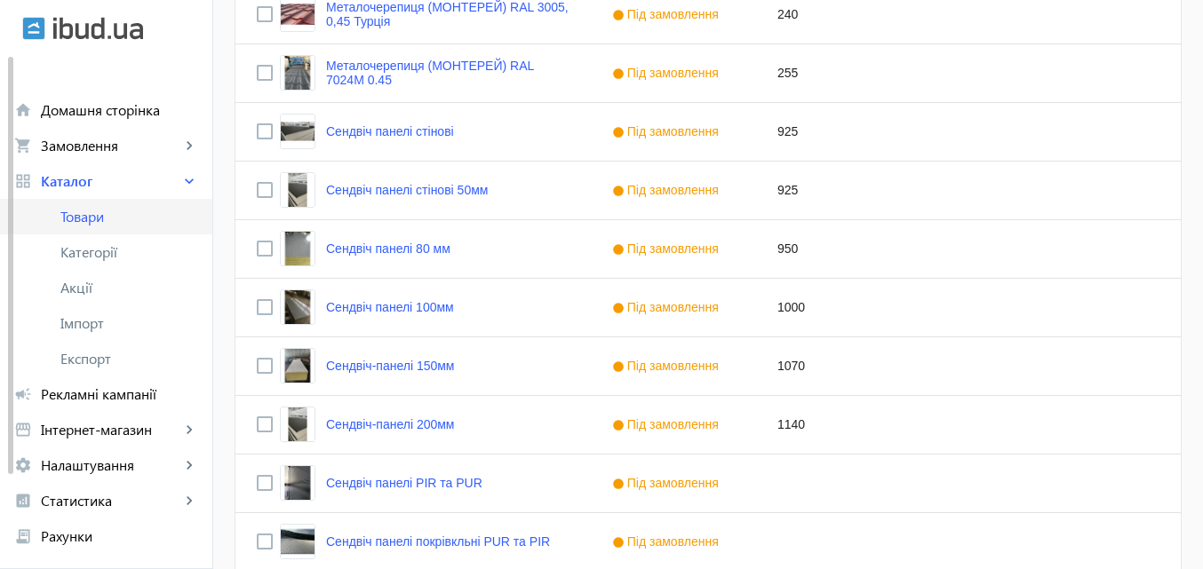
click at [115, 210] on span "Товари" at bounding box center [129, 217] width 138 height 18
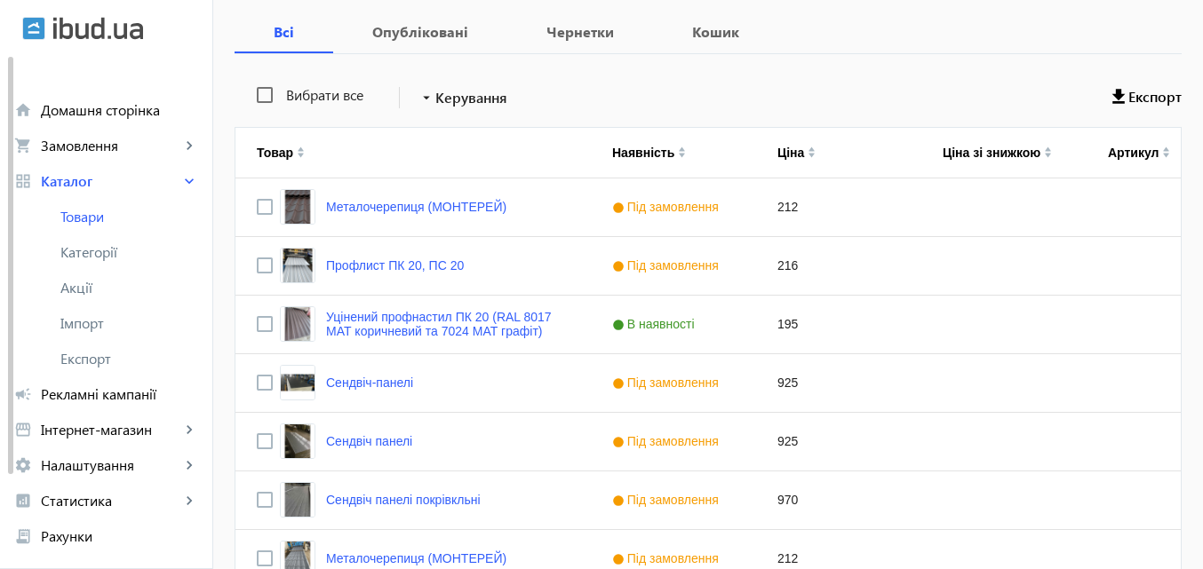
scroll to position [266, 0]
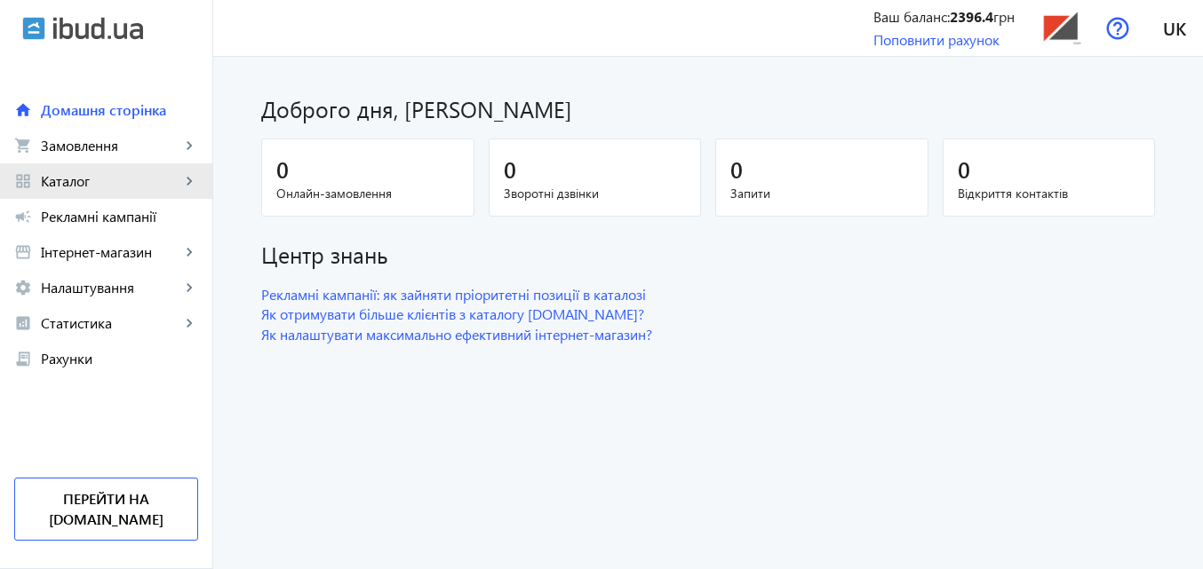
click at [77, 172] on span "Каталог" at bounding box center [110, 181] width 139 height 18
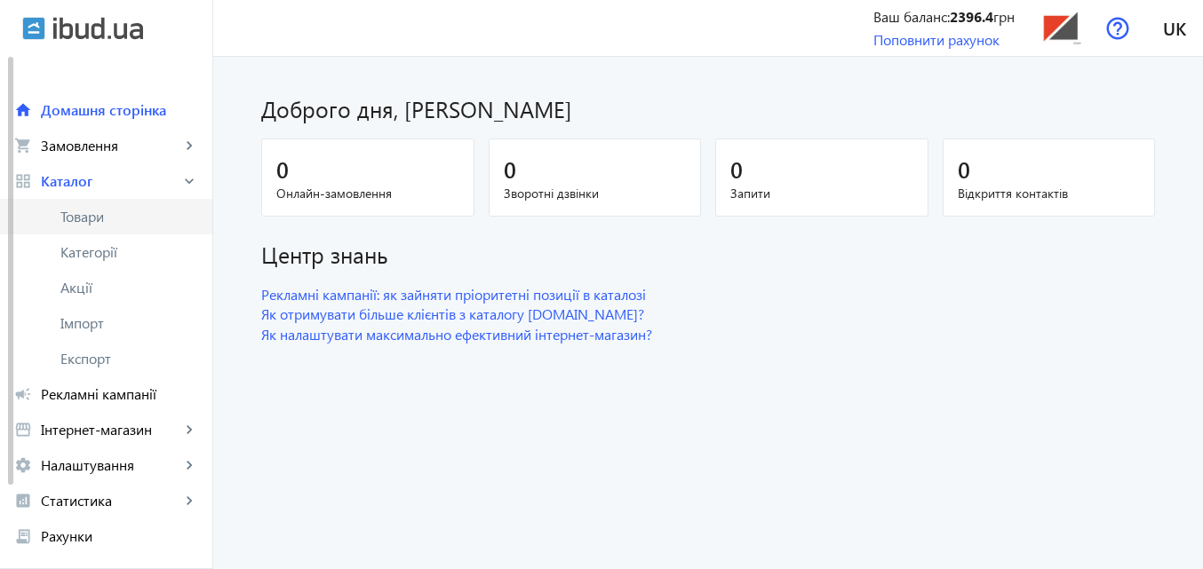
click at [95, 211] on span "Товари" at bounding box center [129, 217] width 138 height 18
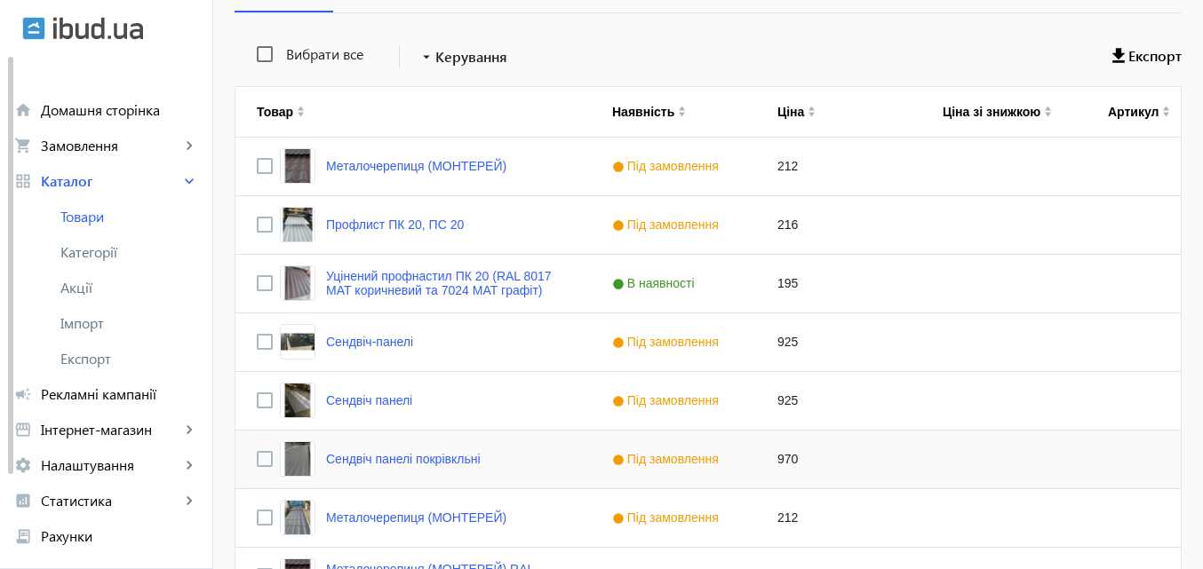
scroll to position [324, 0]
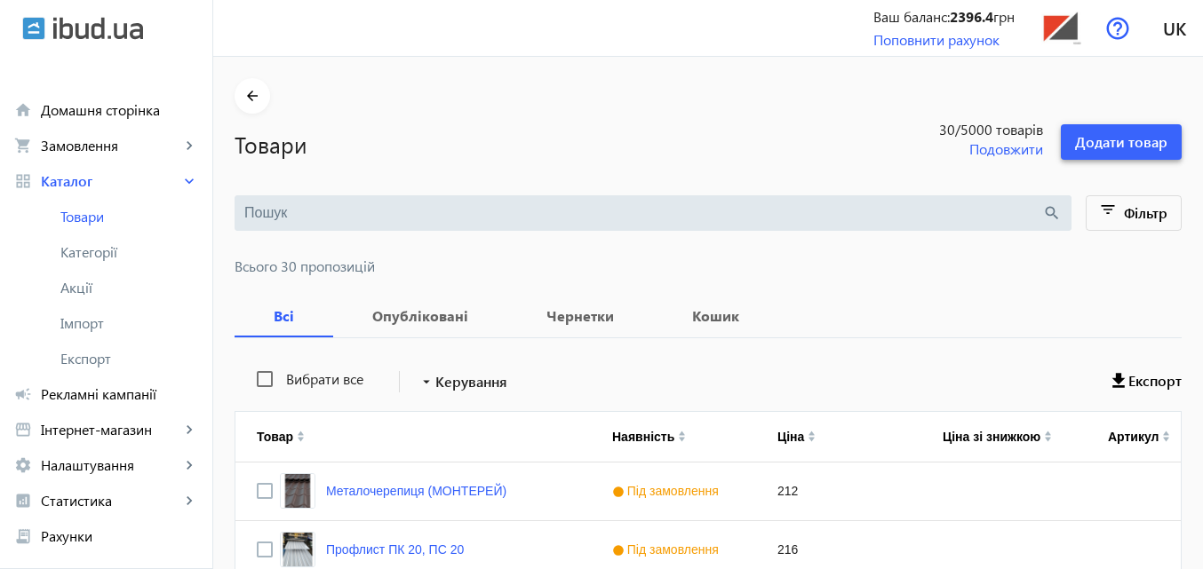
click at [1108, 140] on span "Додати товар" at bounding box center [1121, 142] width 92 height 20
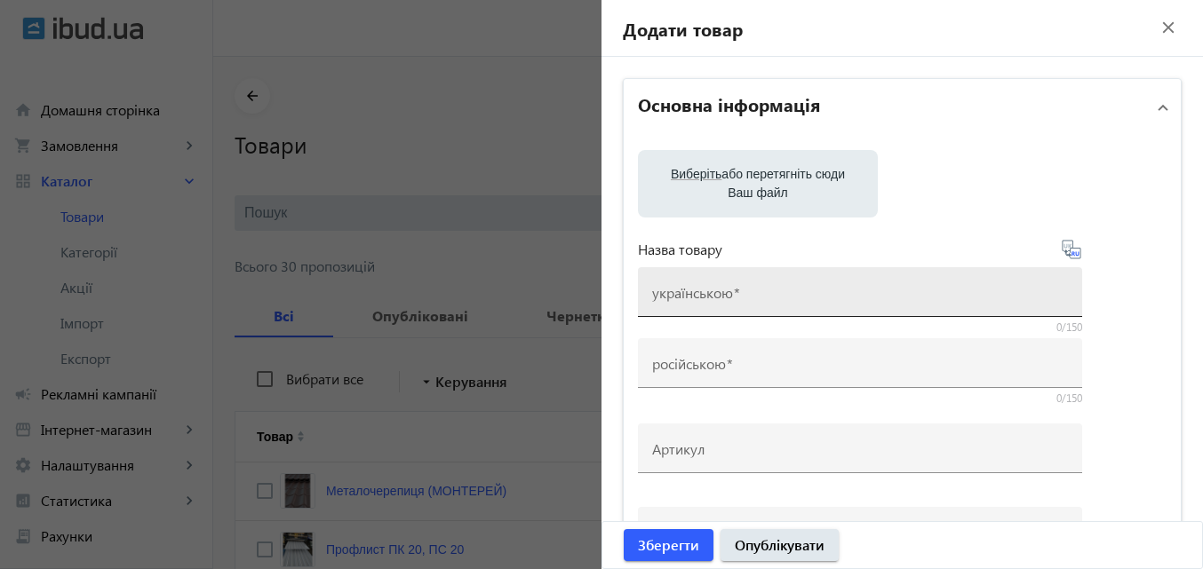
click at [757, 282] on div "українською" at bounding box center [860, 292] width 416 height 50
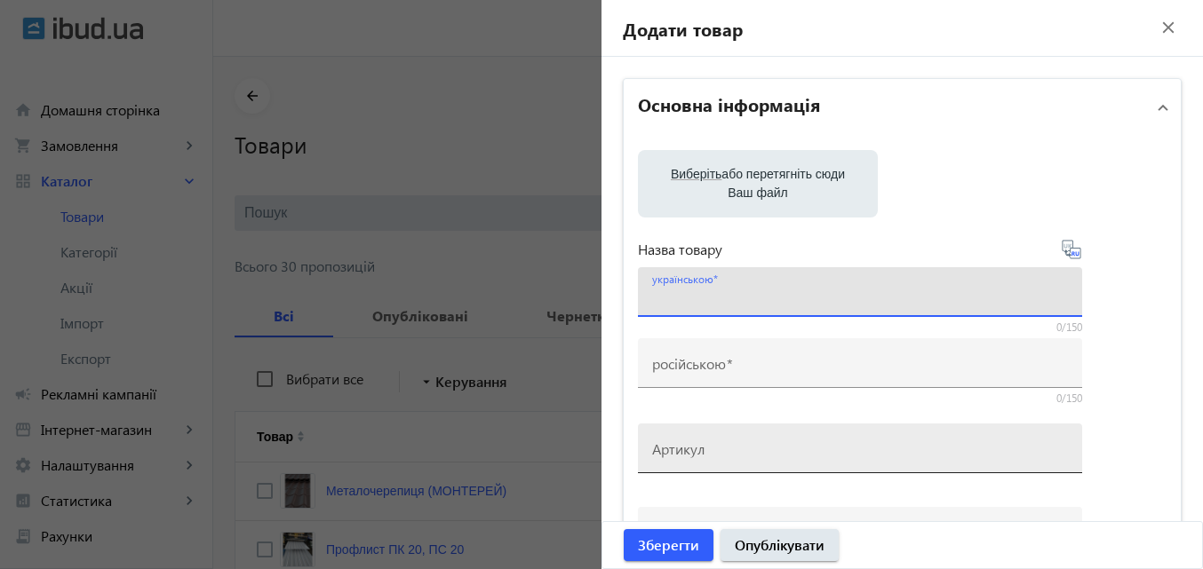
scroll to position [355, 0]
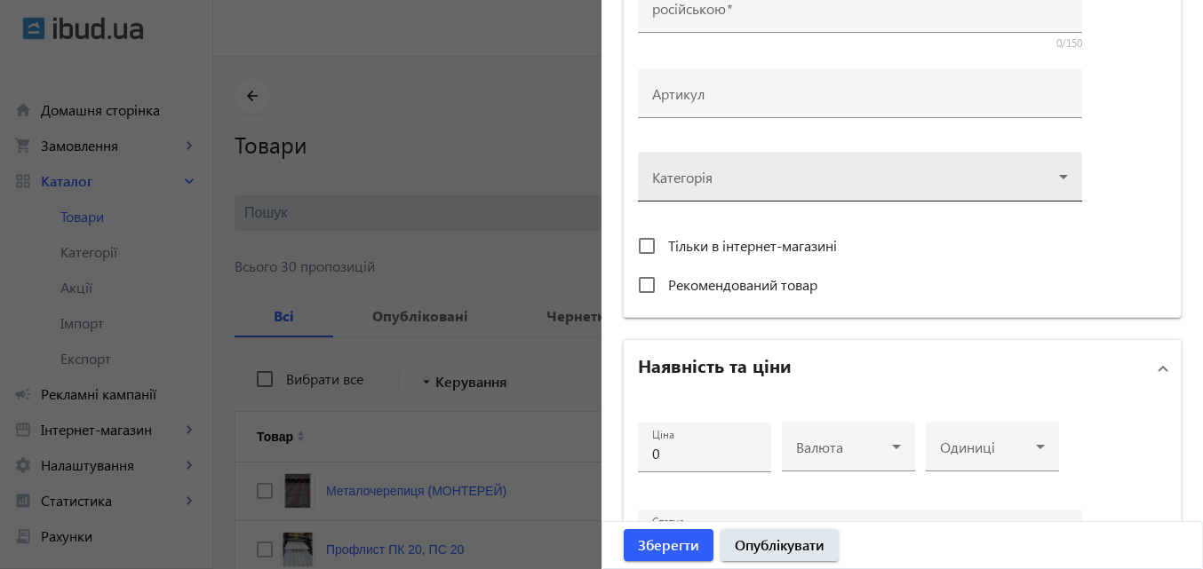
click at [1066, 172] on icon at bounding box center [1062, 176] width 21 height 21
click at [1057, 175] on div at bounding box center [860, 170] width 416 height 64
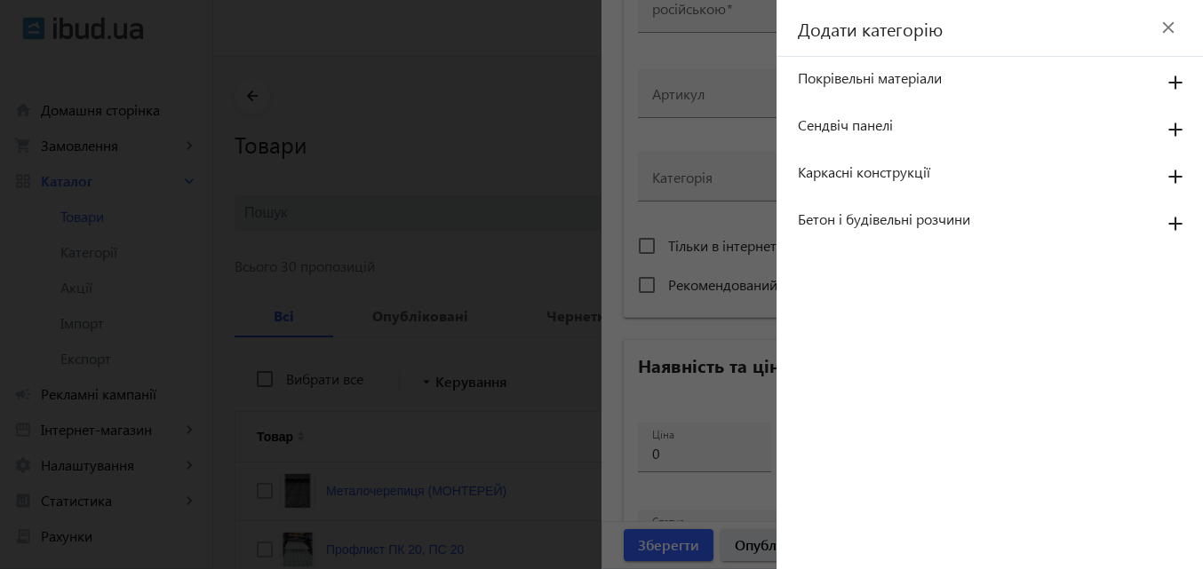
click at [872, 223] on span "Бетон і будівельні розчини" at bounding box center [970, 220] width 345 height 20
click at [1179, 226] on mat-icon "add" at bounding box center [1175, 225] width 43 height 32
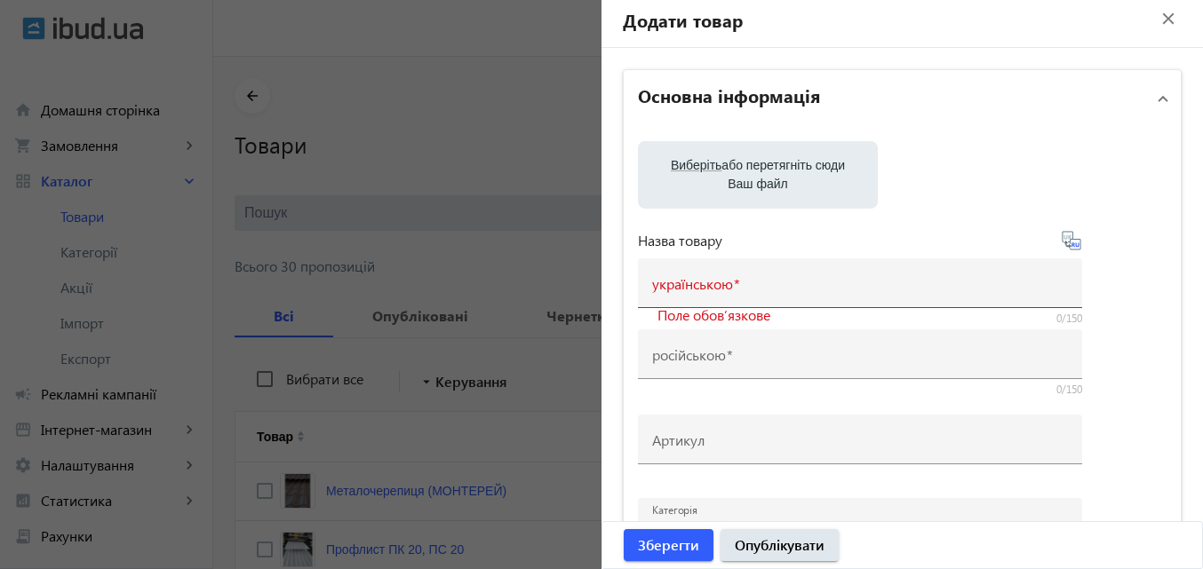
scroll to position [0, 0]
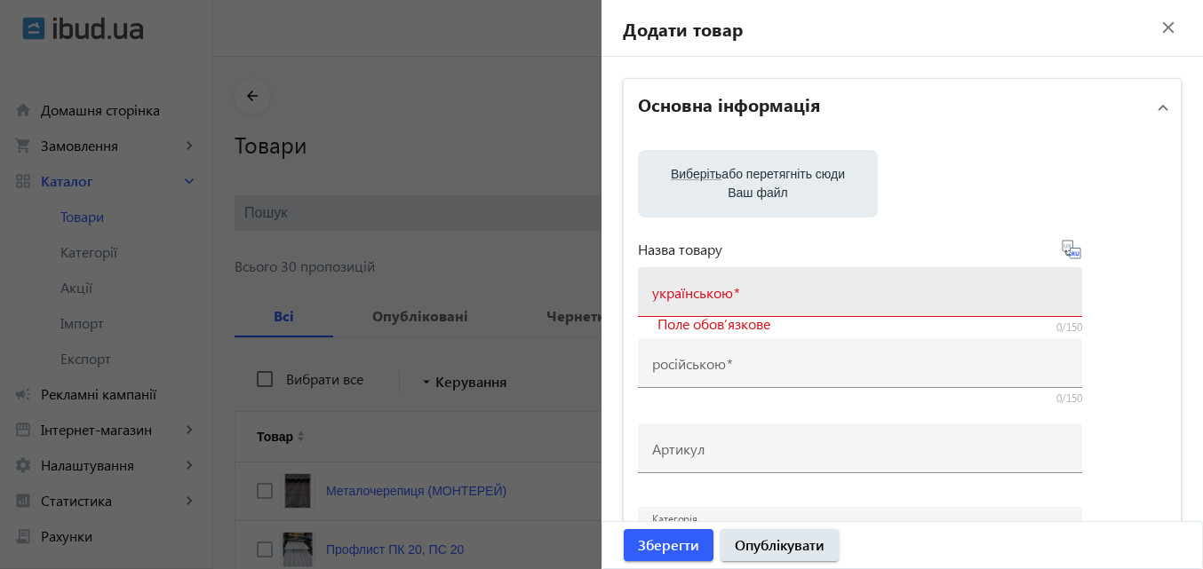
click at [702, 288] on mat-label "українською" at bounding box center [692, 292] width 81 height 19
click at [702, 289] on input "українською" at bounding box center [860, 298] width 416 height 19
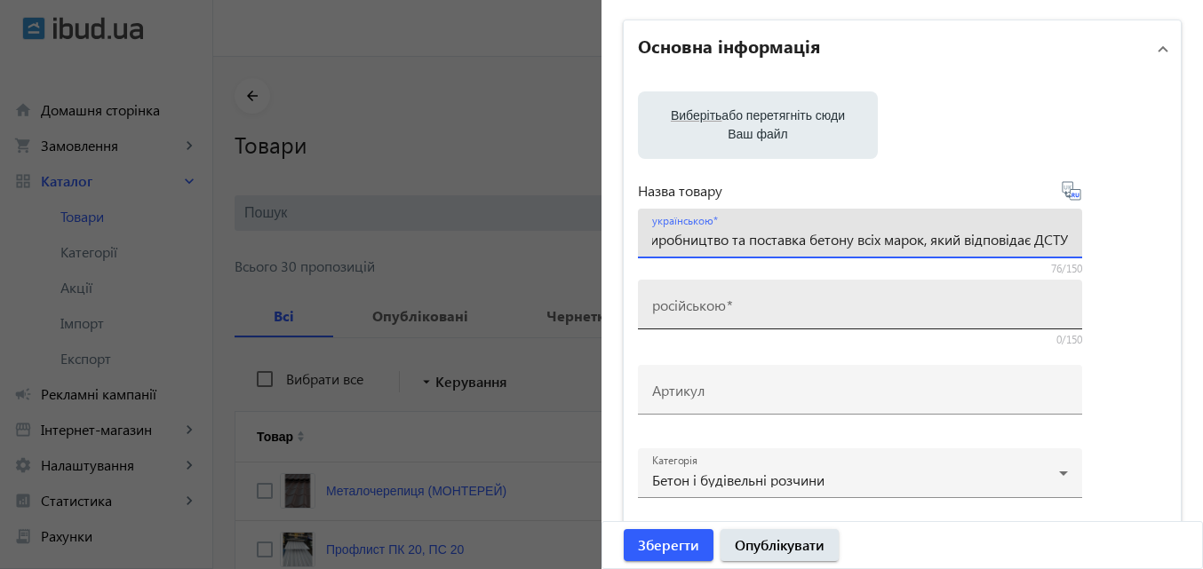
scroll to position [89, 0]
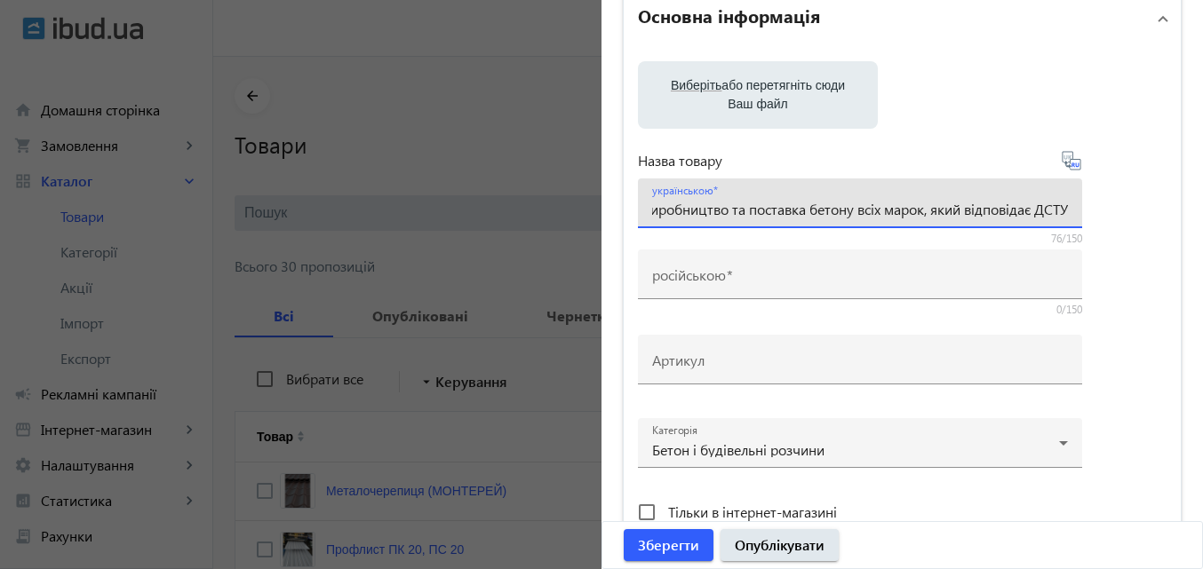
type input "<VSK бетон>- виробництво та поставка бетону всіх марок, який відповідає ДСТУ"
drag, startPoint x: 1063, startPoint y: 208, endPoint x: 985, endPoint y: 219, distance: 79.0
click at [985, 219] on div "українською <VSK бетон>- виробництво та поставка бетону всіх марок, який відпов…" at bounding box center [860, 204] width 444 height 50
drag, startPoint x: 1060, startPoint y: 210, endPoint x: 458, endPoint y: 263, distance: 604.5
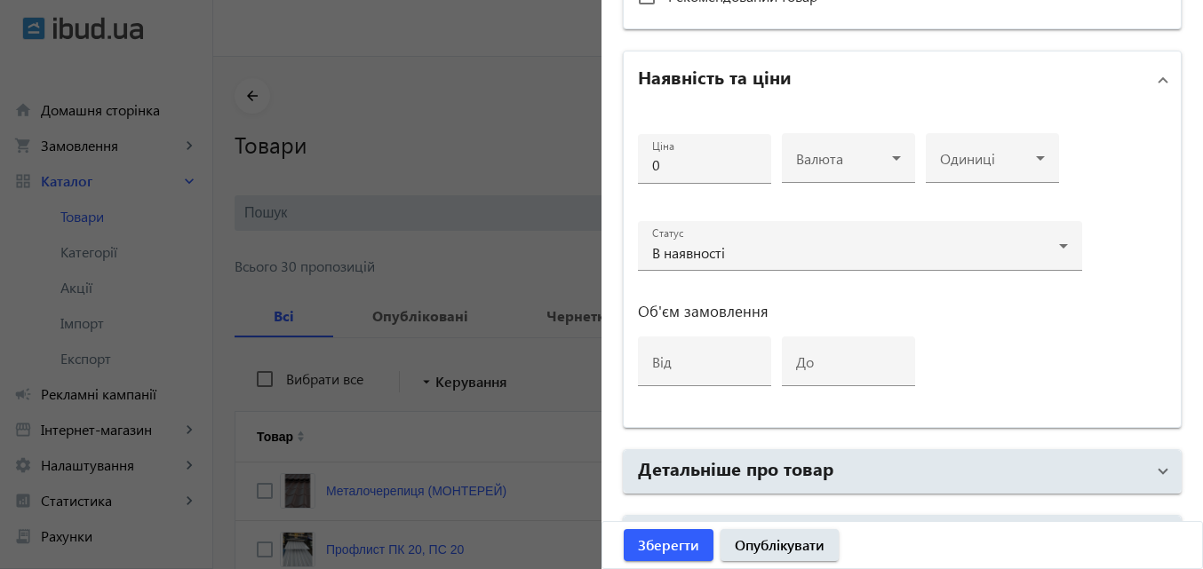
scroll to position [757, 0]
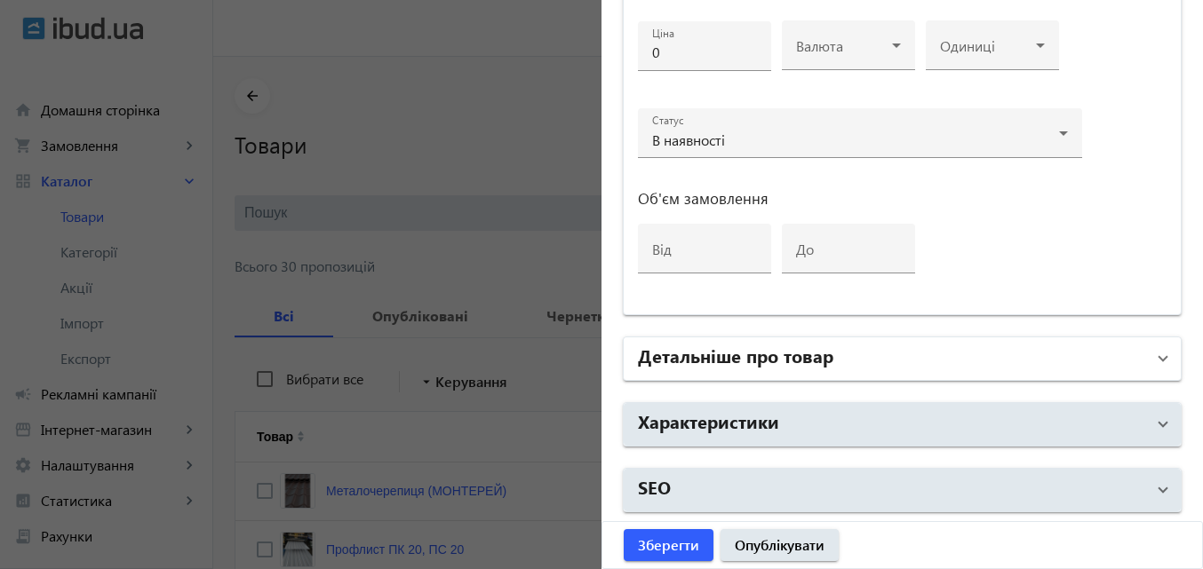
click at [1159, 355] on span at bounding box center [1162, 359] width 7 height 20
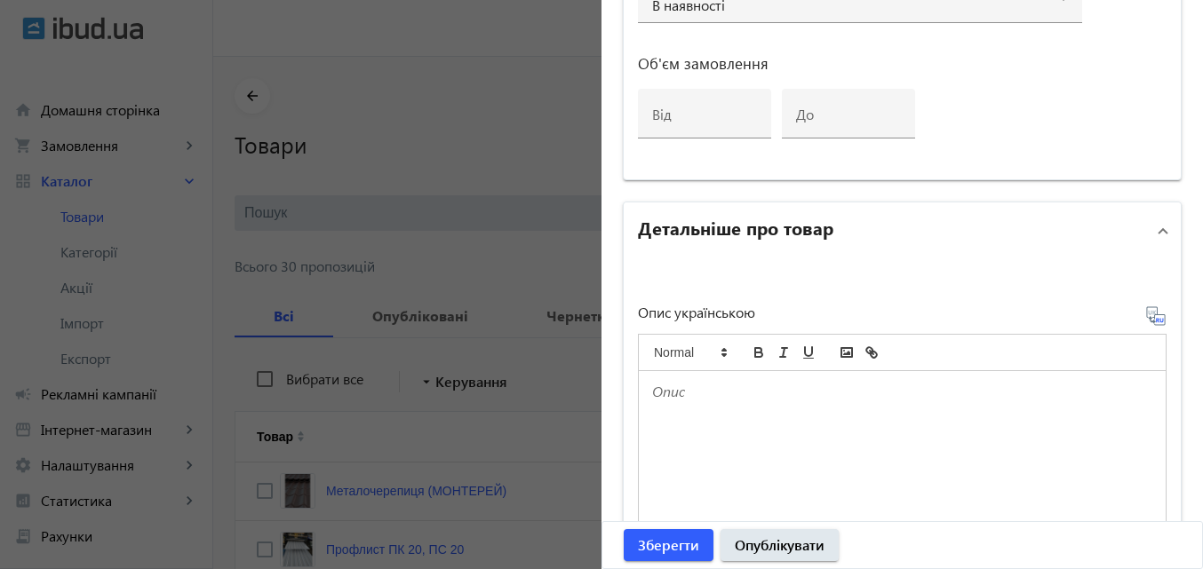
scroll to position [934, 0]
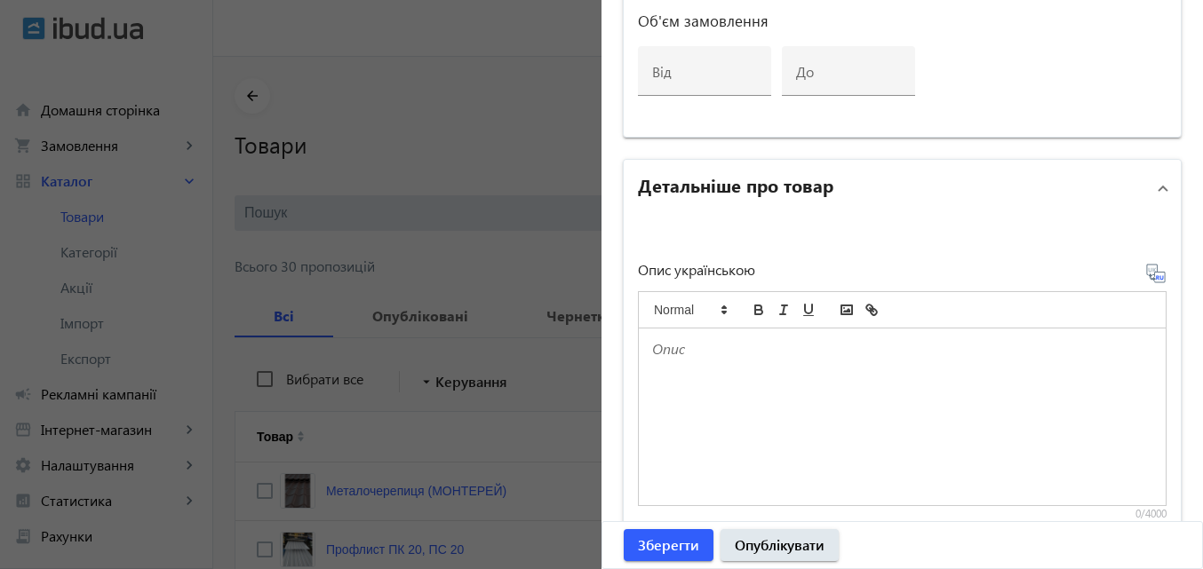
click at [735, 361] on div at bounding box center [902, 417] width 527 height 177
paste div
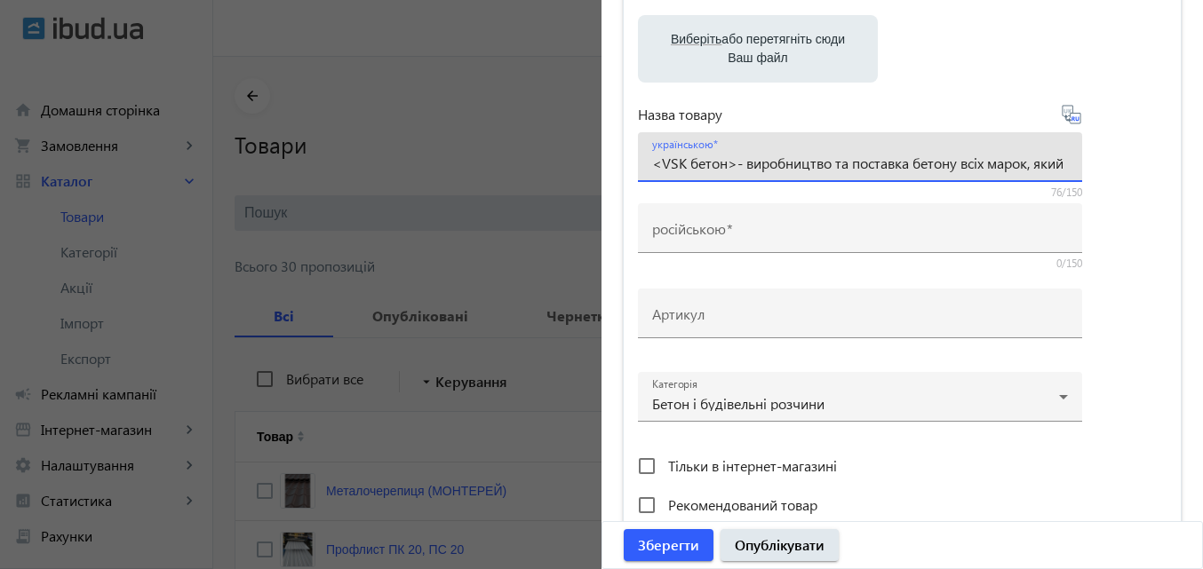
scroll to position [0, 115]
drag, startPoint x: 732, startPoint y: 163, endPoint x: 1212, endPoint y: 180, distance: 480.8
type input "<VSK бетон>"
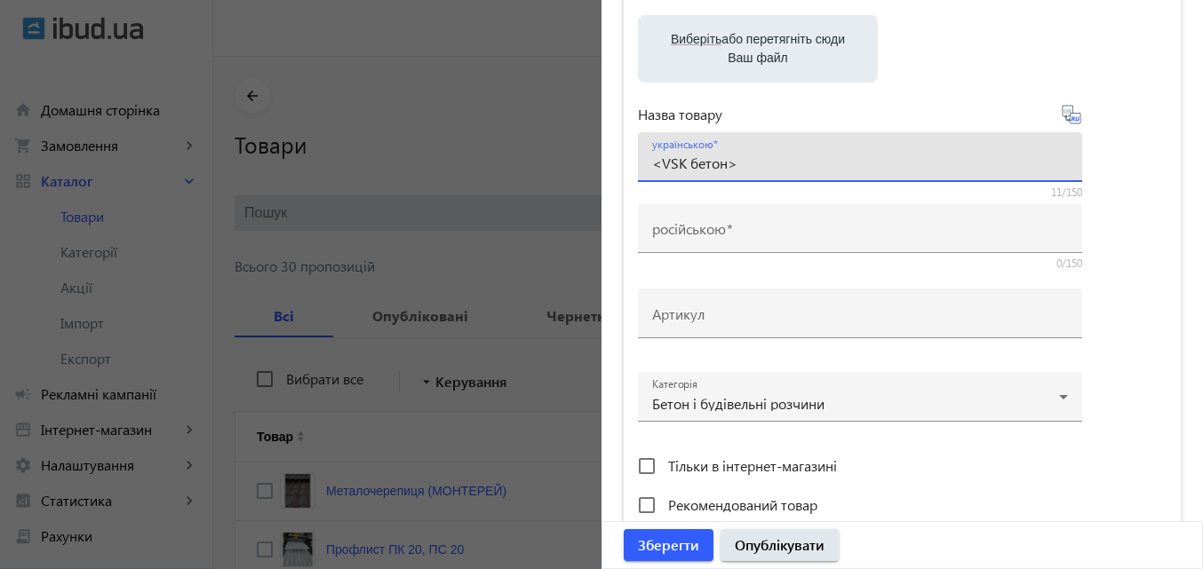
click at [1071, 117] on icon at bounding box center [1070, 114] width 21 height 21
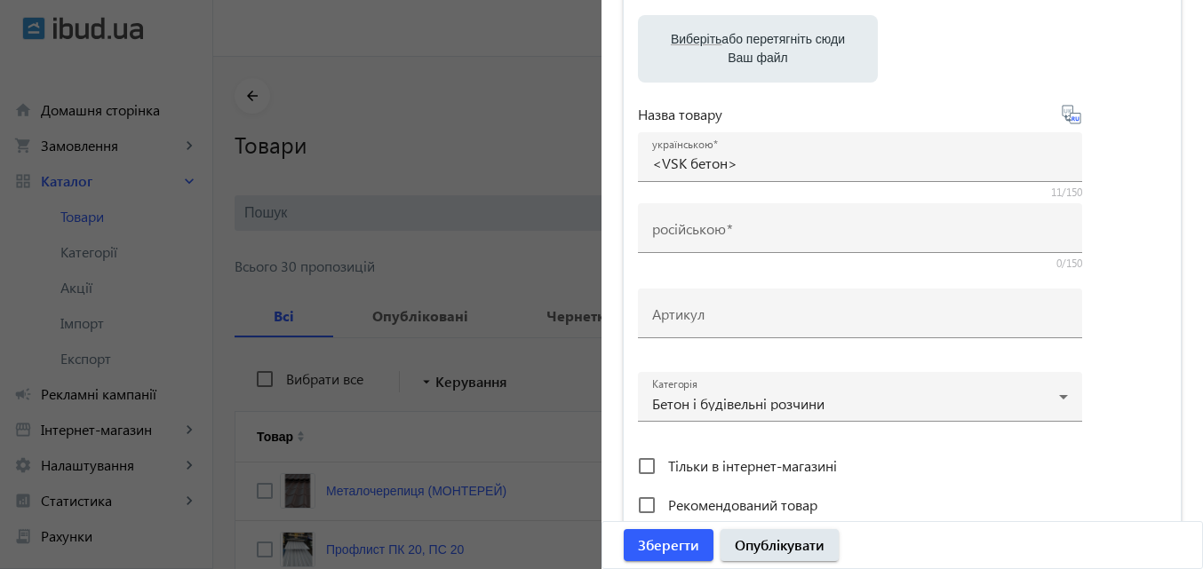
type input "<VSK бетон>"
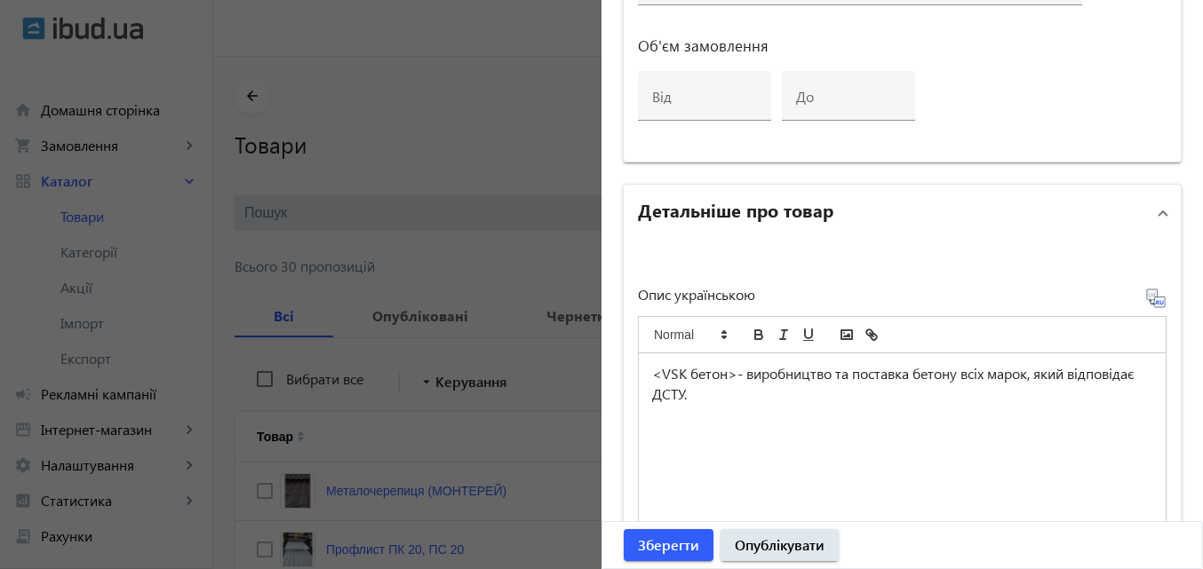
scroll to position [934, 0]
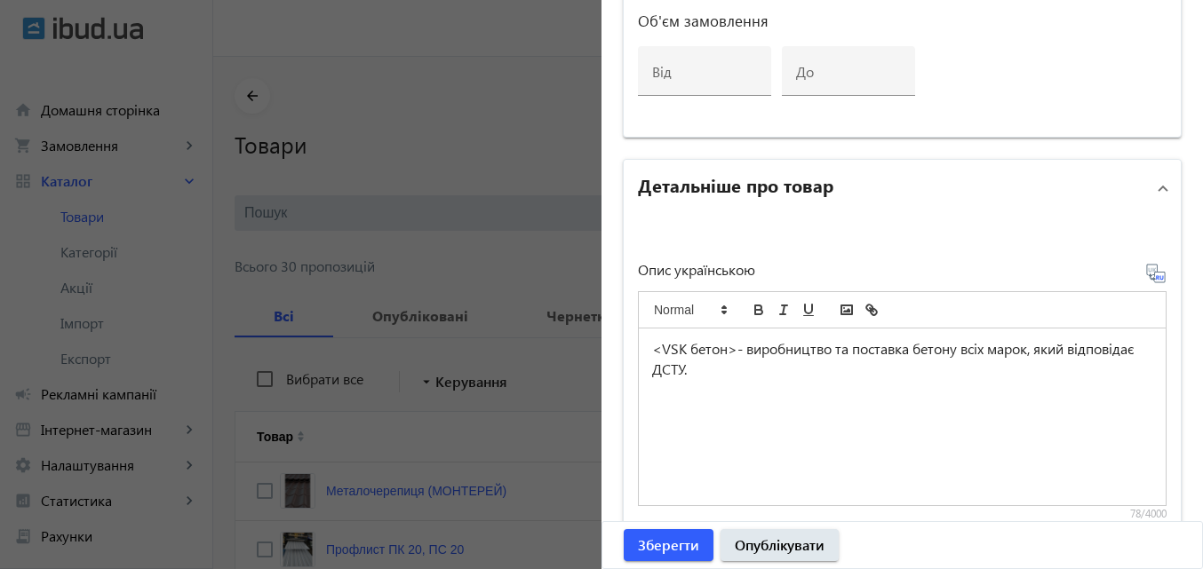
click at [700, 381] on p at bounding box center [902, 389] width 500 height 20
click at [752, 312] on icon "bold" at bounding box center [758, 310] width 16 height 16
click at [757, 305] on icon "bold" at bounding box center [758, 310] width 16 height 16
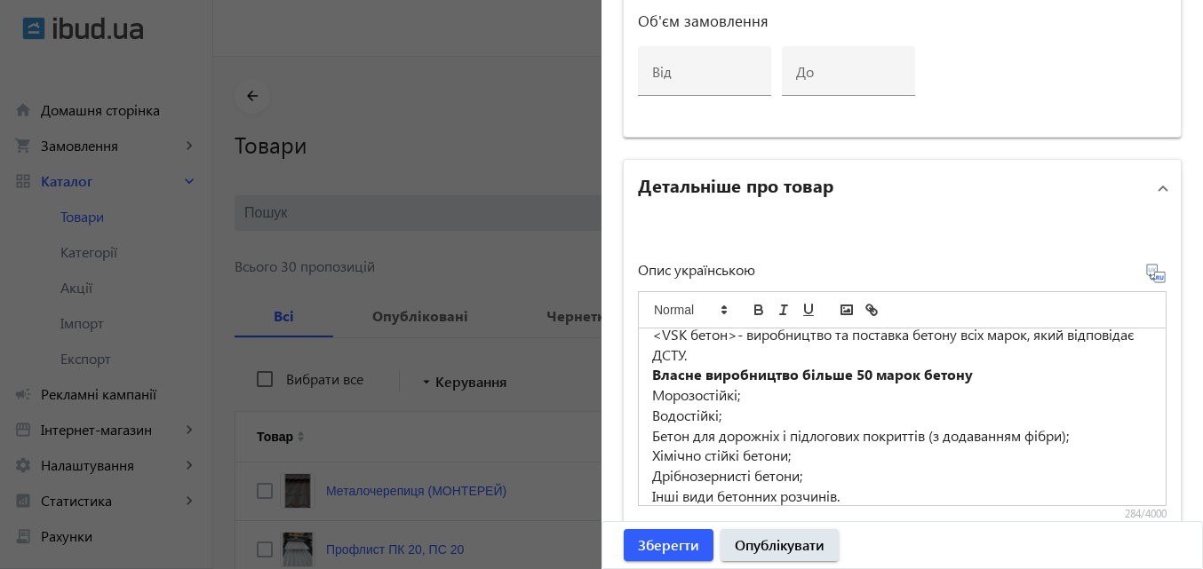
scroll to position [34, 0]
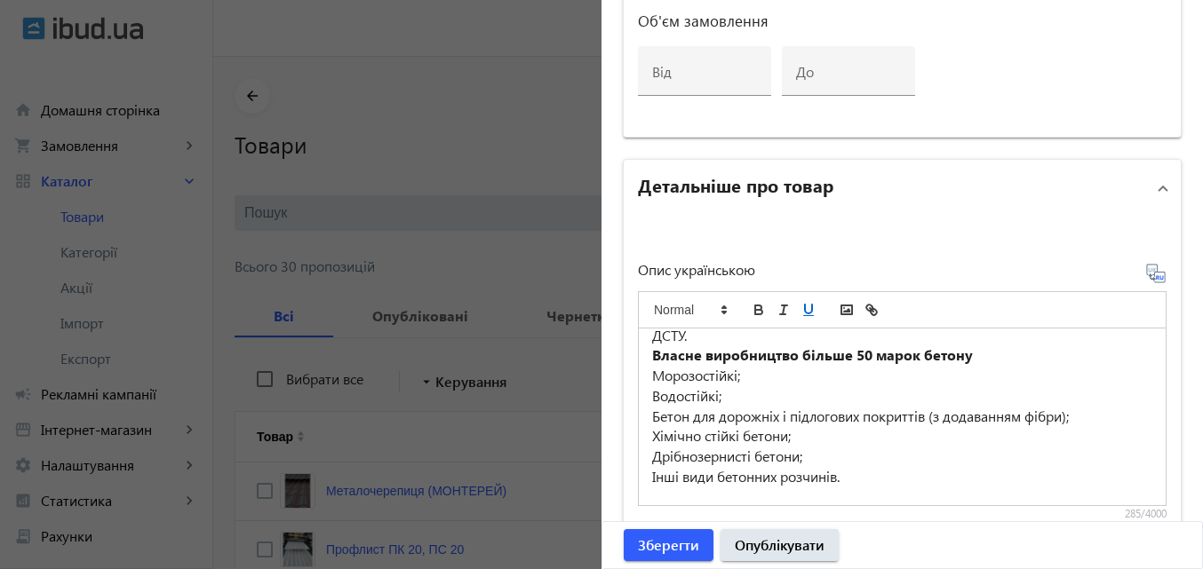
click at [805, 313] on icon "underline" at bounding box center [808, 309] width 7 height 9
click at [755, 306] on icon "bold" at bounding box center [758, 308] width 6 height 4
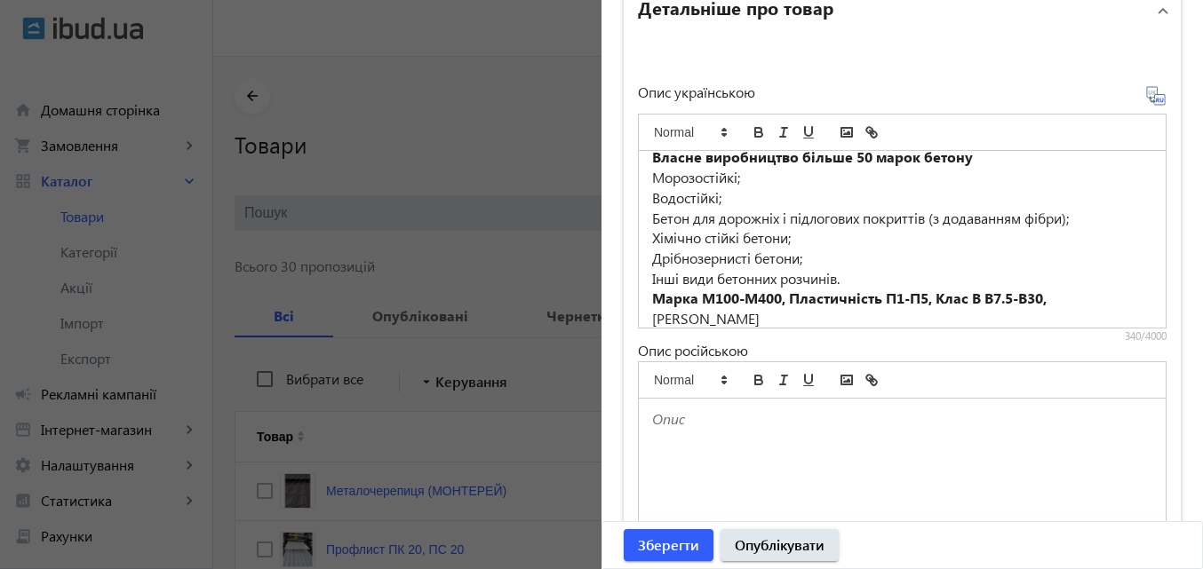
scroll to position [55, 0]
click at [757, 377] on icon "bold" at bounding box center [758, 380] width 16 height 16
click at [682, 318] on p at bounding box center [902, 318] width 500 height 20
click at [755, 136] on icon "bold" at bounding box center [758, 134] width 7 height 4
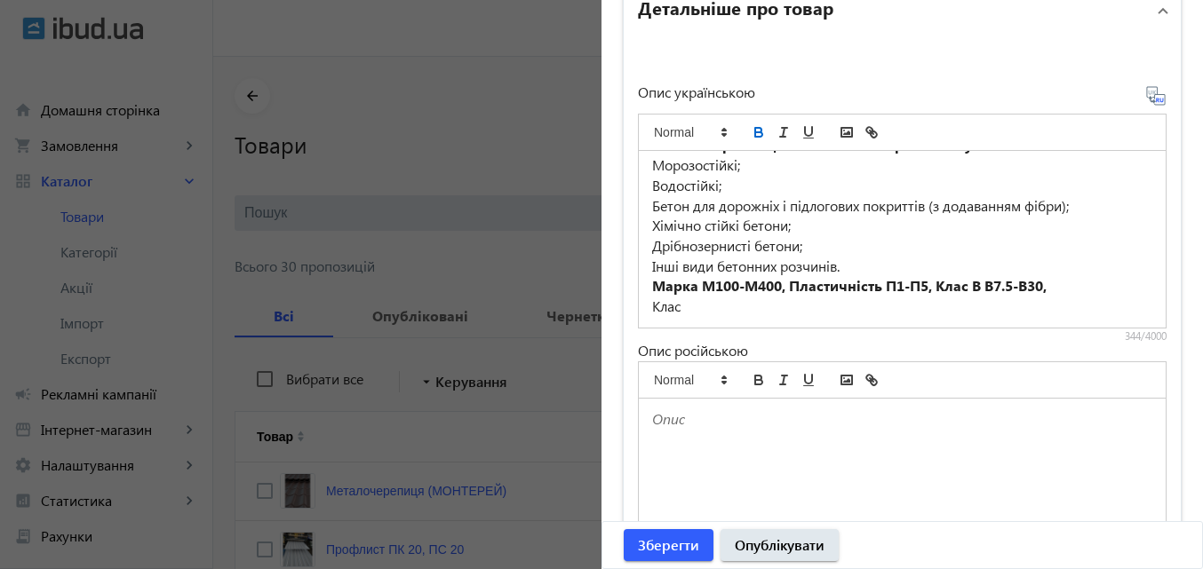
drag, startPoint x: 703, startPoint y: 324, endPoint x: 552, endPoint y: 334, distance: 150.4
click at [926, 286] on strong "Марка М100-М400, Пластичність П1-П5, Клас В В7.5-В30," at bounding box center [849, 285] width 394 height 19
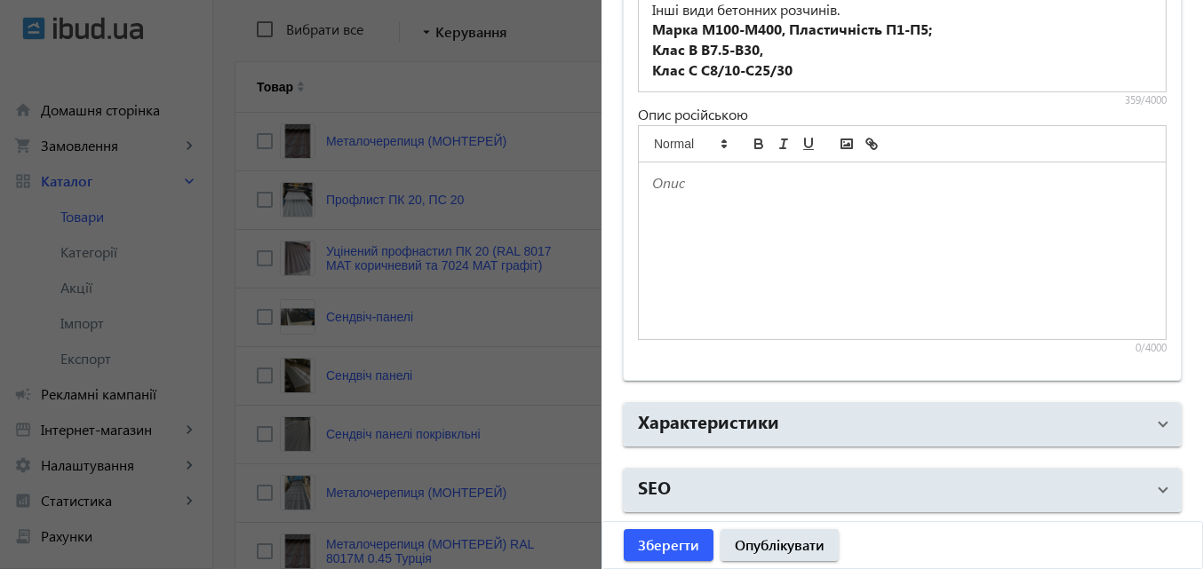
scroll to position [355, 0]
drag, startPoint x: 642, startPoint y: 72, endPoint x: 646, endPoint y: 82, distance: 10.4
click at [646, 82] on div "<VSK бетон>- виробництво та поставка бетону всіх марок, який відповідає ДСТУ. В…" at bounding box center [902, 3] width 527 height 177
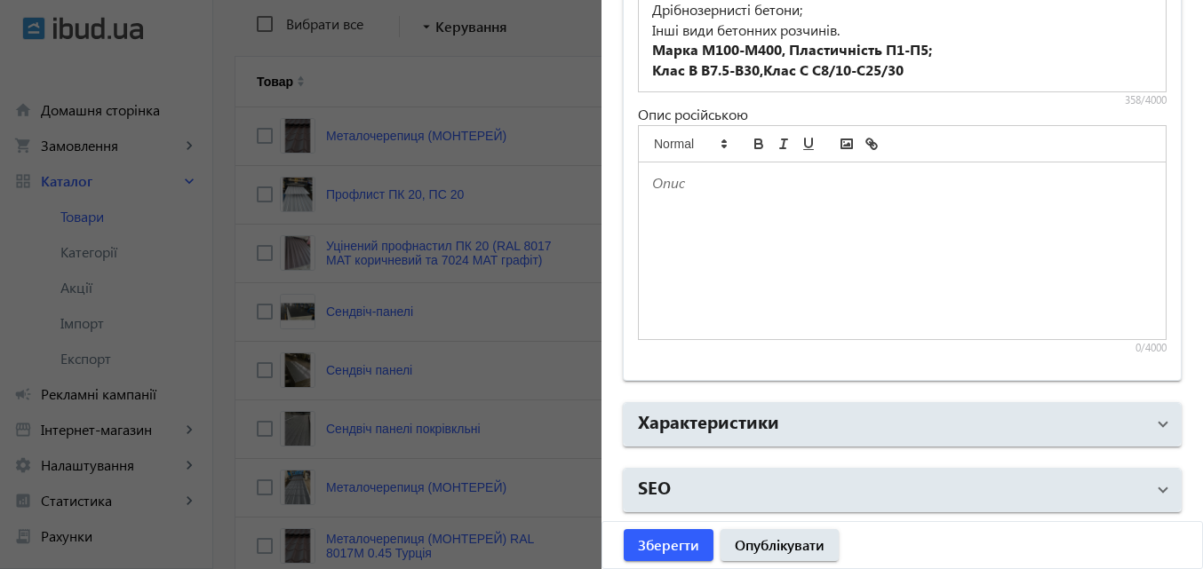
scroll to position [67, 0]
click at [937, 72] on p "Клас В В7.5-В30, Клас С С8/10-С25/30" at bounding box center [902, 70] width 500 height 20
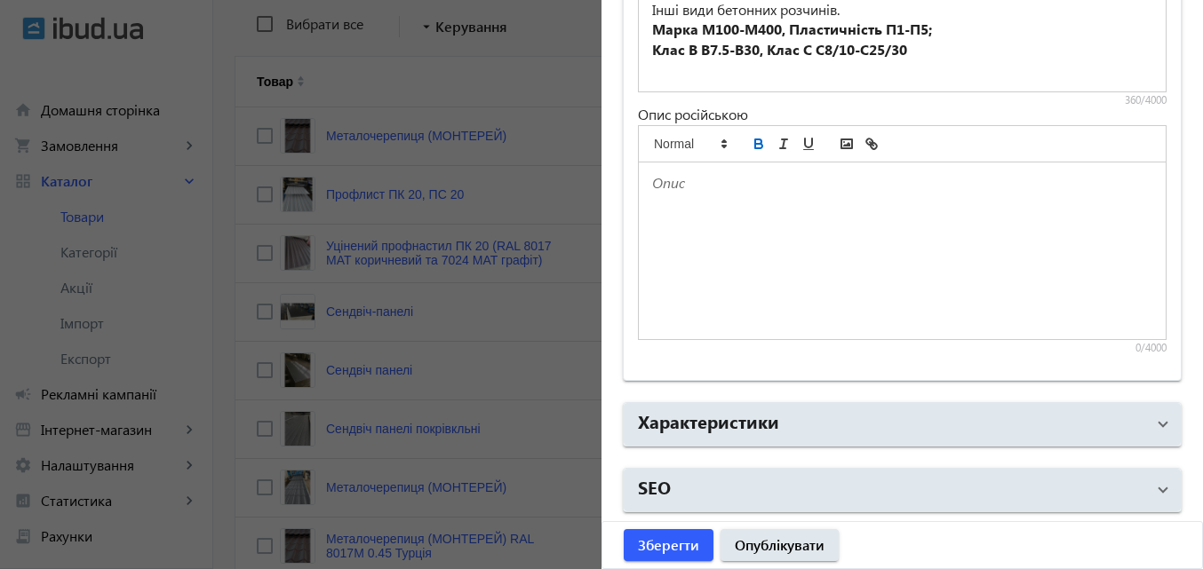
click at [758, 146] on icon "bold" at bounding box center [758, 144] width 16 height 16
drag, startPoint x: 866, startPoint y: 190, endPoint x: 632, endPoint y: 179, distance: 233.9
click at [638, 179] on div "НАДАЄМО ПОСЛУГИ ОРЕНДИ:" at bounding box center [902, 252] width 528 height 178
copy strong "НАДАЄМО ПОСЛУГИ ОРЕНДИ:"
click at [941, 55] on p "Клас В В7.5-В30, Клас С С8/10-С25/30" at bounding box center [902, 50] width 500 height 20
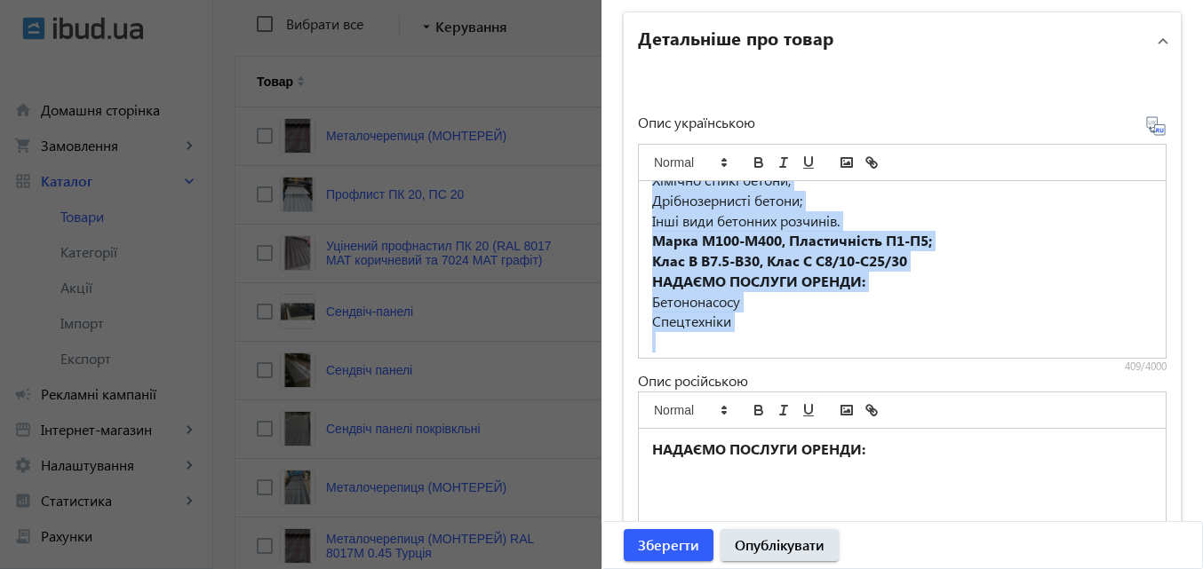
scroll to position [147, 0]
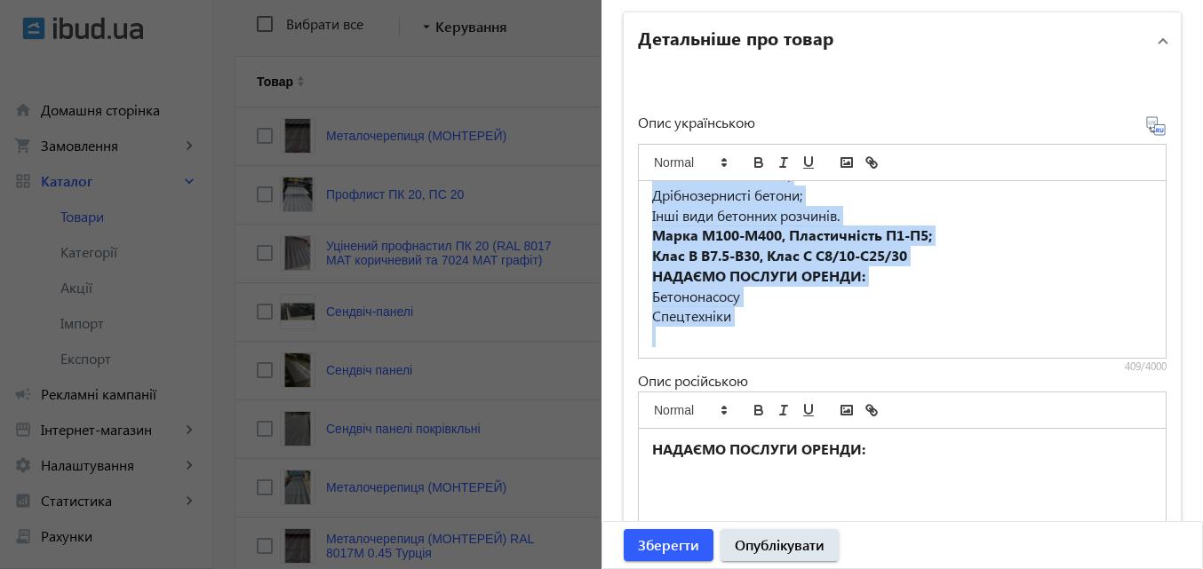
drag, startPoint x: 647, startPoint y: 203, endPoint x: 963, endPoint y: 361, distance: 353.9
click at [963, 361] on div "<VSK бетон>- виробництво та поставка бетону всіх марок, який відповідає ДСТУ. В…" at bounding box center [902, 253] width 528 height 241
copy div "<VSK бетон>- виробництво та поставка бетону всіх марок, який відповідає ДСТУ. В…"
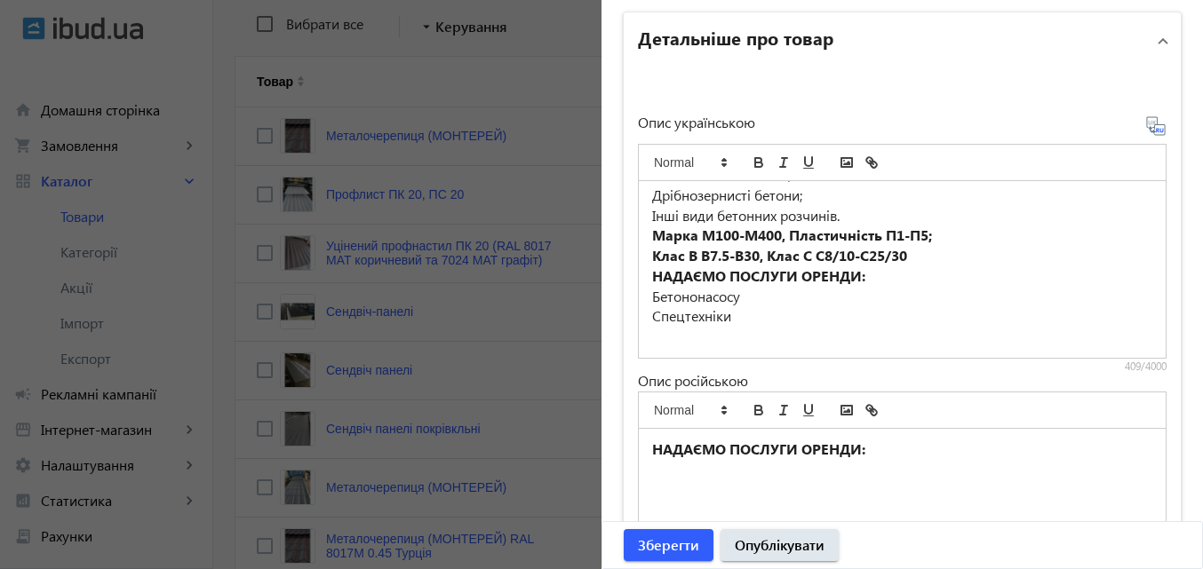
click at [1148, 131] on icon at bounding box center [1155, 125] width 21 height 21
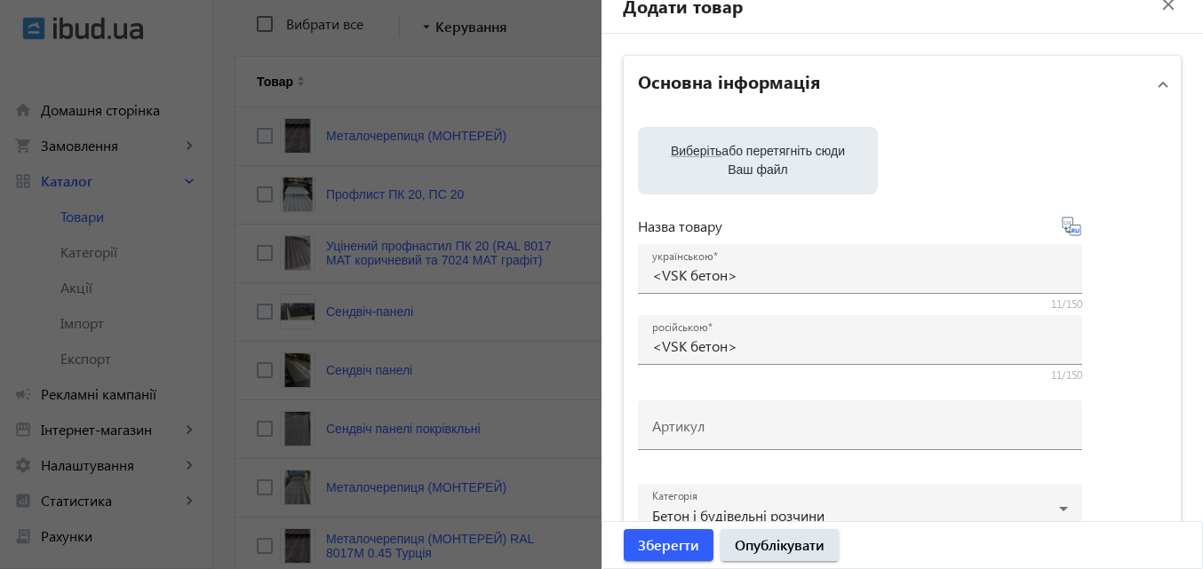
scroll to position [16, 0]
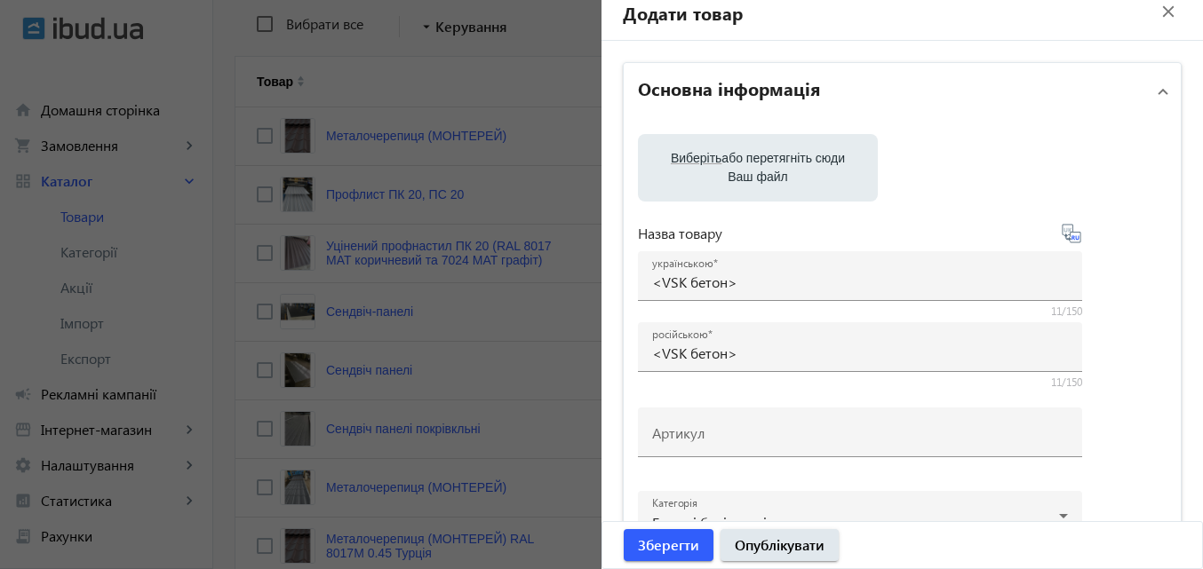
click at [741, 173] on label "Виберіть або перетягніть сюди Ваш файл" at bounding box center [757, 168] width 211 height 50
click at [741, 173] on input "Виберіть або перетягніть сюди Ваш файл" at bounding box center [757, 169] width 211 height 21
click at [759, 170] on label "Виберіть або перетягніть сюди Ваш файл" at bounding box center [757, 168] width 211 height 50
click at [759, 170] on input "Виберіть або перетягніть сюди Ваш файл" at bounding box center [757, 169] width 211 height 21
click at [750, 161] on label "Виберіть або перетягніть сюди Ваш файл" at bounding box center [757, 168] width 211 height 50
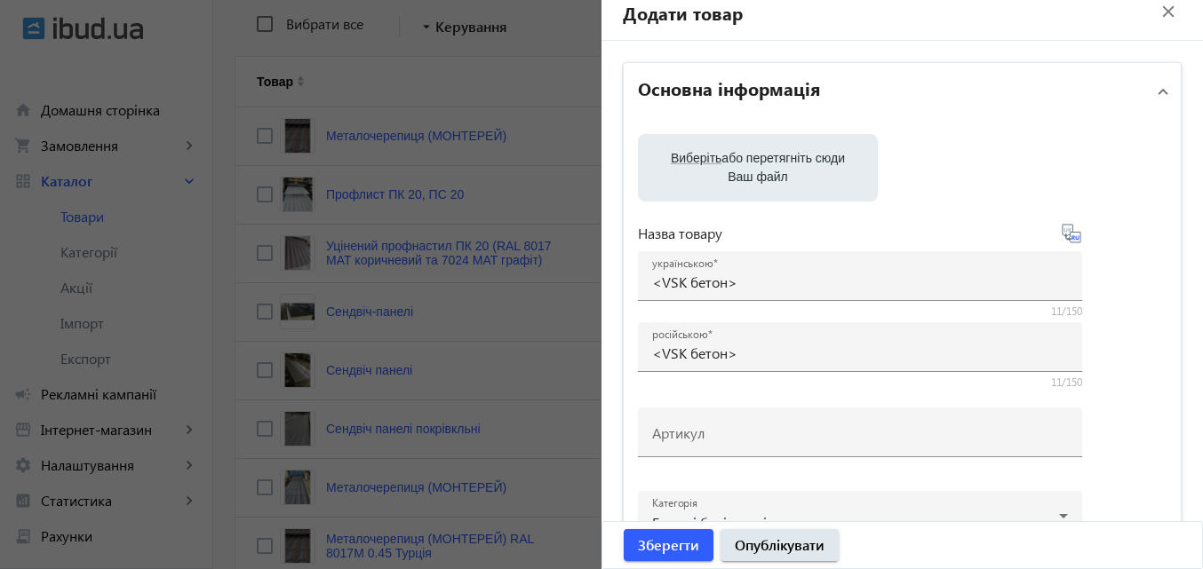
click at [750, 161] on input "Виберіть або перетягніть сюди Ваш файл" at bounding box center [757, 169] width 211 height 21
type input "C:\fakepath\beton-5.jpg"
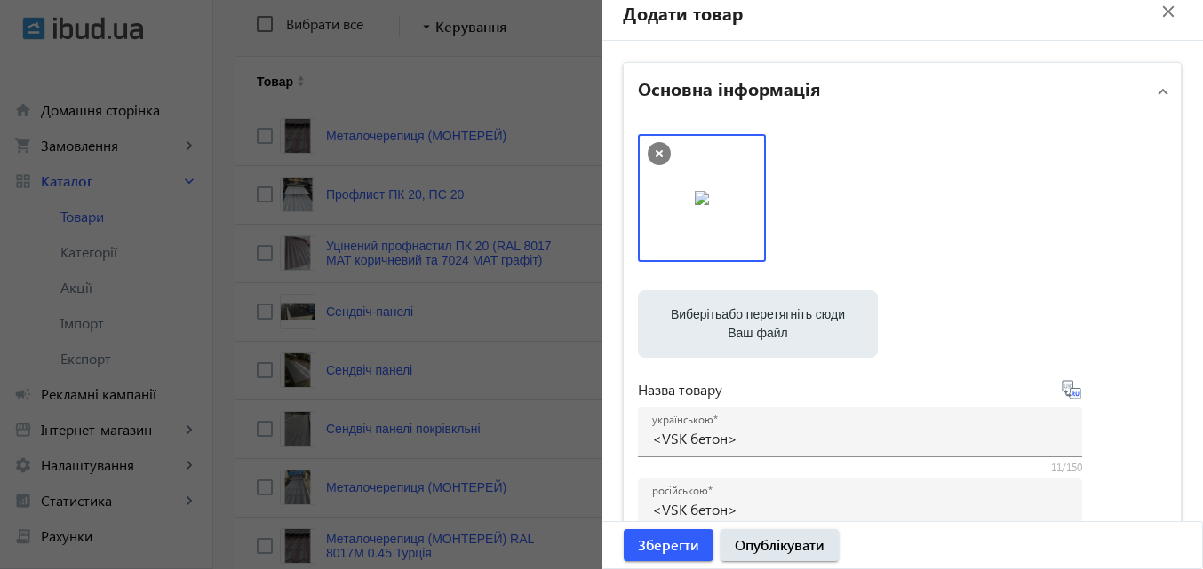
click at [729, 330] on label "Виберіть або перетягніть сюди Ваш файл" at bounding box center [757, 324] width 211 height 50
click at [729, 330] on input "Виберіть або перетягніть сюди Ваш файл" at bounding box center [757, 325] width 211 height 21
type input "C:\fakepath\images.jpg"
click at [742, 314] on label "Виберіть або перетягніть сюди Ваш файл" at bounding box center [757, 324] width 211 height 50
click at [742, 315] on input "Виберіть або перетягніть сюди Ваш файл" at bounding box center [757, 325] width 211 height 21
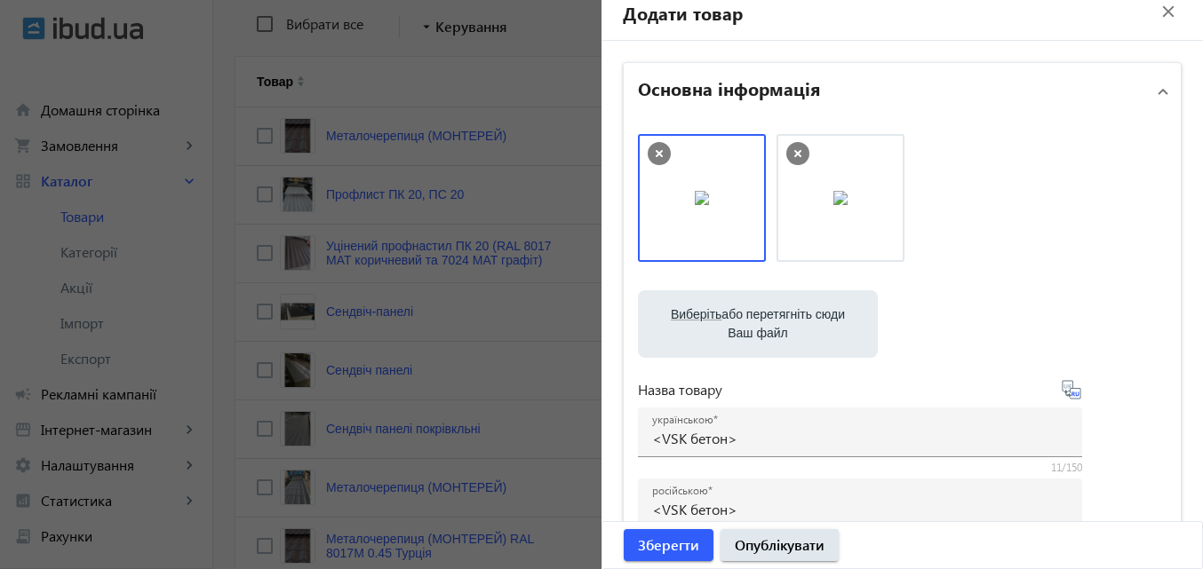
type input "C:\fakepath\11.jpg"
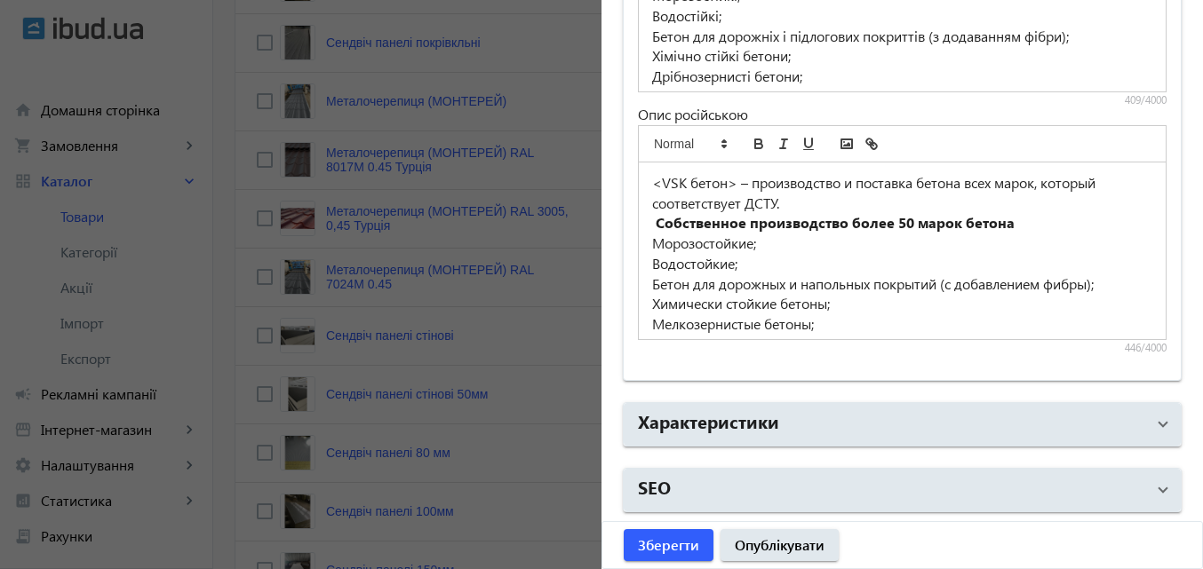
scroll to position [888, 0]
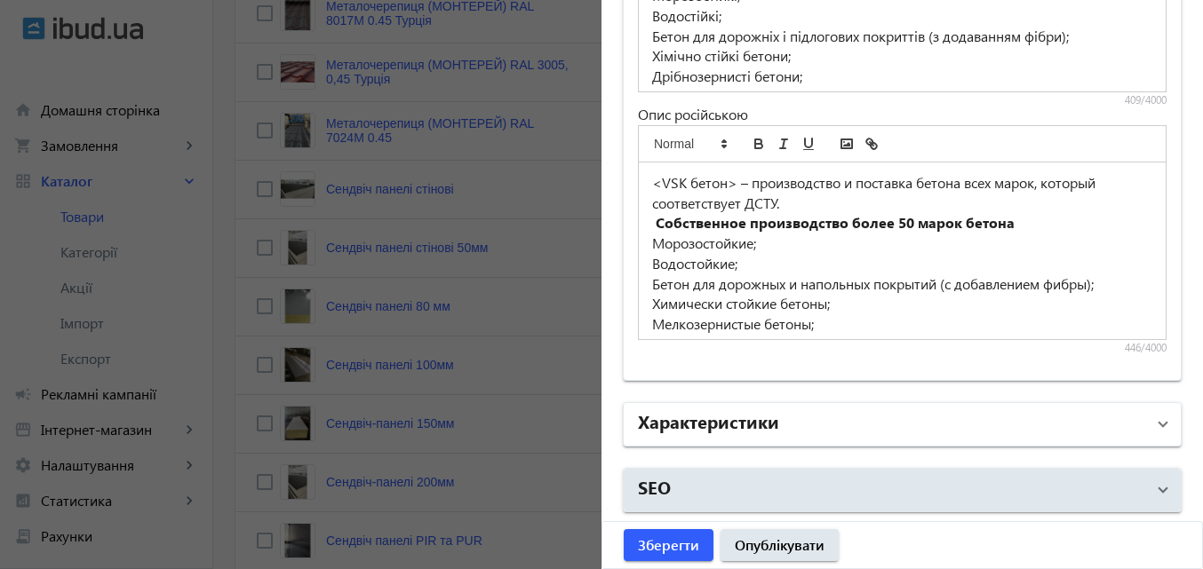
click at [1132, 425] on mat-panel-title "Характеристики" at bounding box center [891, 425] width 507 height 32
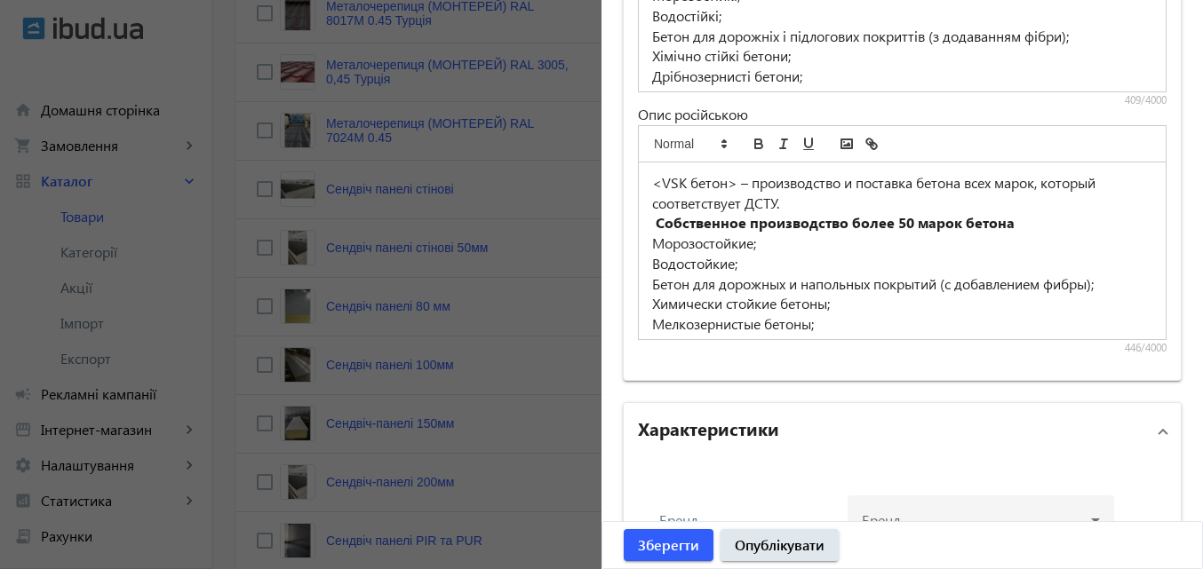
scroll to position [1693, 0]
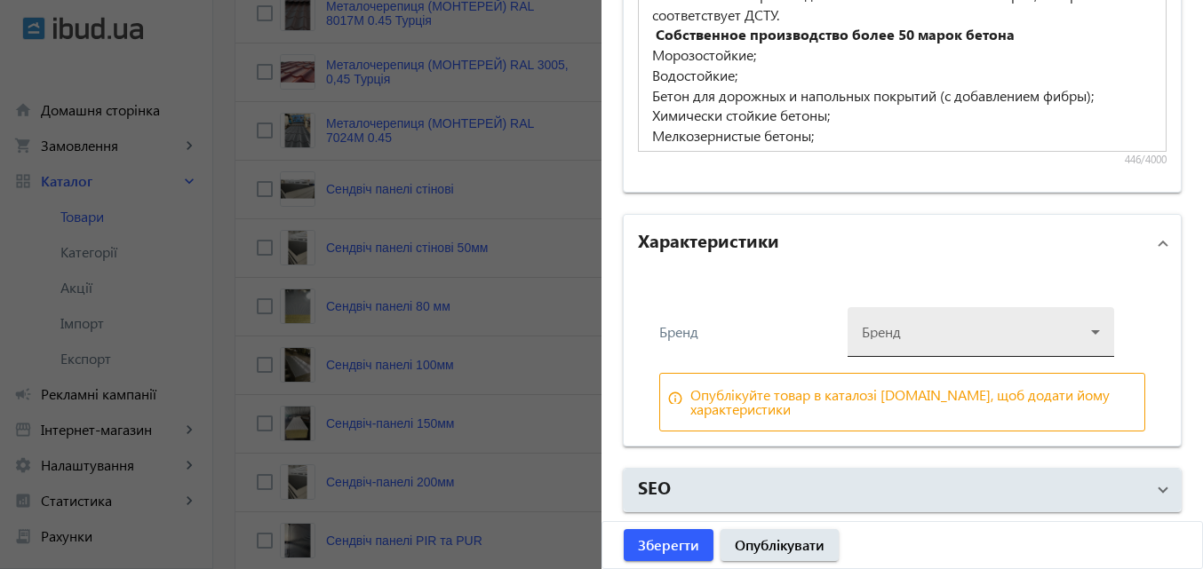
click at [1077, 329] on div at bounding box center [981, 325] width 238 height 64
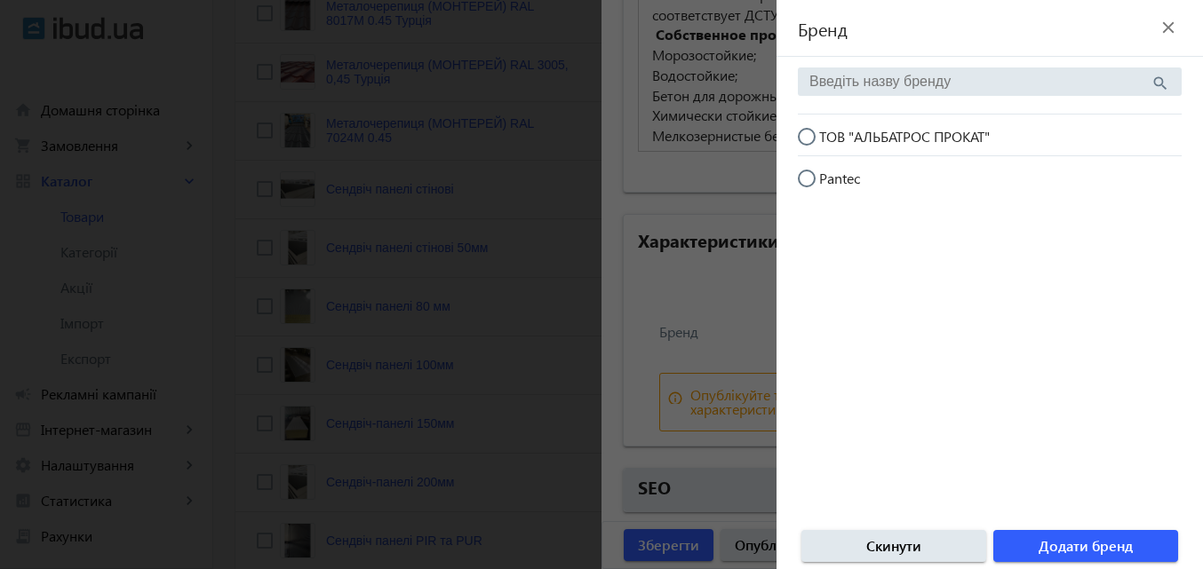
click at [798, 131] on input "ТОВ "АЛЬБАТРОС ПРОКАТ"" at bounding box center [816, 146] width 36 height 36
radio input "true"
click at [1067, 544] on span "Додати бренд" at bounding box center [1085, 546] width 94 height 20
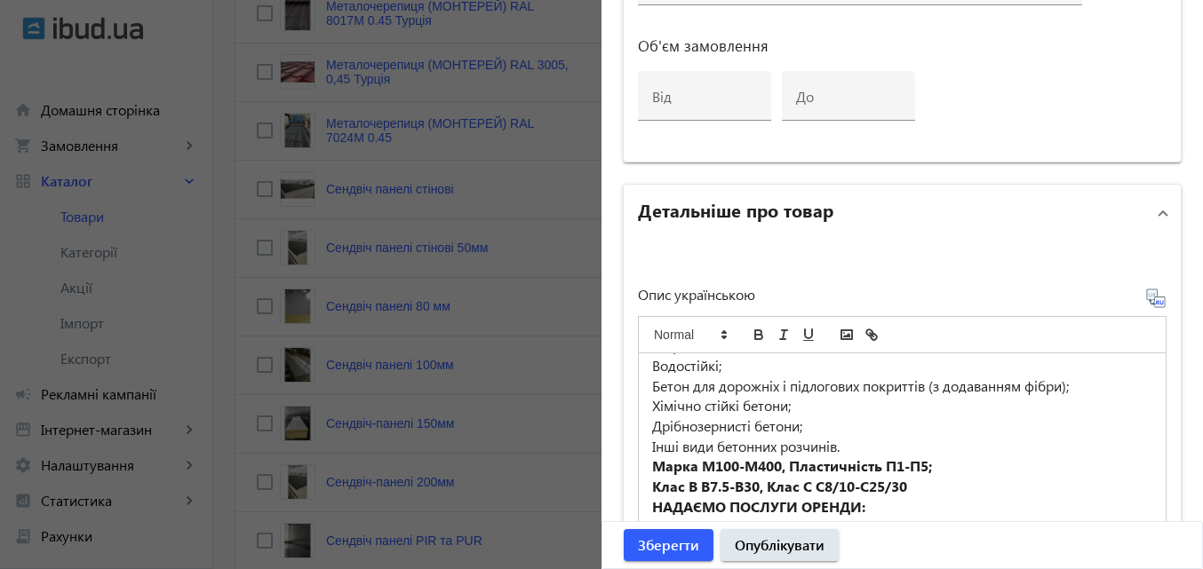
scroll to position [0, 0]
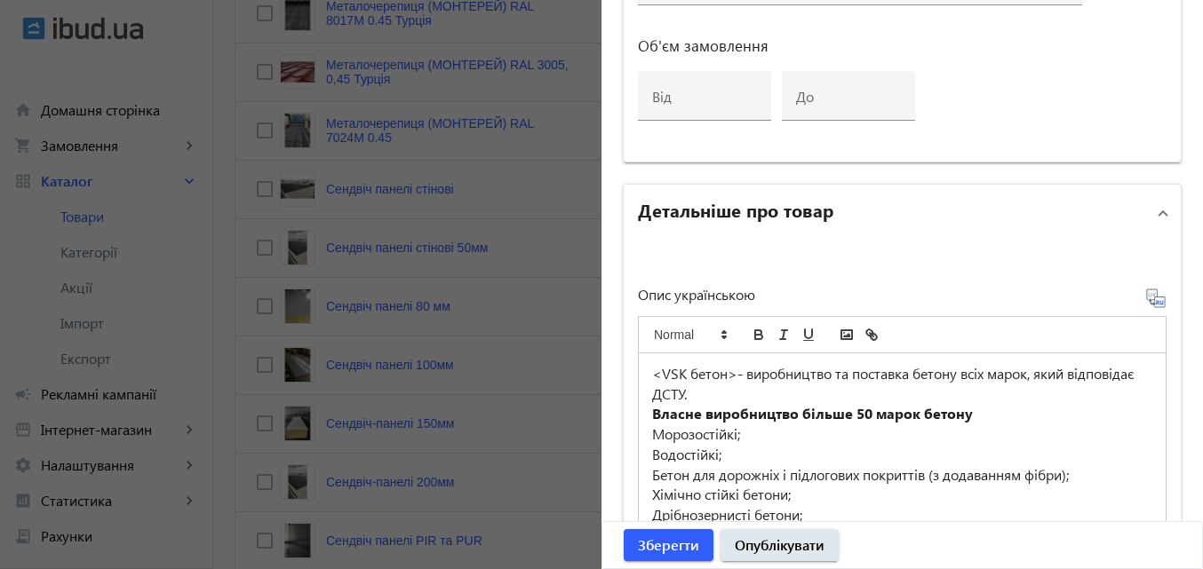
click at [728, 375] on p "<VSK бетон>- виробництво та поставка бетону всіх марок, який відповідає ДСТУ." at bounding box center [902, 384] width 500 height 40
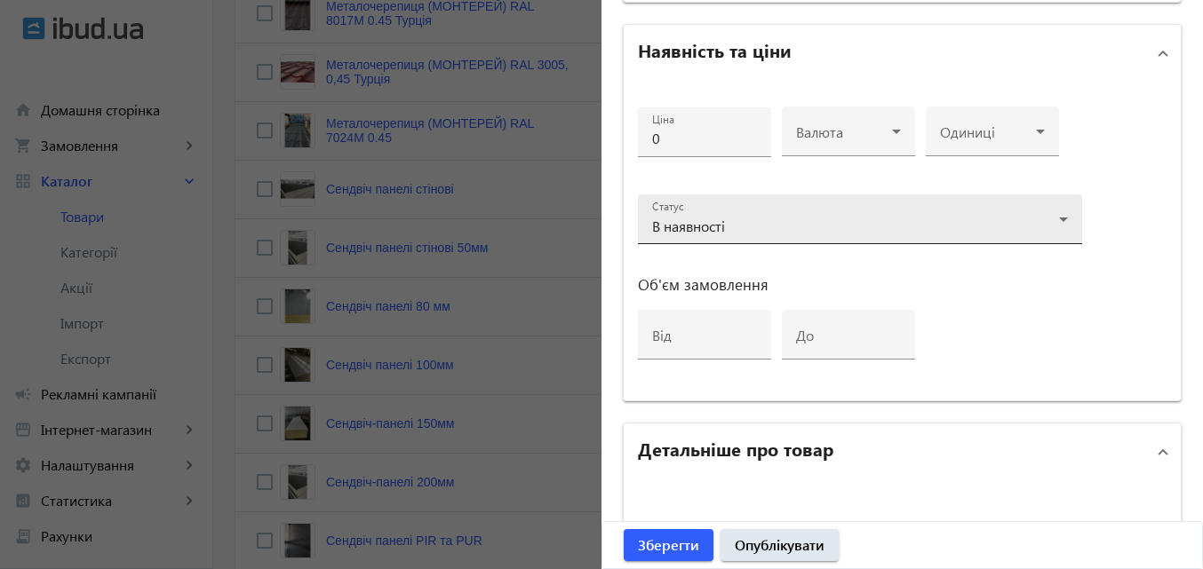
scroll to position [799, 0]
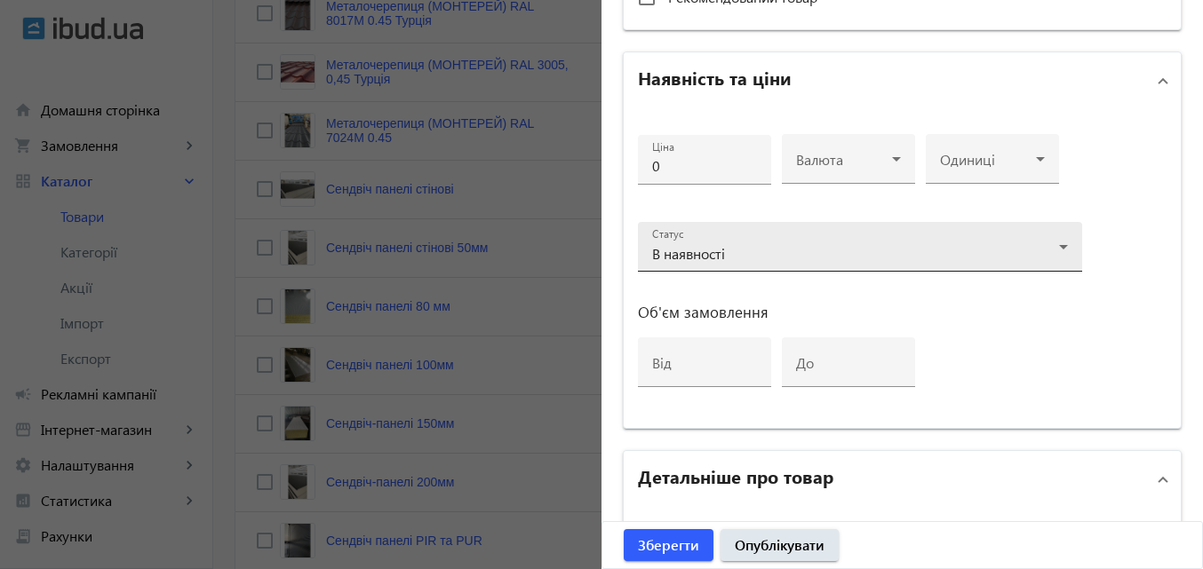
click at [1052, 243] on icon at bounding box center [1062, 246] width 21 height 21
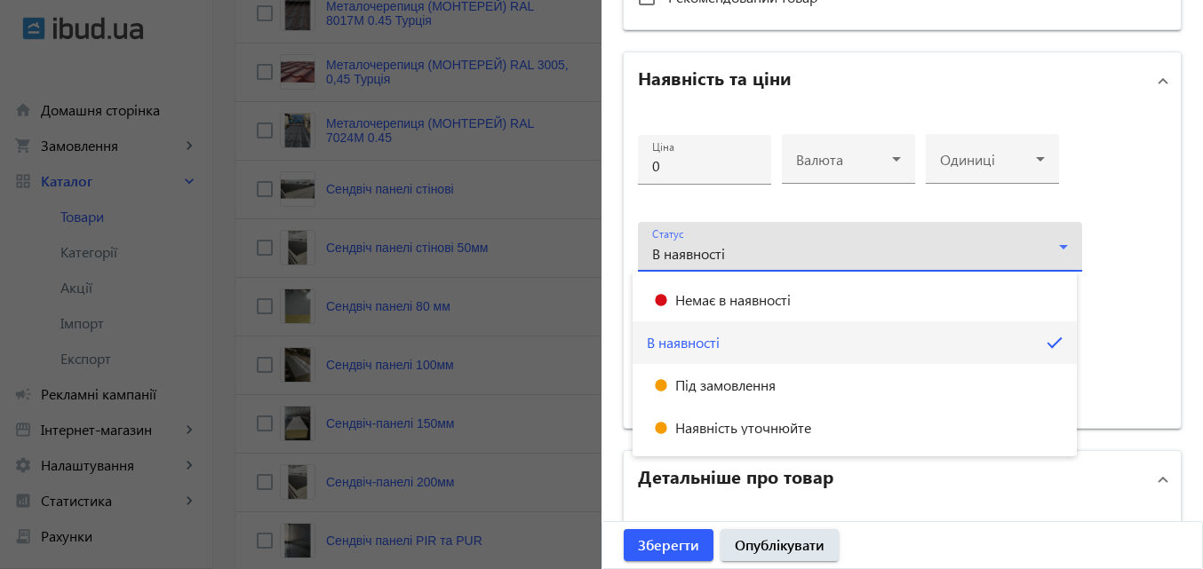
click at [901, 243] on div at bounding box center [601, 284] width 1203 height 569
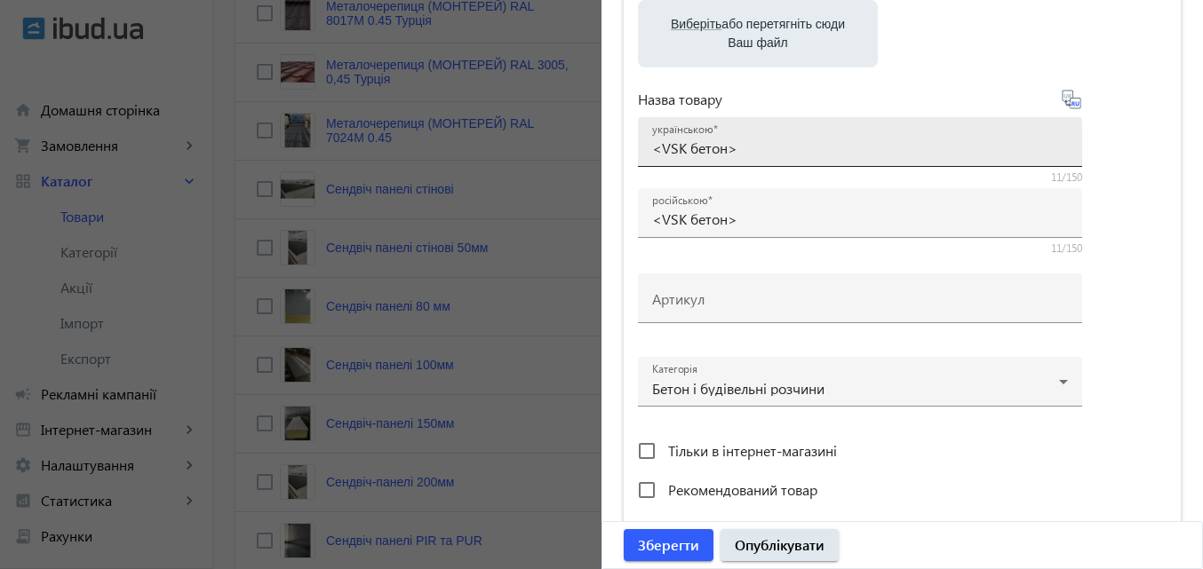
scroll to position [89, 0]
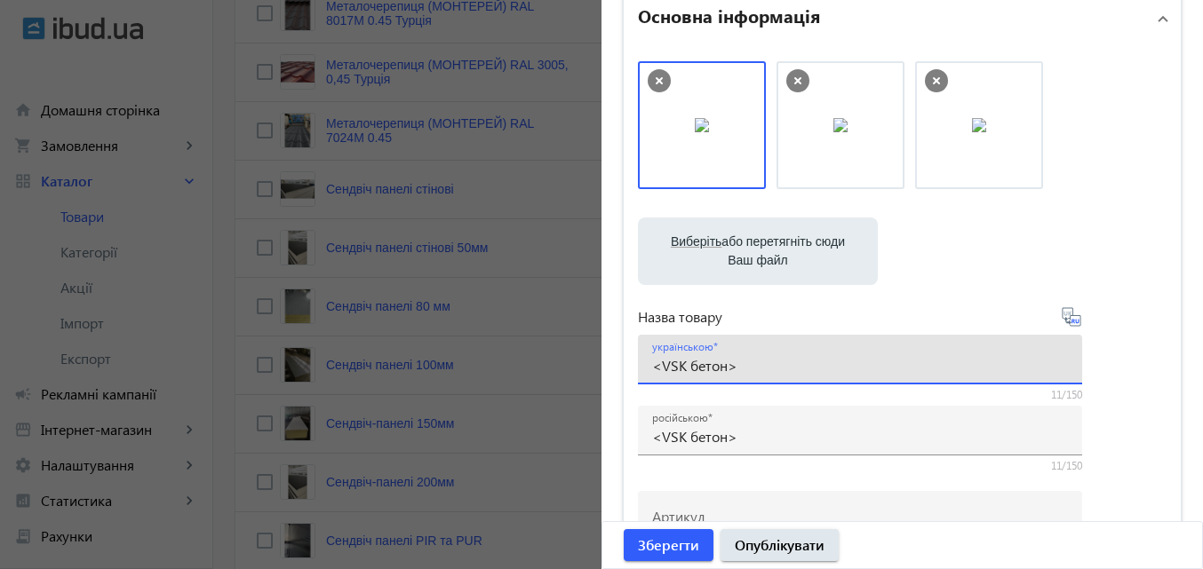
drag, startPoint x: 679, startPoint y: 364, endPoint x: 596, endPoint y: 373, distance: 84.0
click at [655, 368] on input "[PERSON_NAME]" at bounding box center [860, 365] width 416 height 19
type input "Бетон"
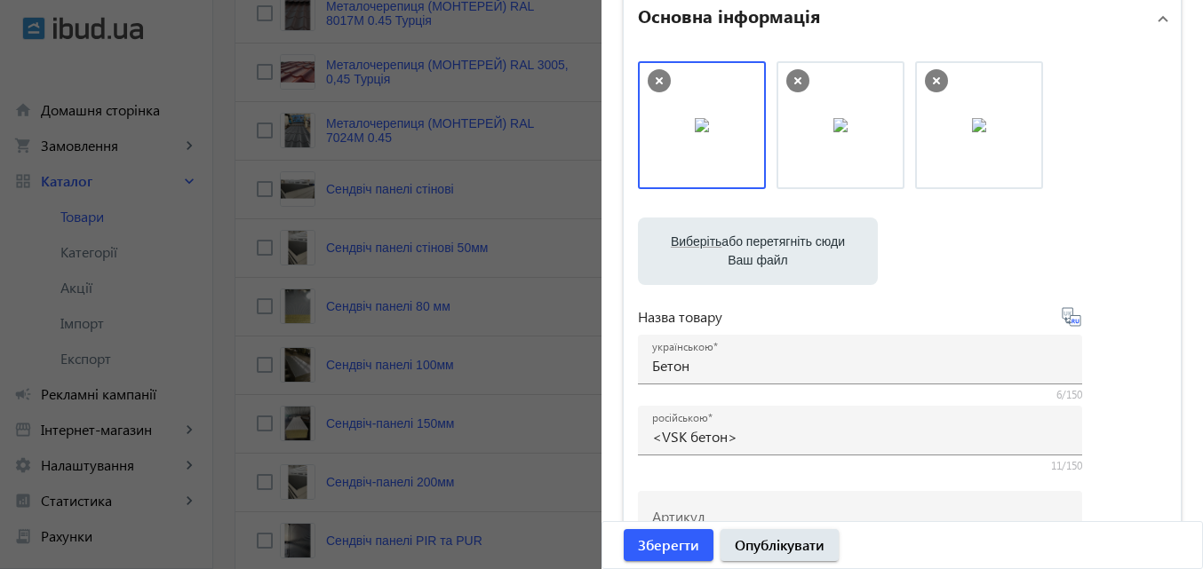
click at [1070, 317] on icon at bounding box center [1070, 316] width 21 height 21
type input "Бетон"
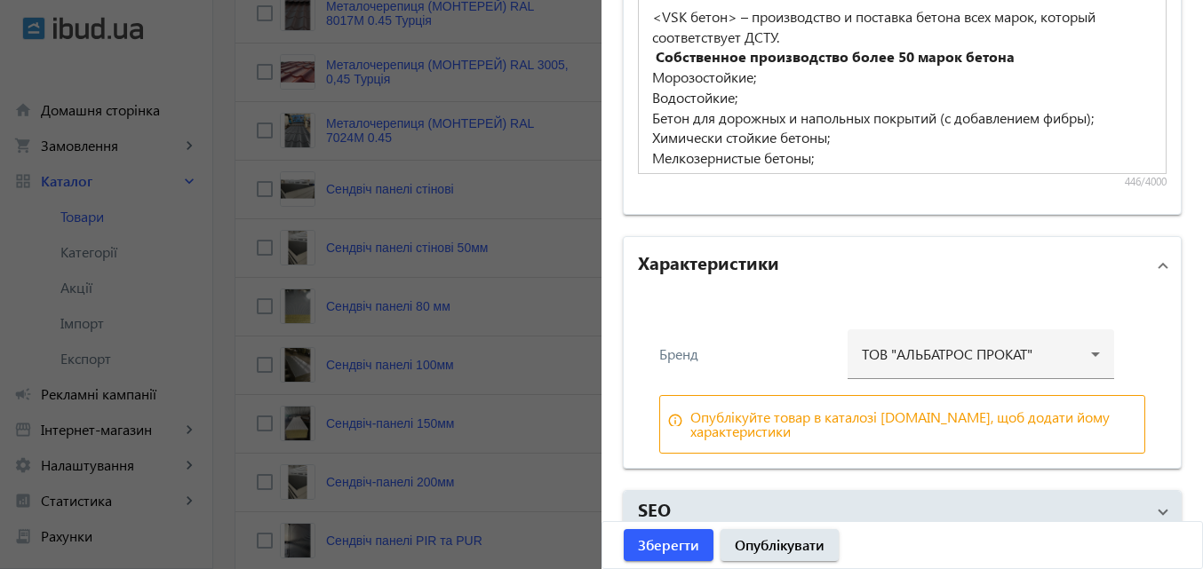
scroll to position [1693, 0]
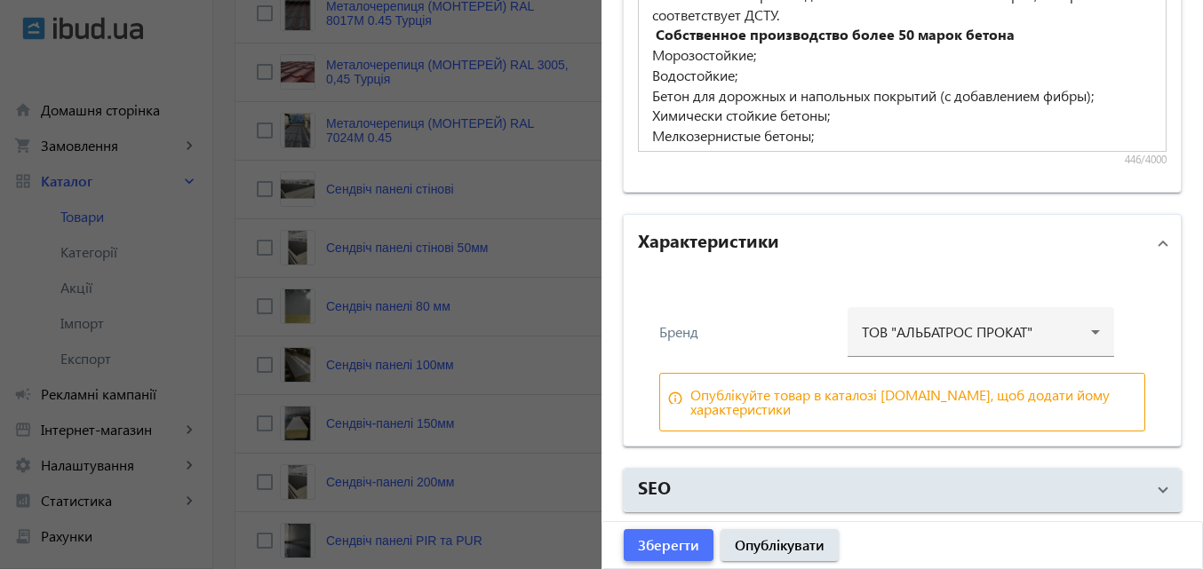
click at [661, 540] on span "Зберегти" at bounding box center [668, 546] width 61 height 20
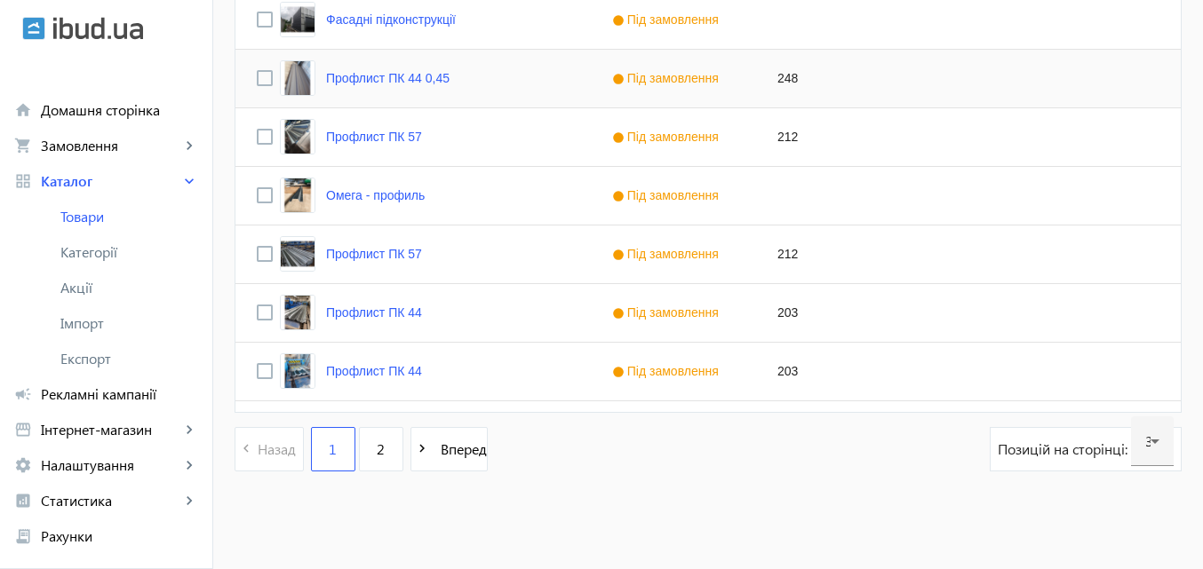
scroll to position [1822, 0]
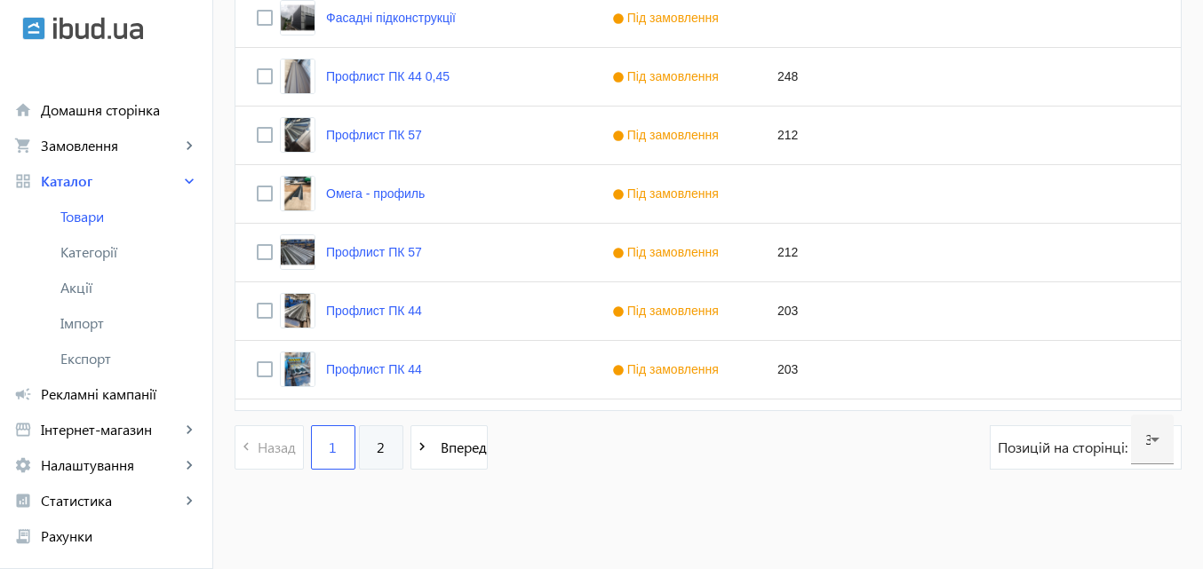
click at [377, 448] on link "2" at bounding box center [381, 447] width 44 height 44
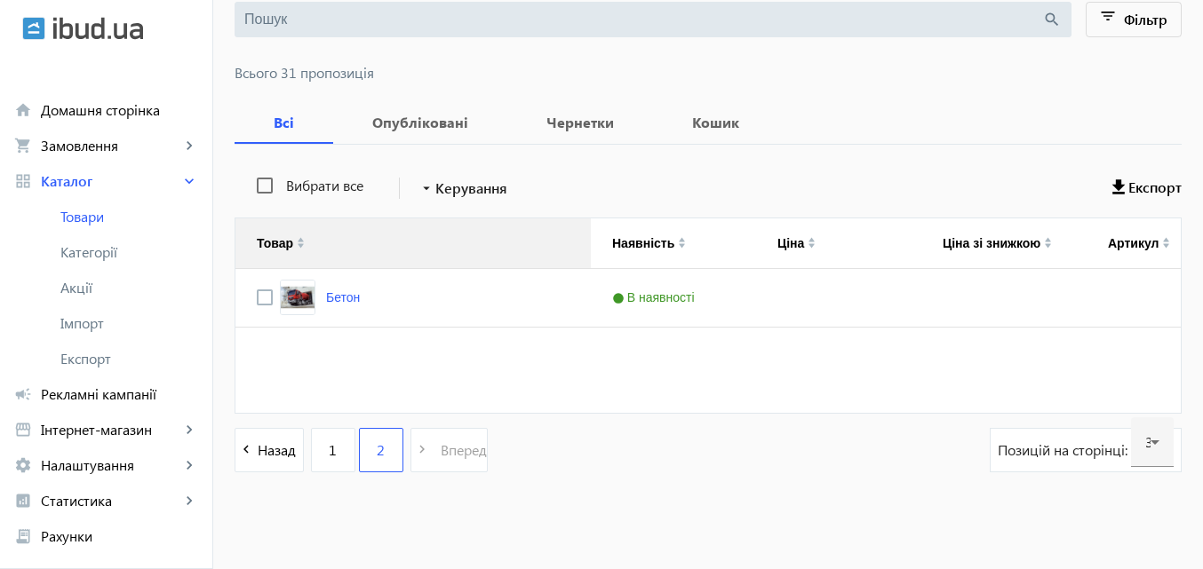
scroll to position [196, 0]
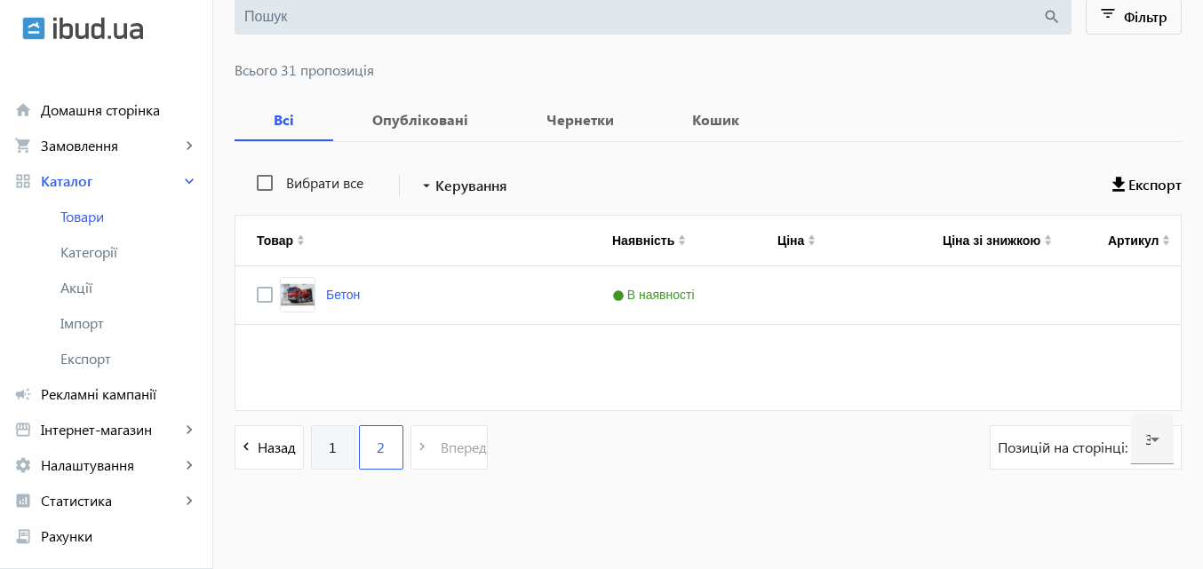
click at [330, 444] on link "1" at bounding box center [333, 447] width 44 height 44
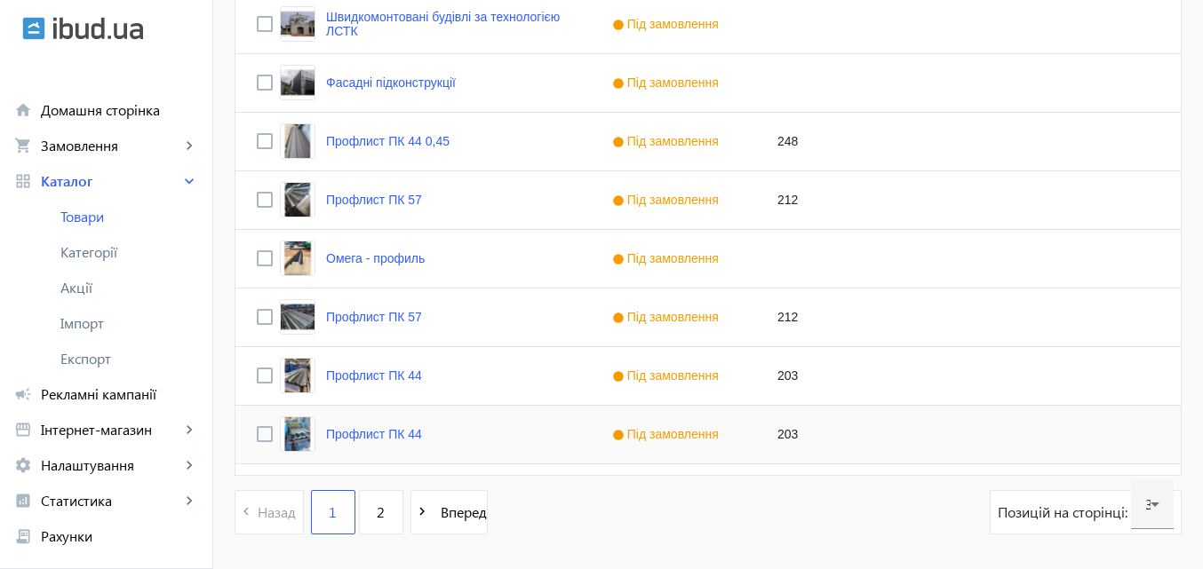
scroll to position [1822, 0]
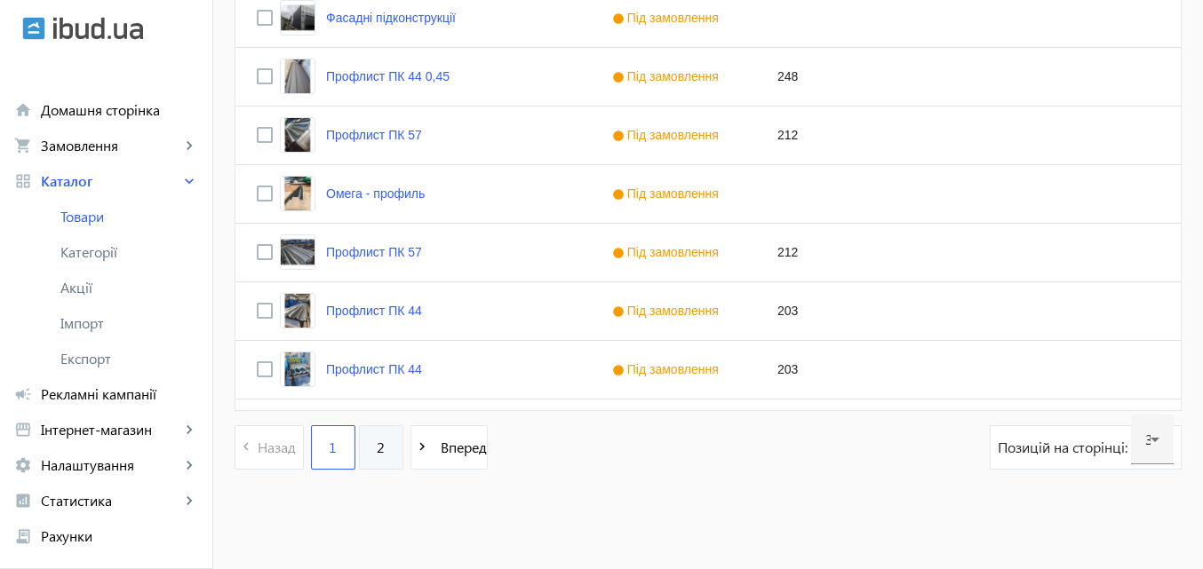
click at [375, 456] on link "2" at bounding box center [381, 447] width 44 height 44
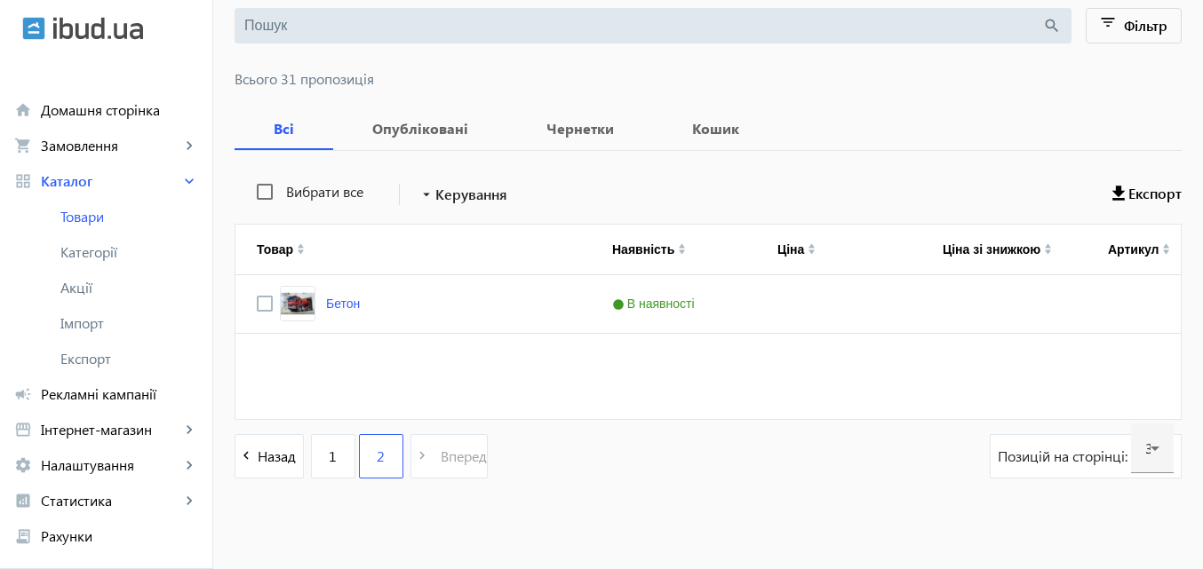
scroll to position [196, 0]
